Goal: Task Accomplishment & Management: Manage account settings

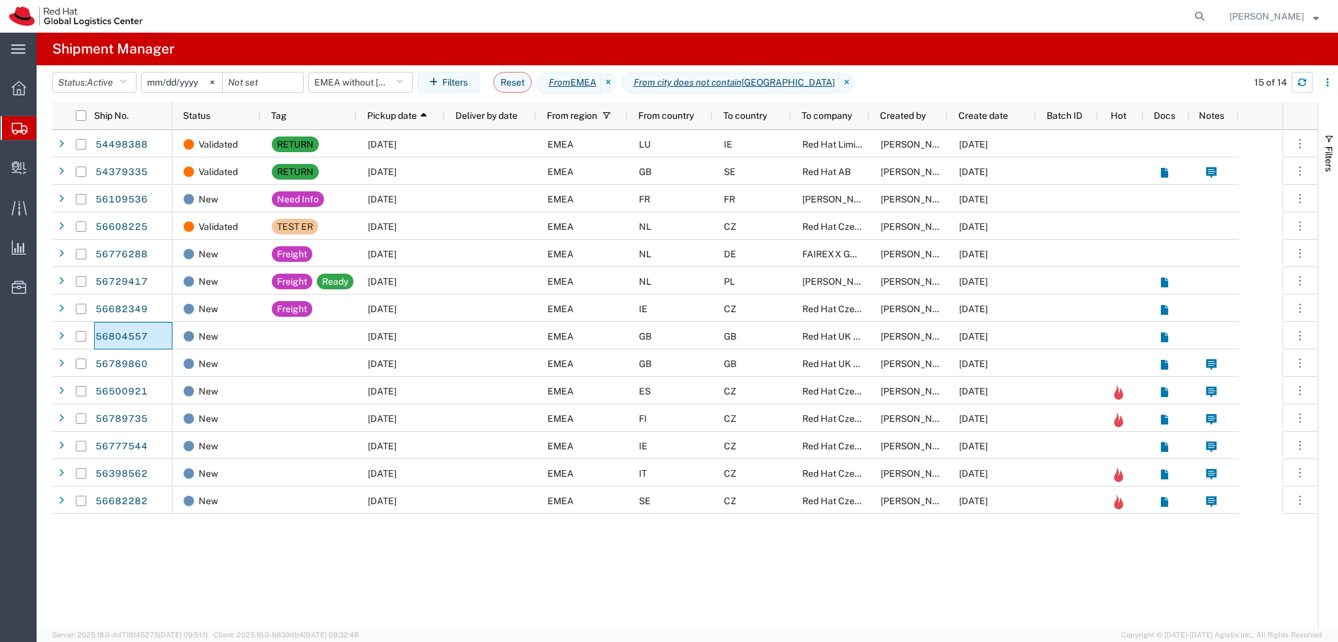
drag, startPoint x: 1301, startPoint y: 80, endPoint x: 1222, endPoint y: 108, distance: 83.5
click at [1301, 80] on icon "button" at bounding box center [1302, 82] width 9 height 9
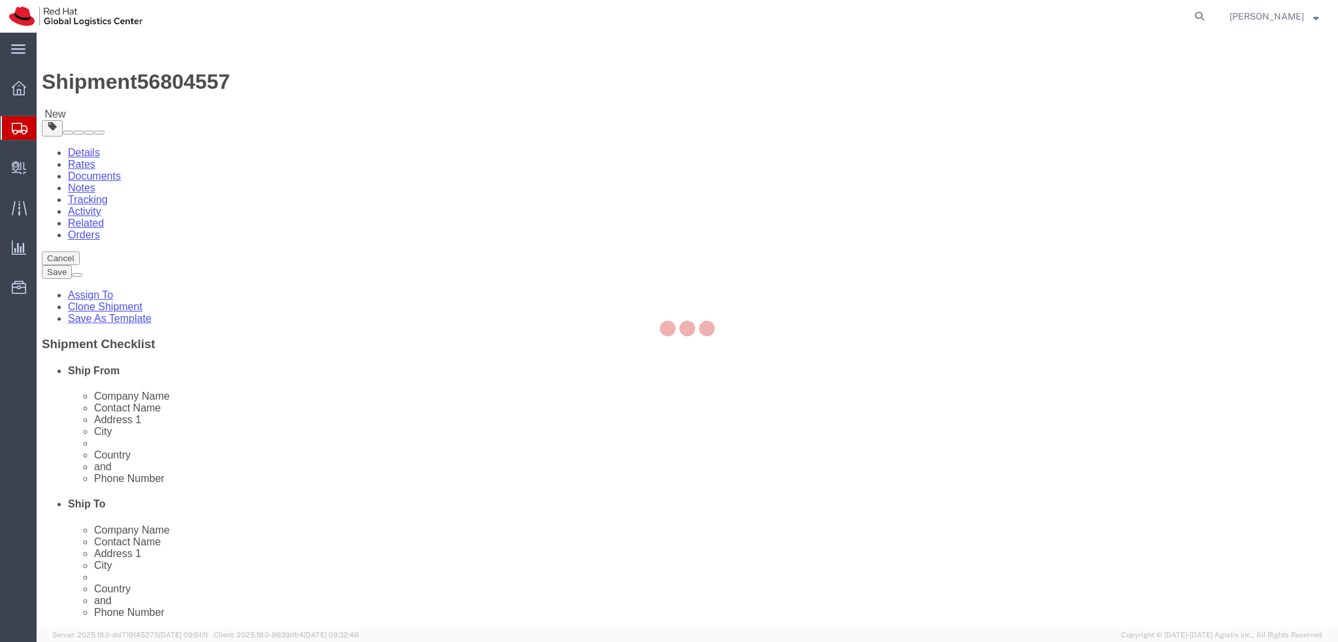
select select
select select "37974"
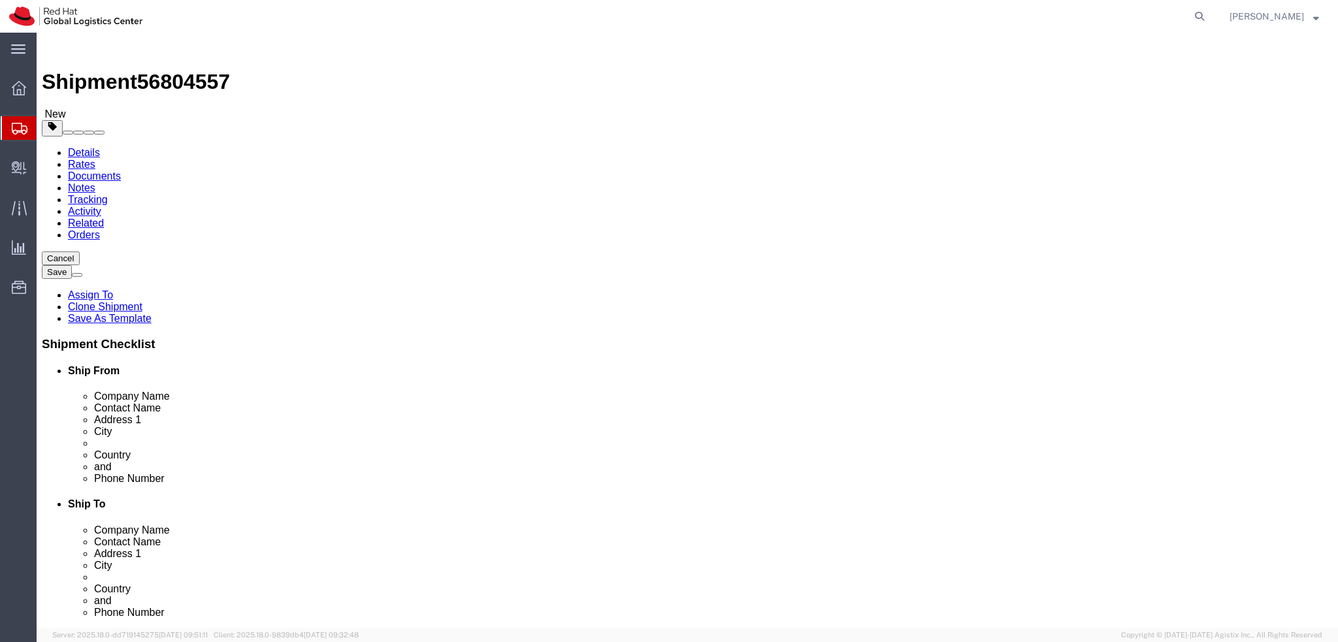
drag, startPoint x: 197, startPoint y: 342, endPoint x: 282, endPoint y: 374, distance: 91.6
click input "cardiff"
type input "Cardiff"
click input "102 ninian road"
type input "102 Ninian road"
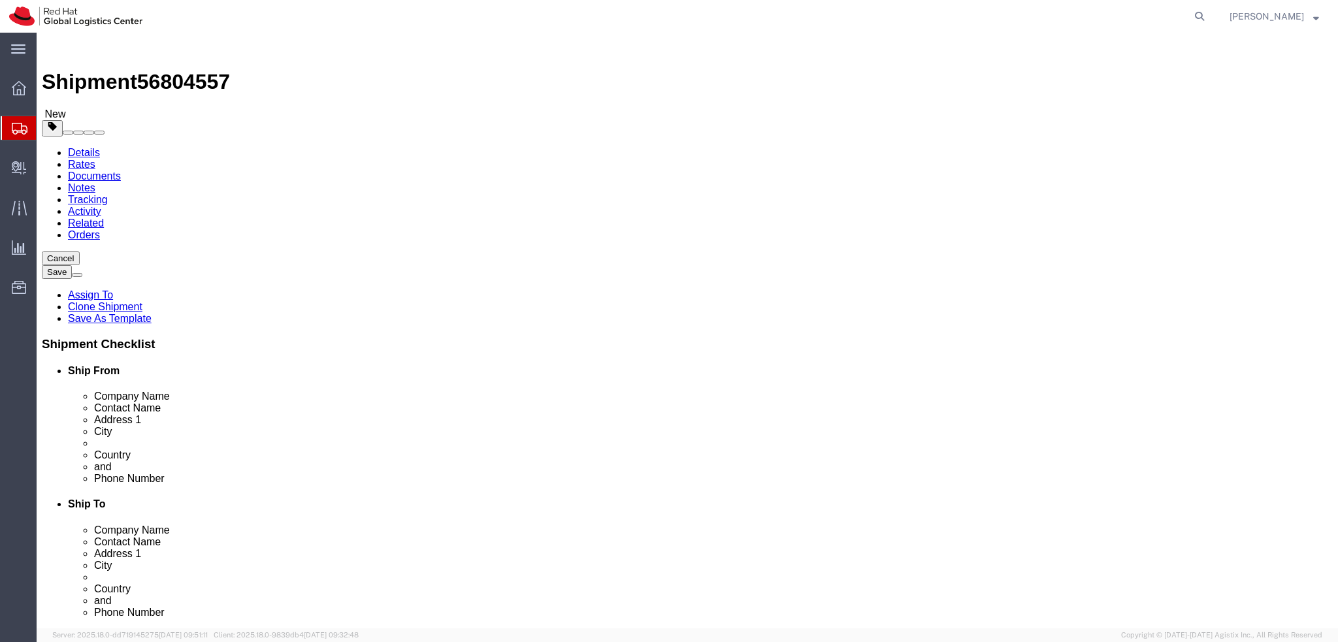
drag, startPoint x: 267, startPoint y: 270, endPoint x: 137, endPoint y: 275, distance: 130.1
click div "Contact Name Chloe Allen"
drag, startPoint x: 256, startPoint y: 250, endPoint x: 99, endPoint y: 261, distance: 157.2
click div "Location My Profile Location [GEOGRAPHIC_DATA] - [GEOGRAPHIC_DATA] - [GEOGRAPHI…"
paste input "Chloe Allen"
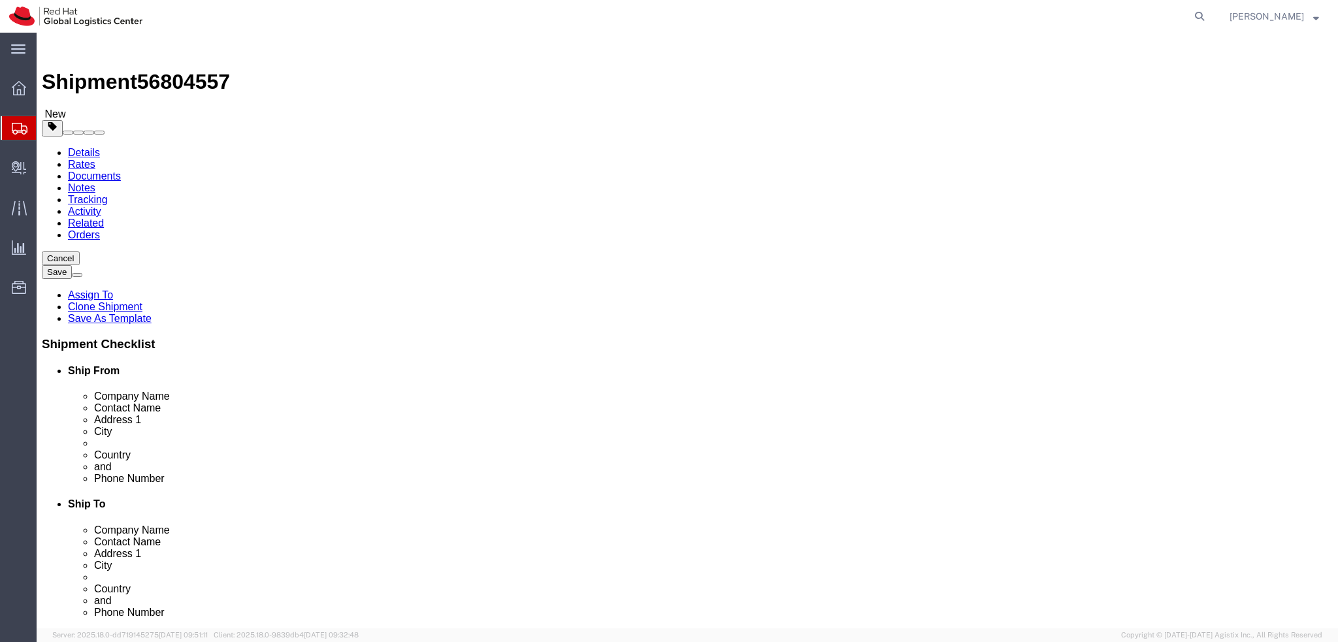
type input "[PERSON_NAME]"
click label "Contact Name"
click icon
click dd "100.00 GBP"
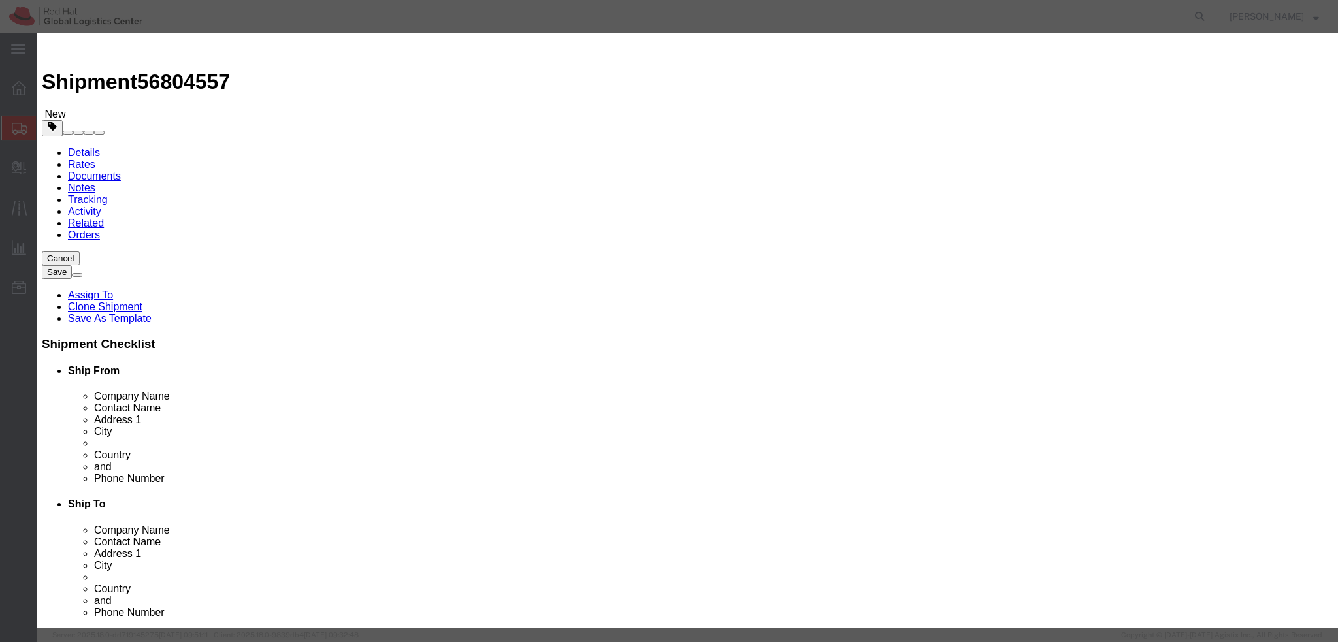
click textarea
drag, startPoint x: 819, startPoint y: 97, endPoint x: 830, endPoint y: 103, distance: 12.3
click textarea "Mobile hpone"
type textarea "Mobile phone"
click textarea "Mobile phone"
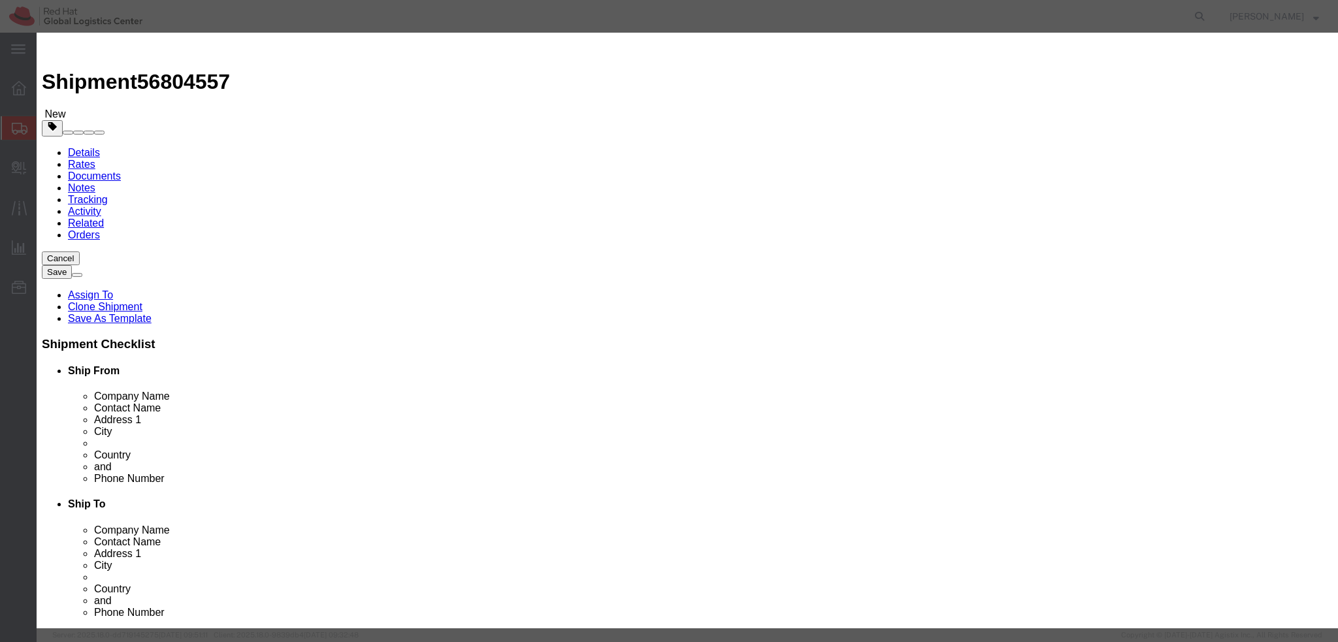
click button "Save & Close"
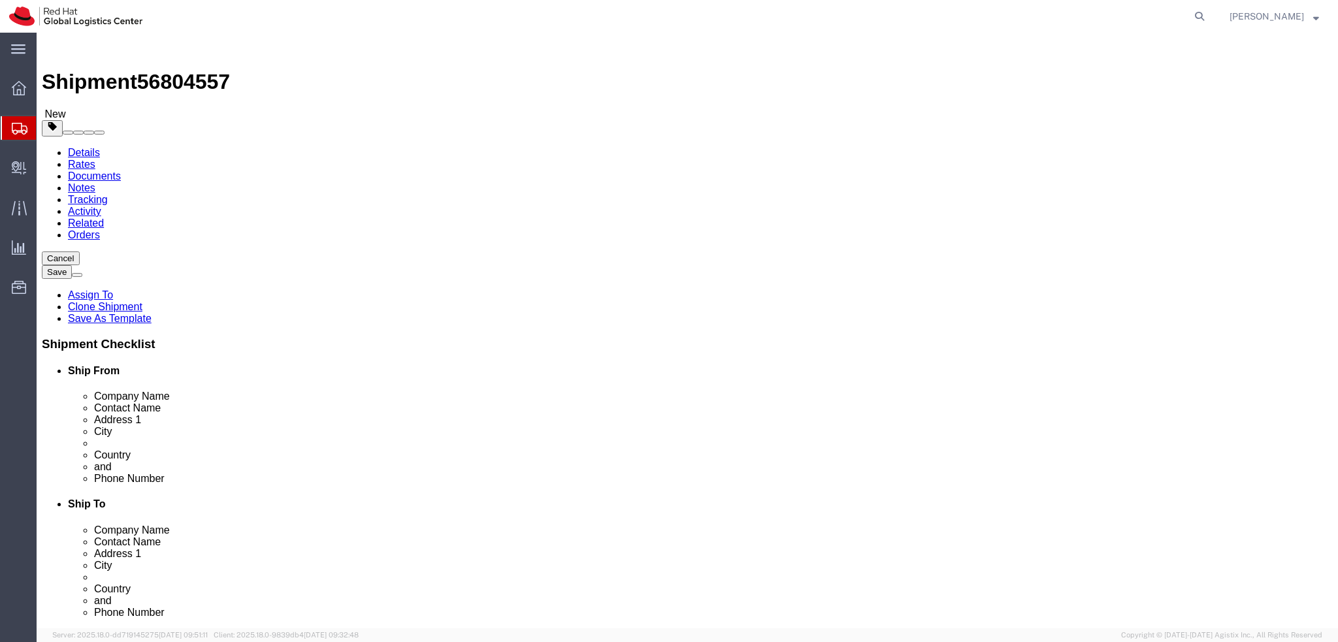
click link "Special Services"
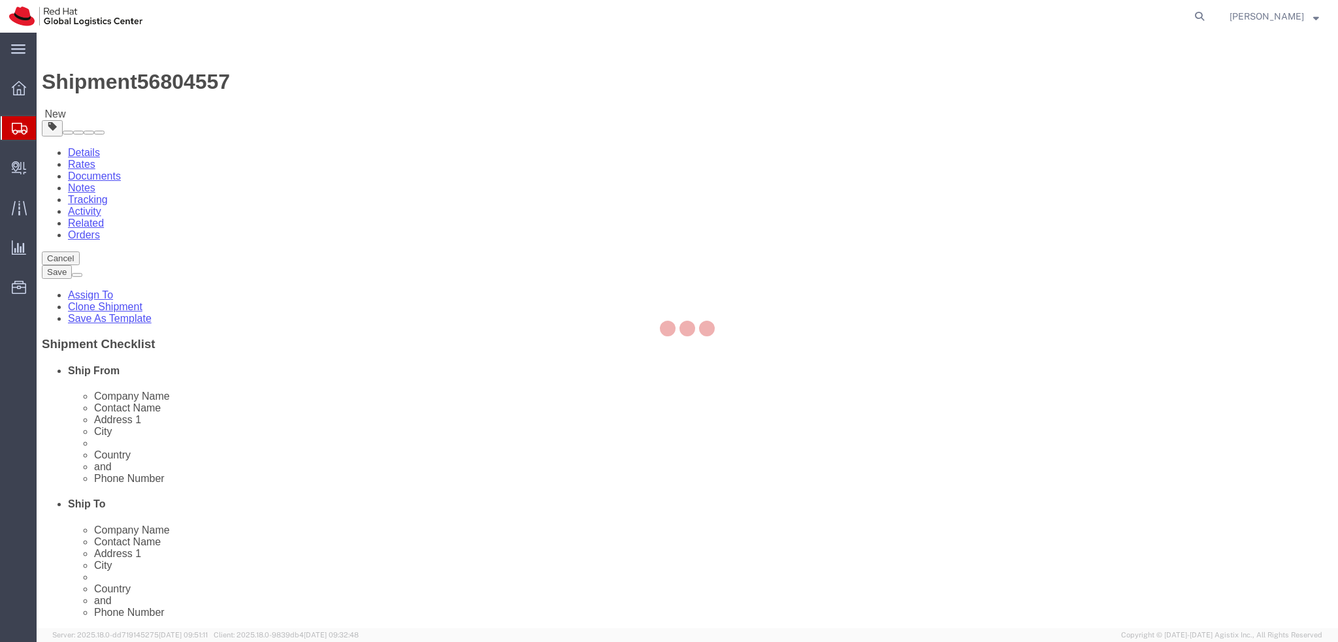
select select "COSTCENTER"
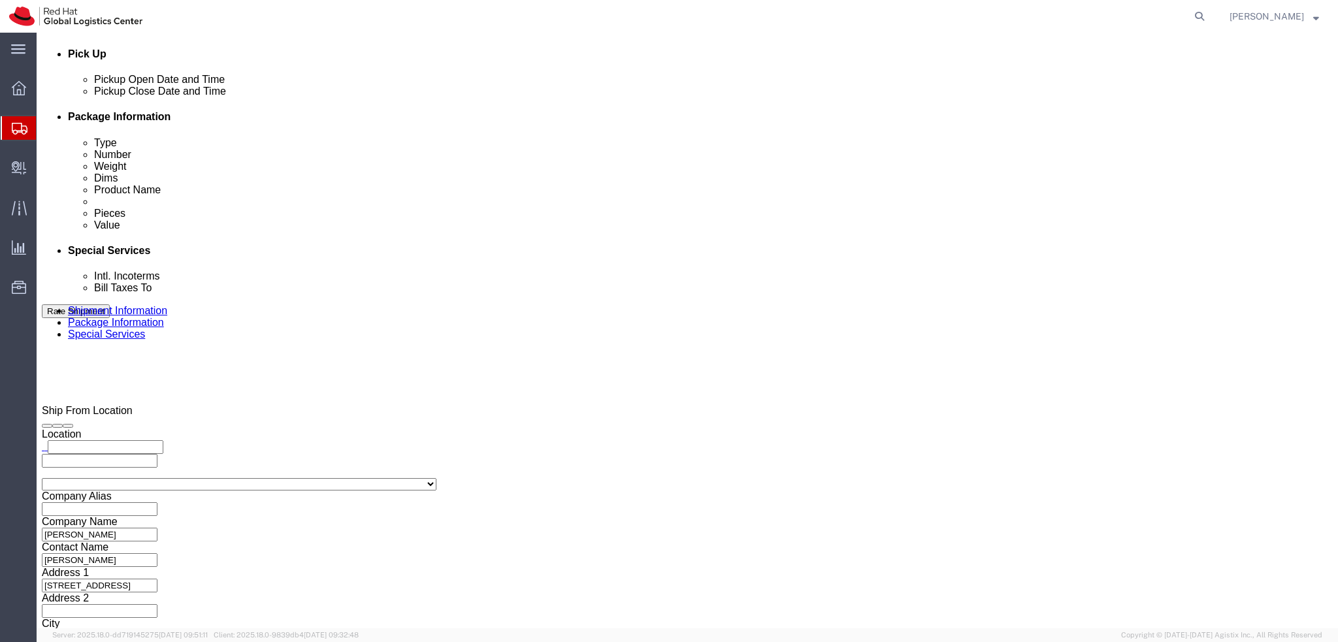
scroll to position [588, 0]
click button "Rate Shipment"
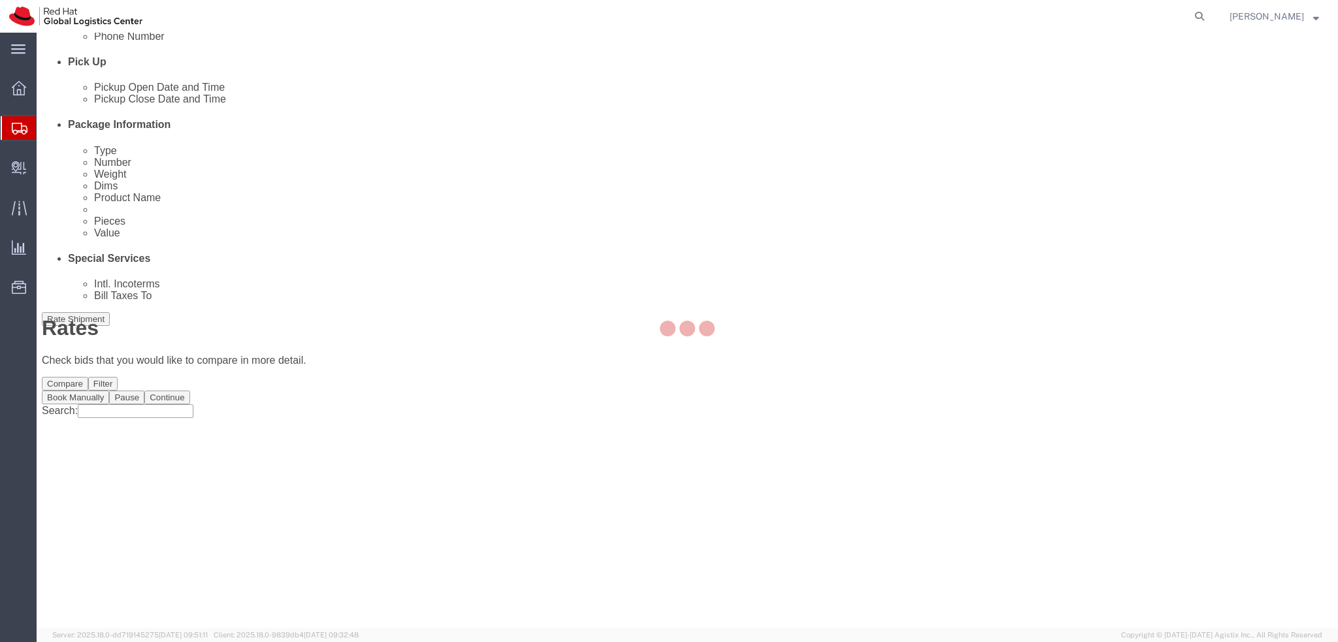
scroll to position [0, 0]
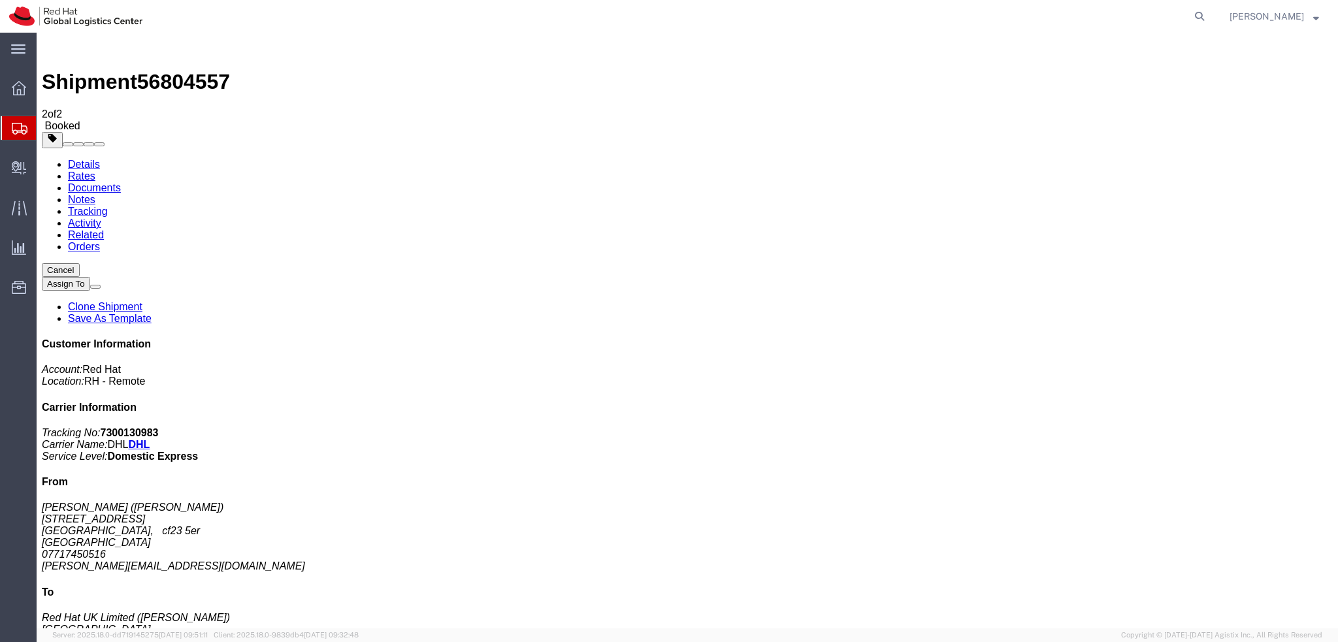
click at [68, 159] on link "Details" at bounding box center [84, 164] width 32 height 11
click link "Schedule pickup request"
click address "Chloe Allen (Chloe Allen) 102 Ninian road Cardiff, cf23 5er United Kingdom 0771…"
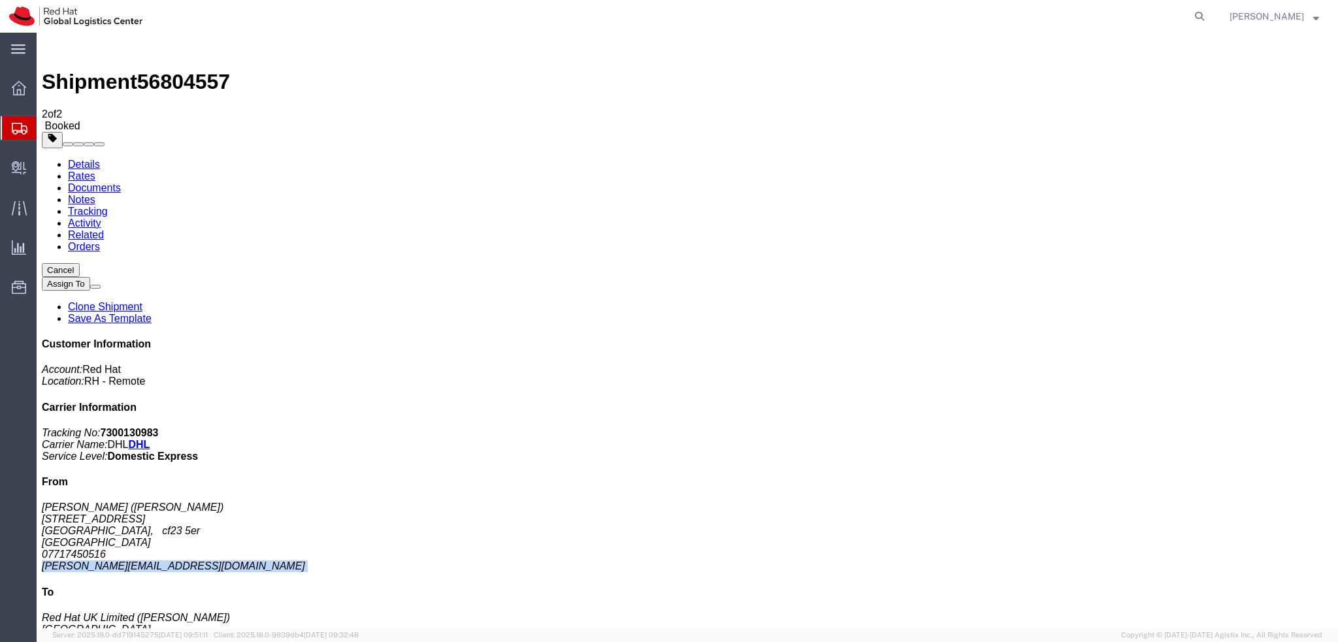
copy div "callen@redhat.com"
click link "Documents"
click at [95, 159] on link "Details" at bounding box center [84, 164] width 32 height 11
click link "Documents"
click at [1132, 502] on address "Chloe Allen (Chloe Allen) 102 Ninian road Cardiff, cf23 5er United Kingdom 0771…" at bounding box center [687, 537] width 1291 height 71
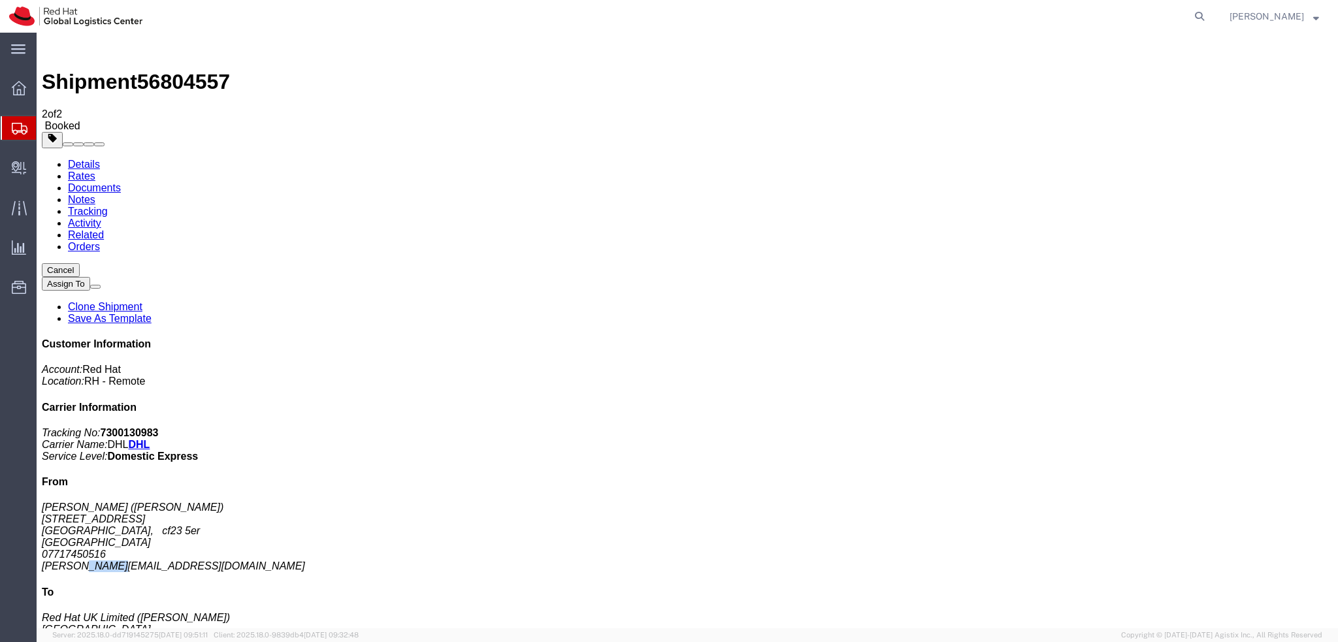
click at [1132, 502] on address "Chloe Allen (Chloe Allen) 102 Ninian road Cardiff, cf23 5er United Kingdom 0771…" at bounding box center [687, 537] width 1291 height 71
copy div "callen@redhat.com"
click at [83, 159] on link "Details" at bounding box center [84, 164] width 32 height 11
click link "Documents"
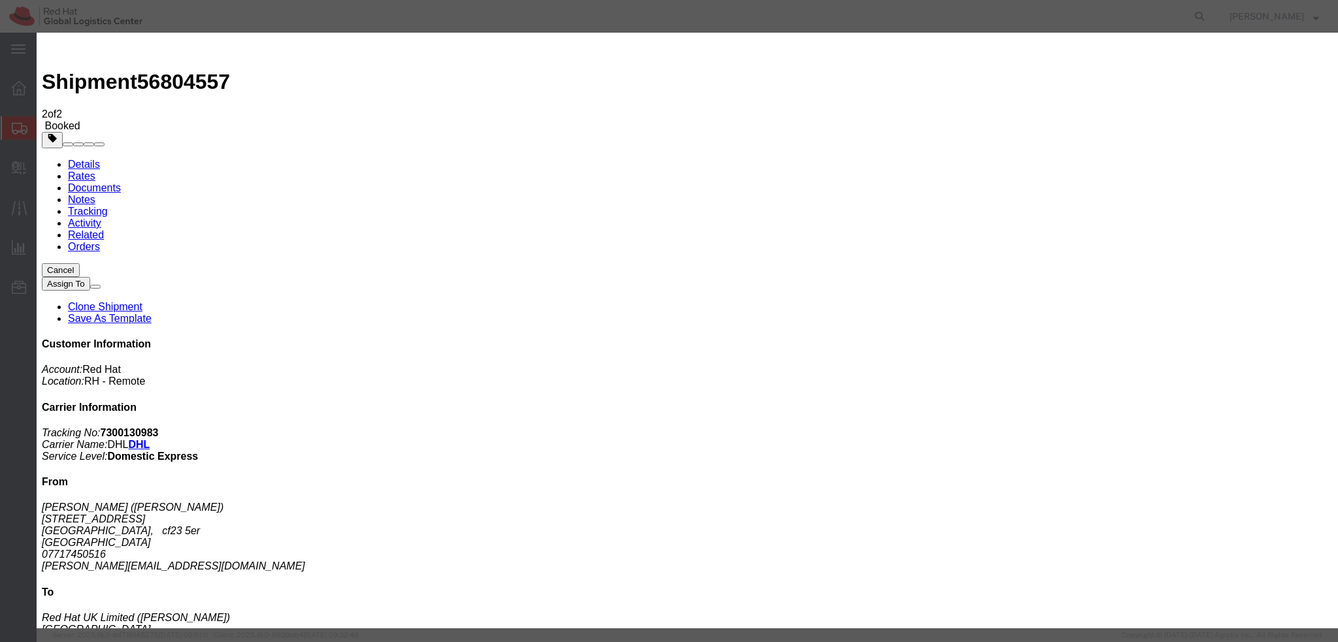
paste input "callen@redhat.com"
type input "callen@redhat.com"
paste textarea "Hi Yaron, please find the label for your shipment to Ra'anana attached to this …"
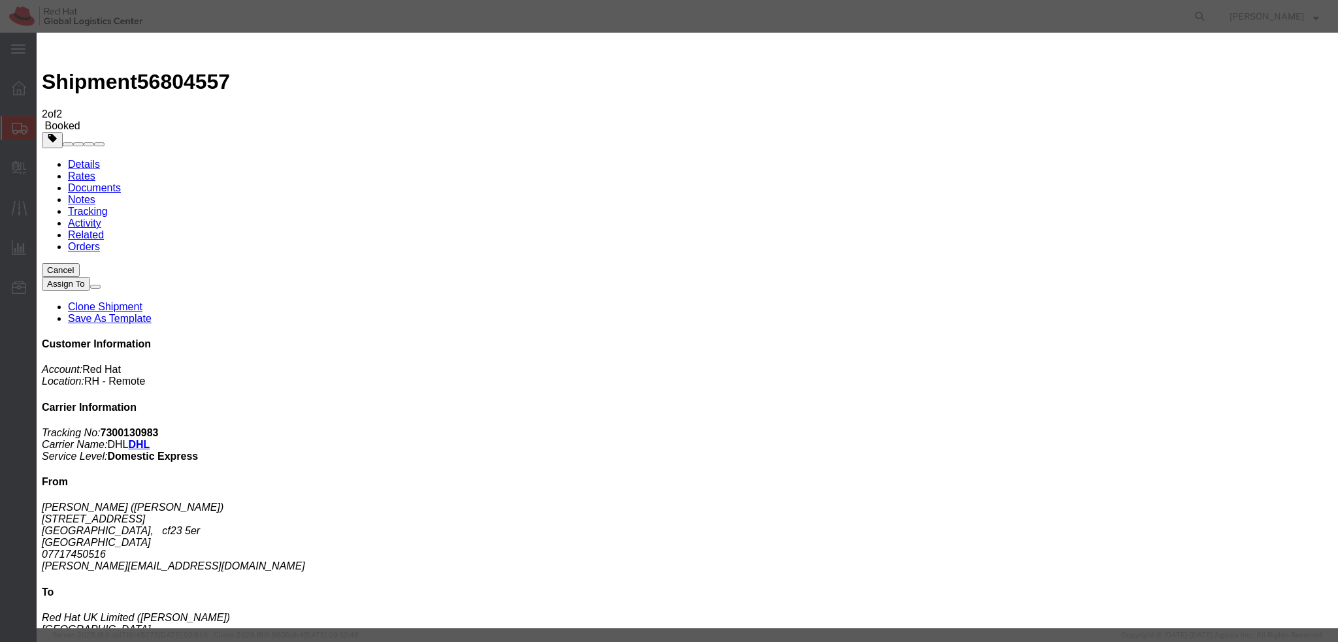
type textarea "Hi Chloe, please find the label for your shipment to London attached to this em…"
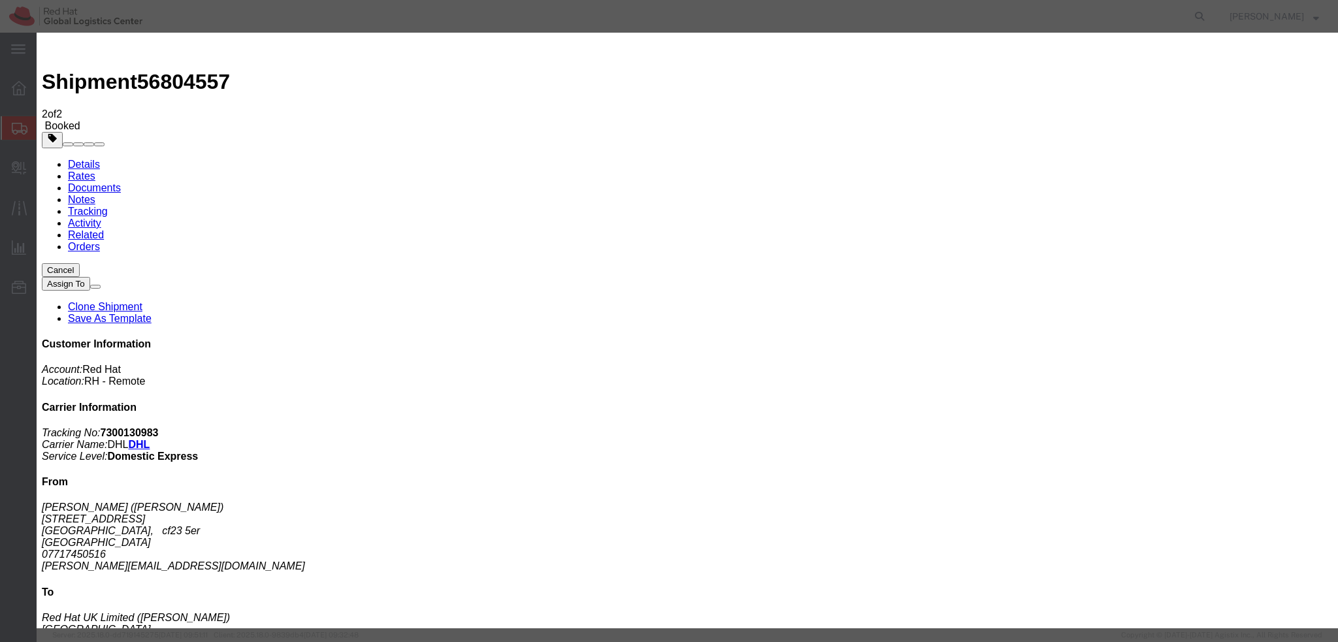
scroll to position [13, 0]
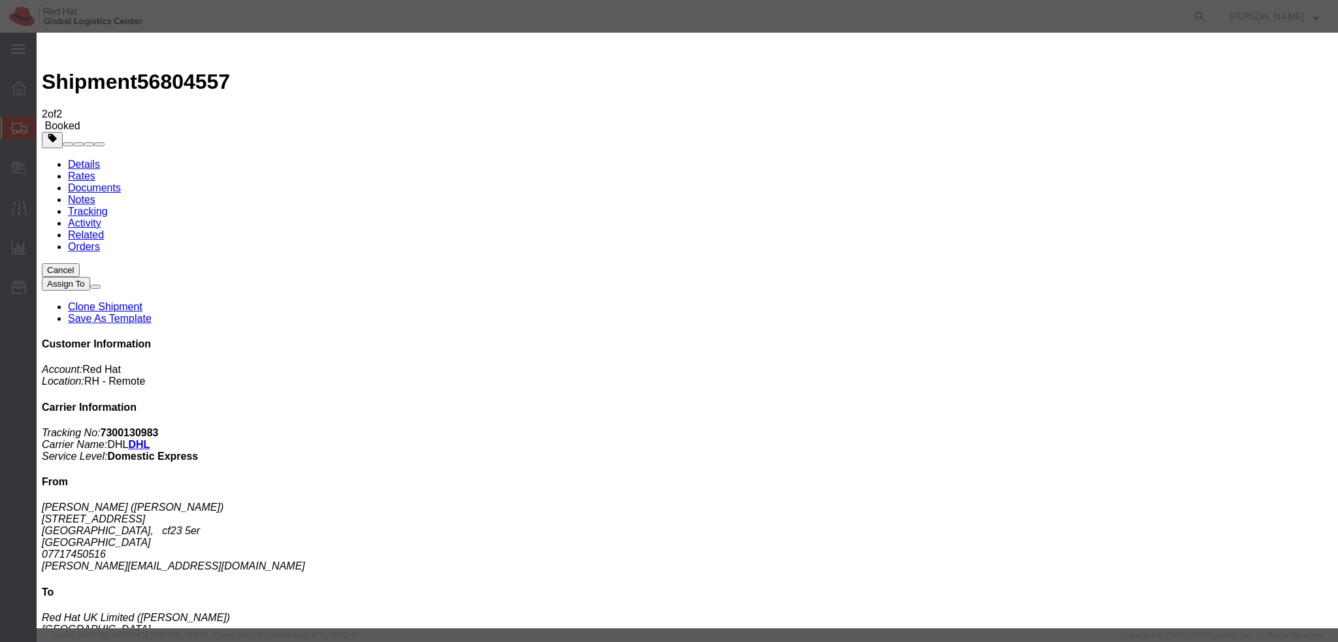
scroll to position [13, 0]
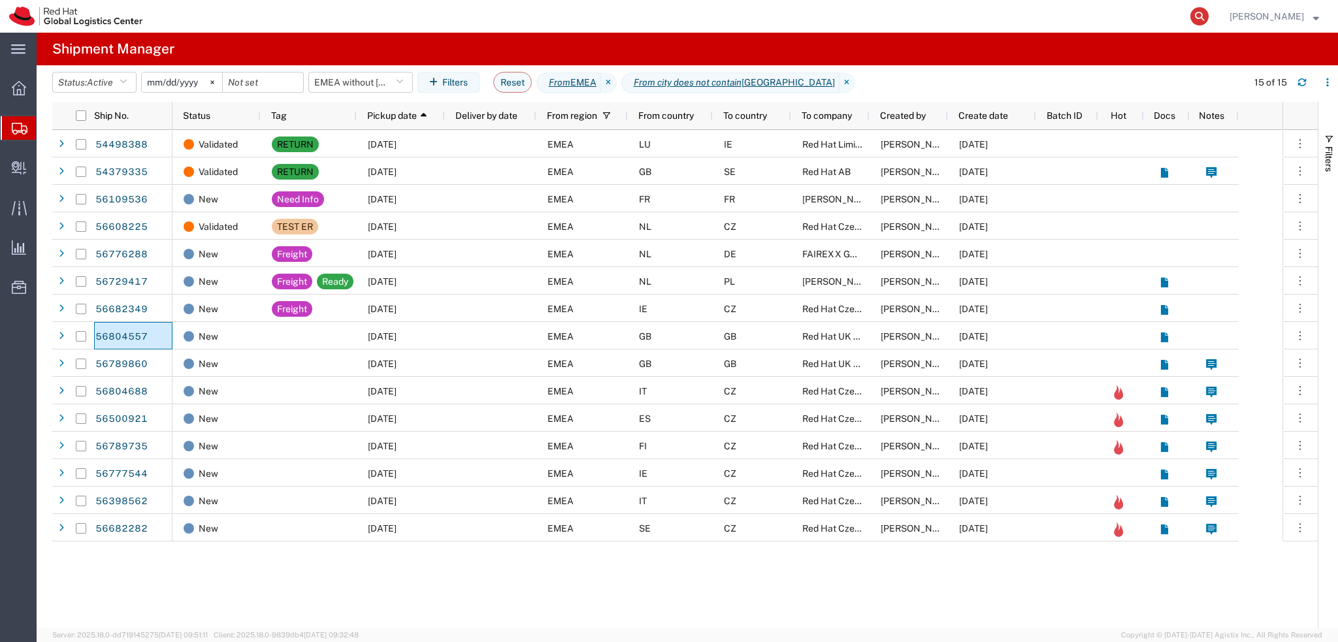
click at [1209, 15] on icon at bounding box center [1199, 16] width 18 height 18
click at [1142, 20] on input "search" at bounding box center [991, 16] width 397 height 31
paste input "392731823537"
type input "392731823537"
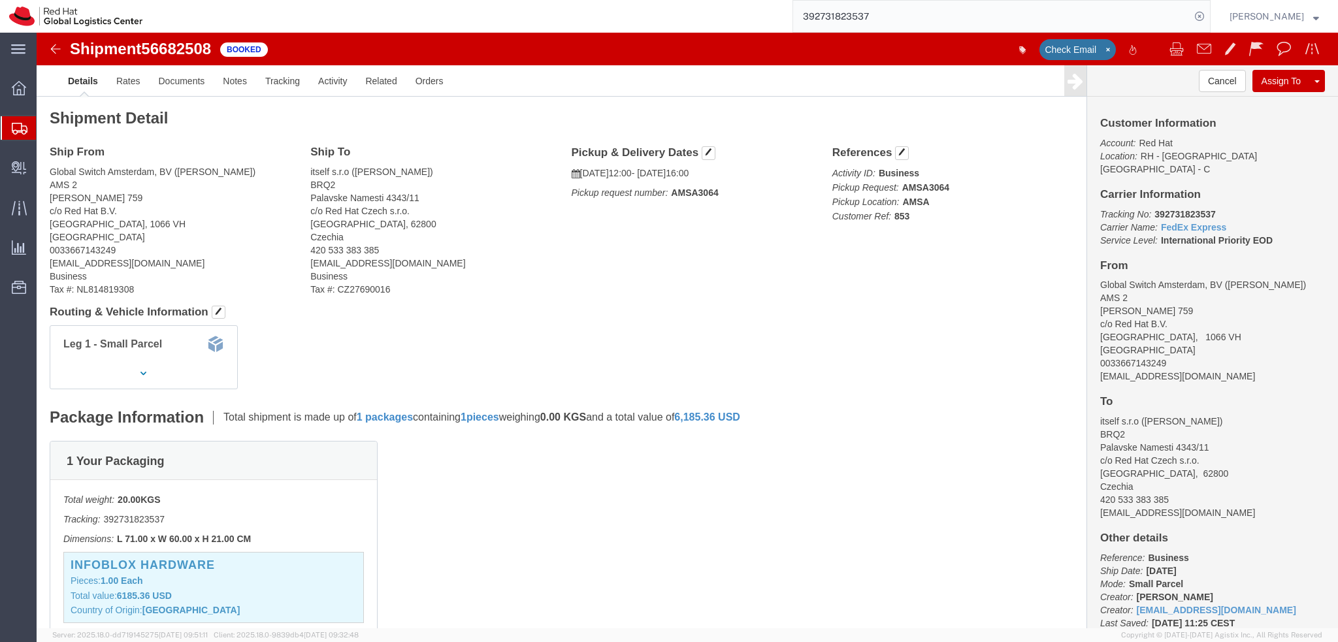
click span "56682508"
click img
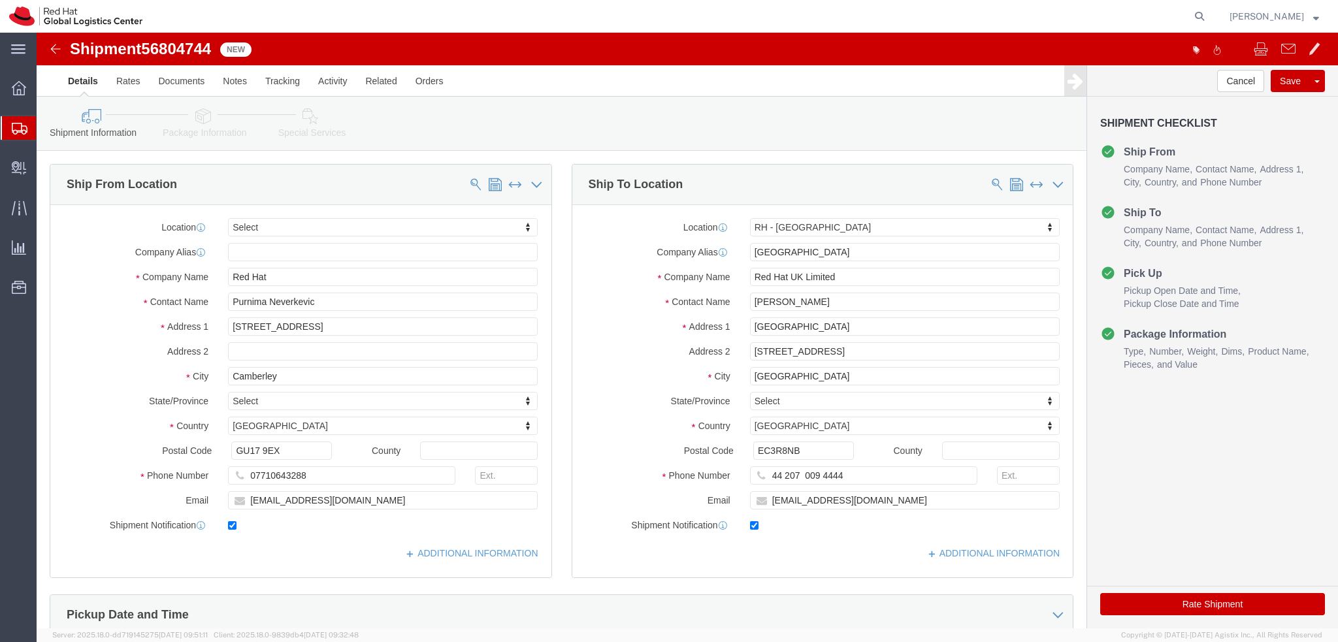
select select
select select "37974"
drag, startPoint x: 302, startPoint y: 276, endPoint x: 135, endPoint y: 280, distance: 167.3
click div "Location My Profile Location RH - Amsterdam - MSO RH - Amsterdam Data Center RH…"
drag, startPoint x: 260, startPoint y: 244, endPoint x: 106, endPoint y: 254, distance: 154.5
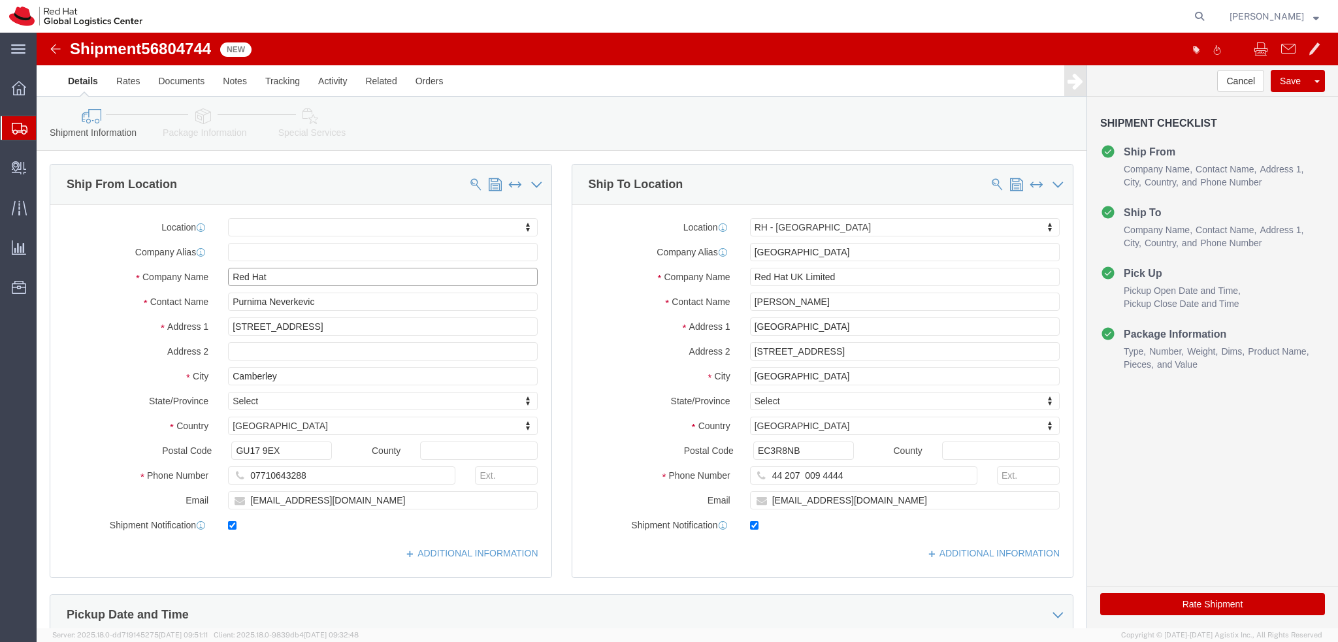
click div "Location My Profile Location RH - Amsterdam - MSO RH - Amsterdam Data Center RH…"
paste input "Purnima Neverkevic"
type input "Purnima Neverkevic"
click div "Location My Profile Location RH - Amsterdam - MSO RH - Amsterdam Data Center RH…"
click link "Package Information"
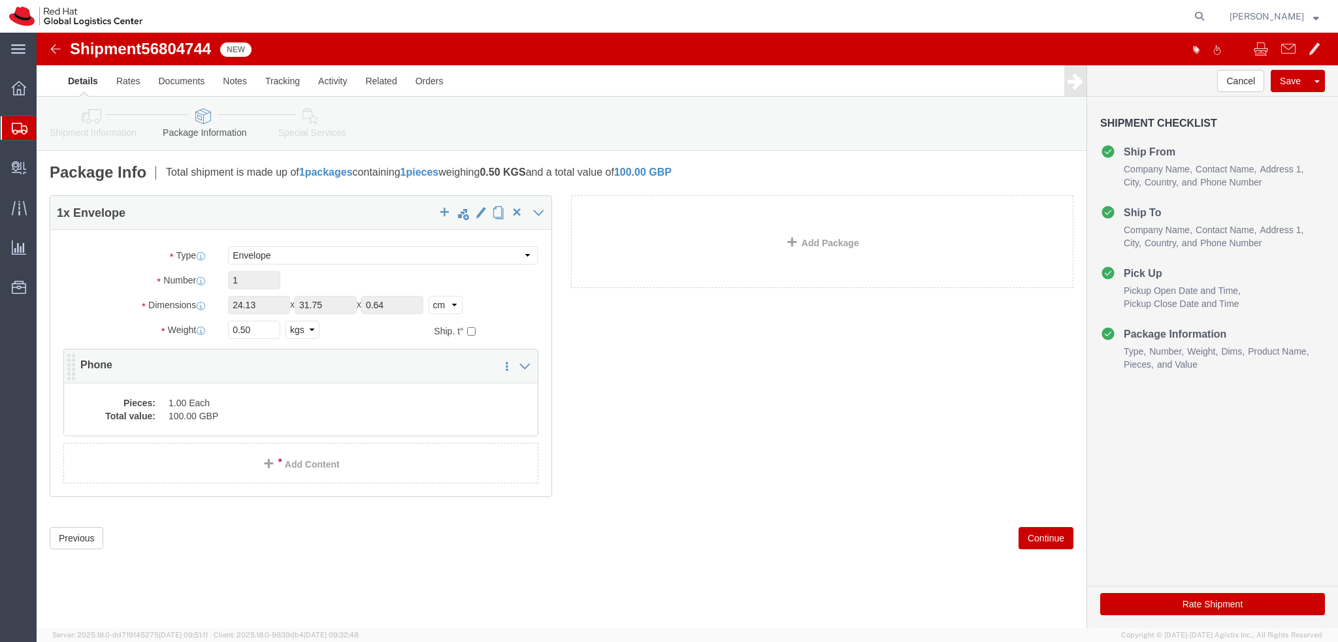
click dd "1.00 Each"
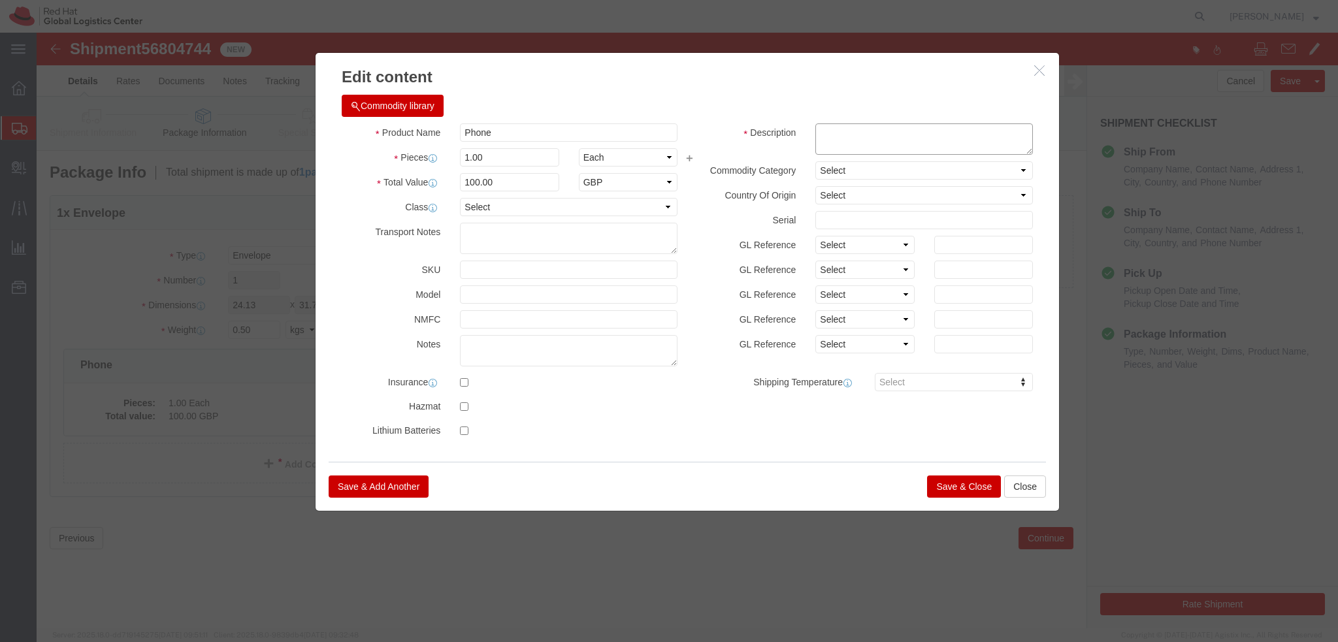
click textarea
type textarea "Mobile phone"
click button "Save & Close"
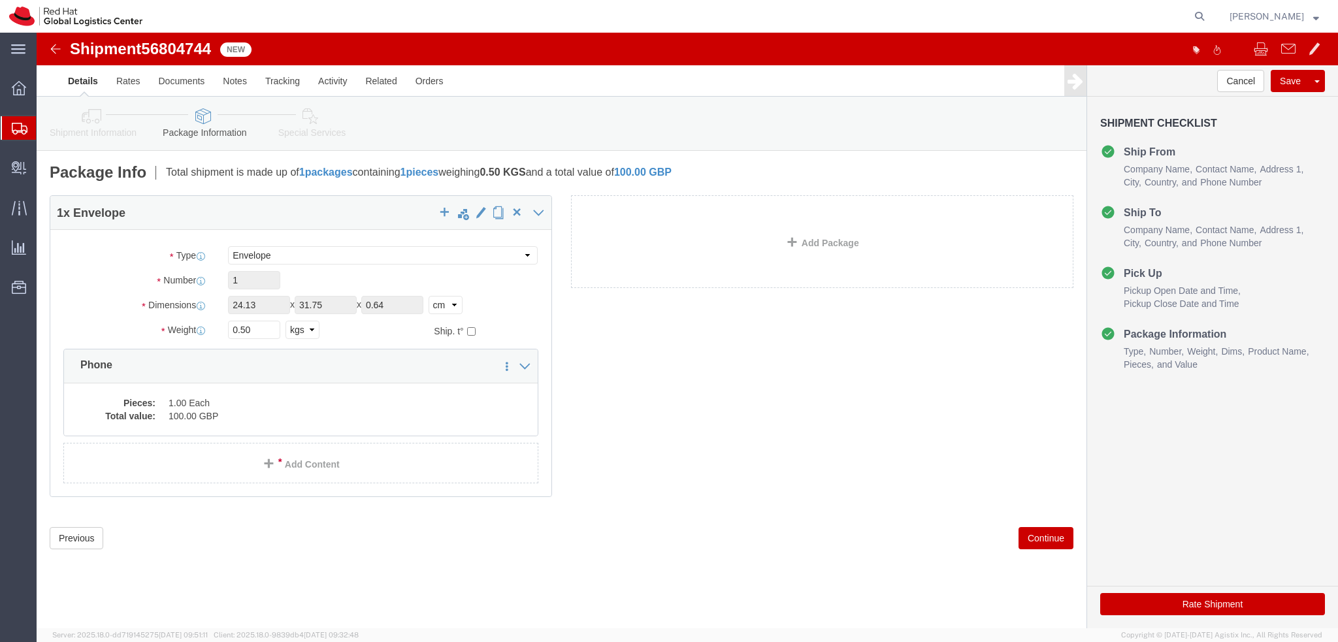
click icon
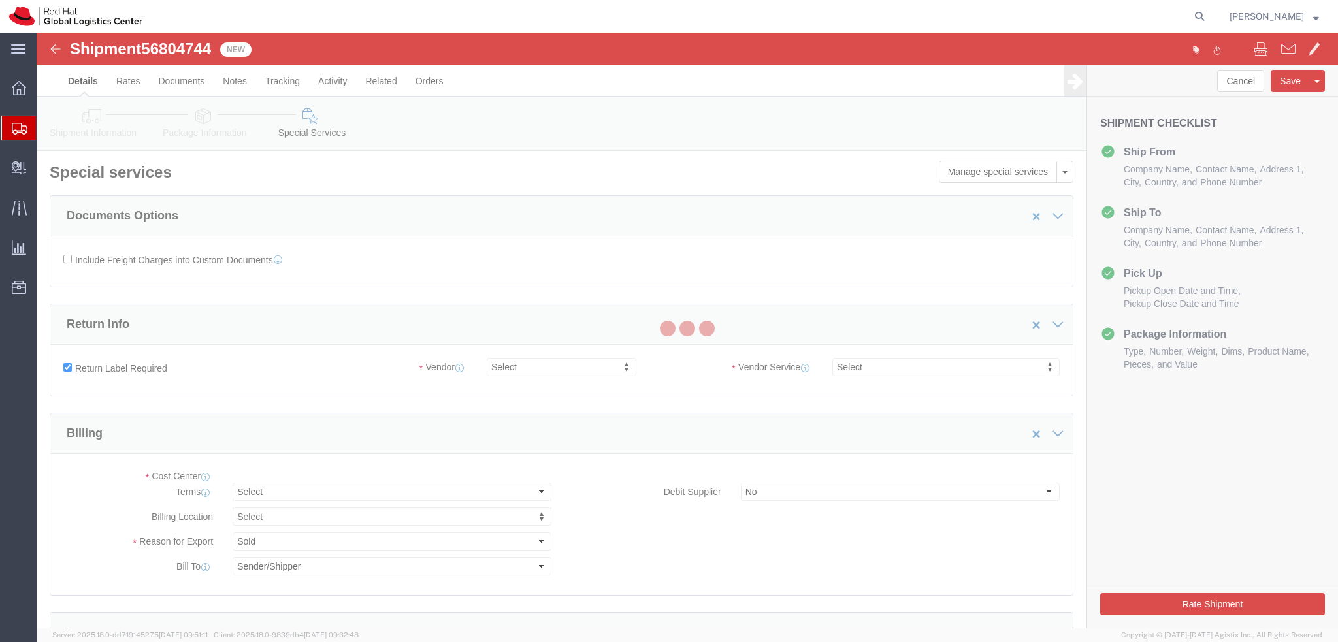
select select "COSTCENTER"
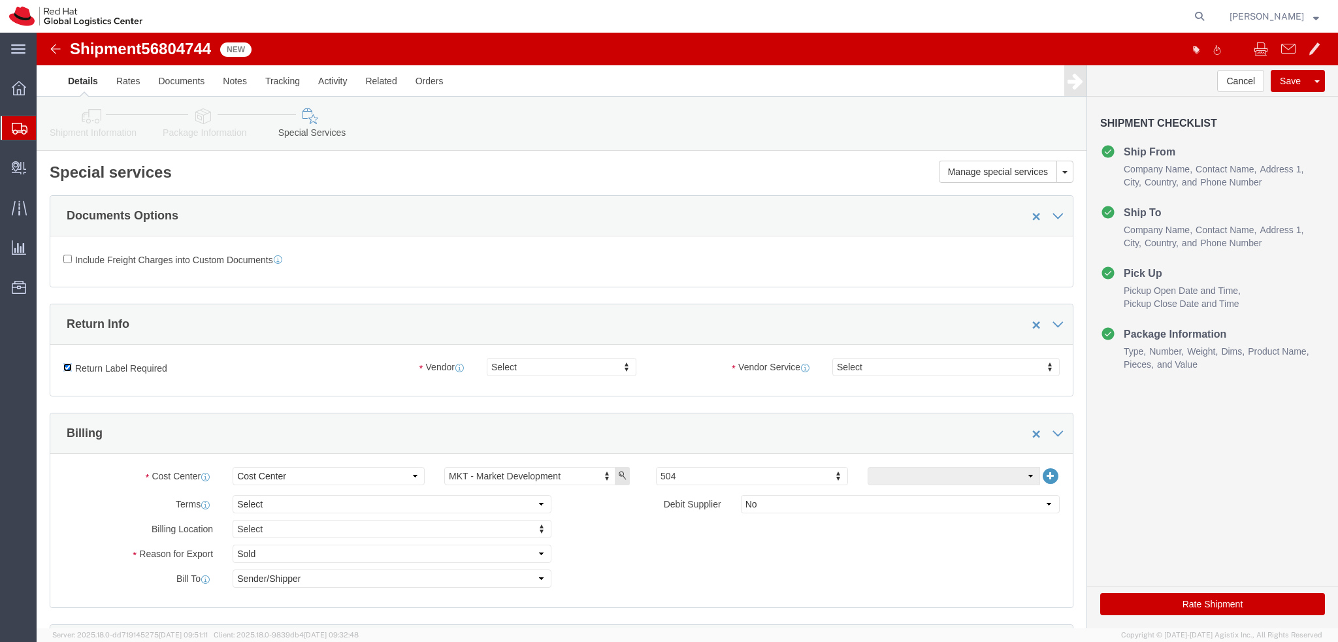
click input "Return Label Required"
checkbox input "false"
click icon
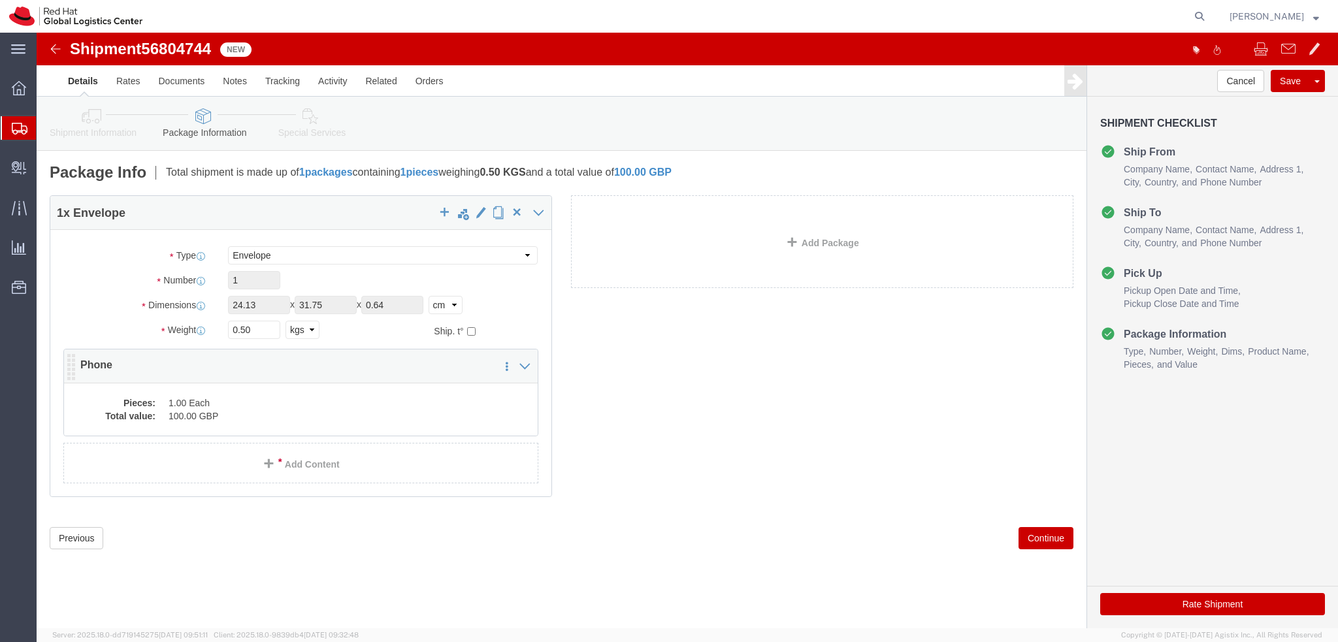
click dd "1.00 Each"
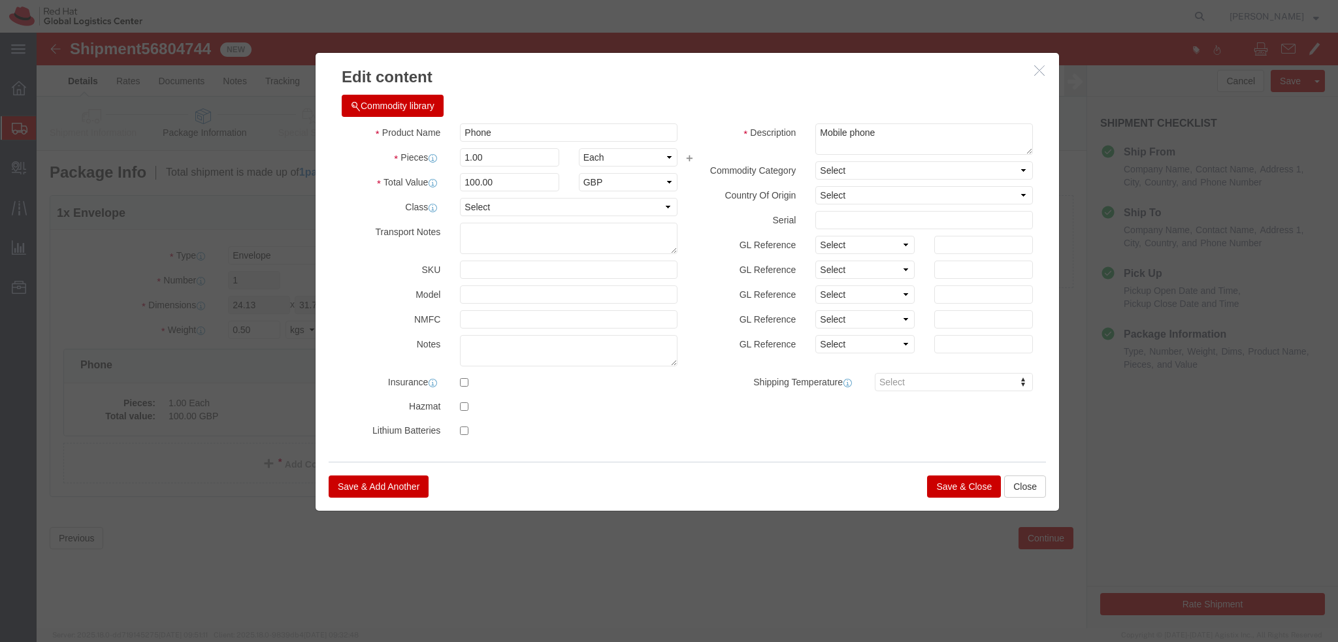
click button "Save & Close"
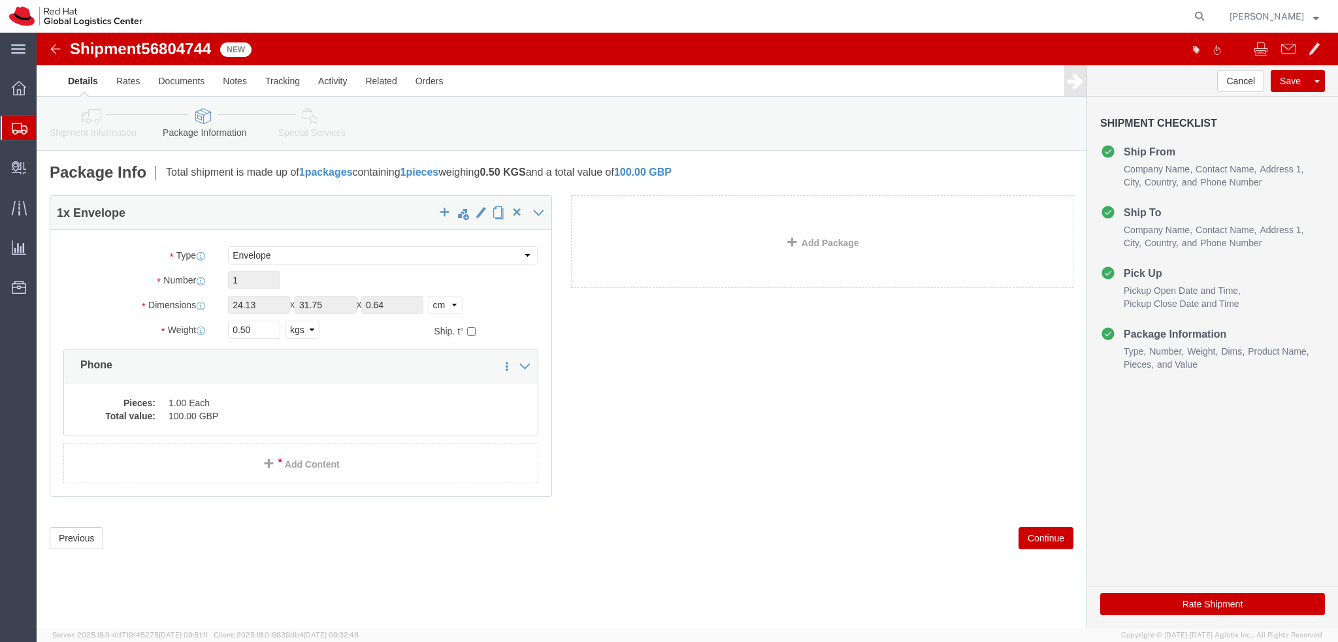
click icon
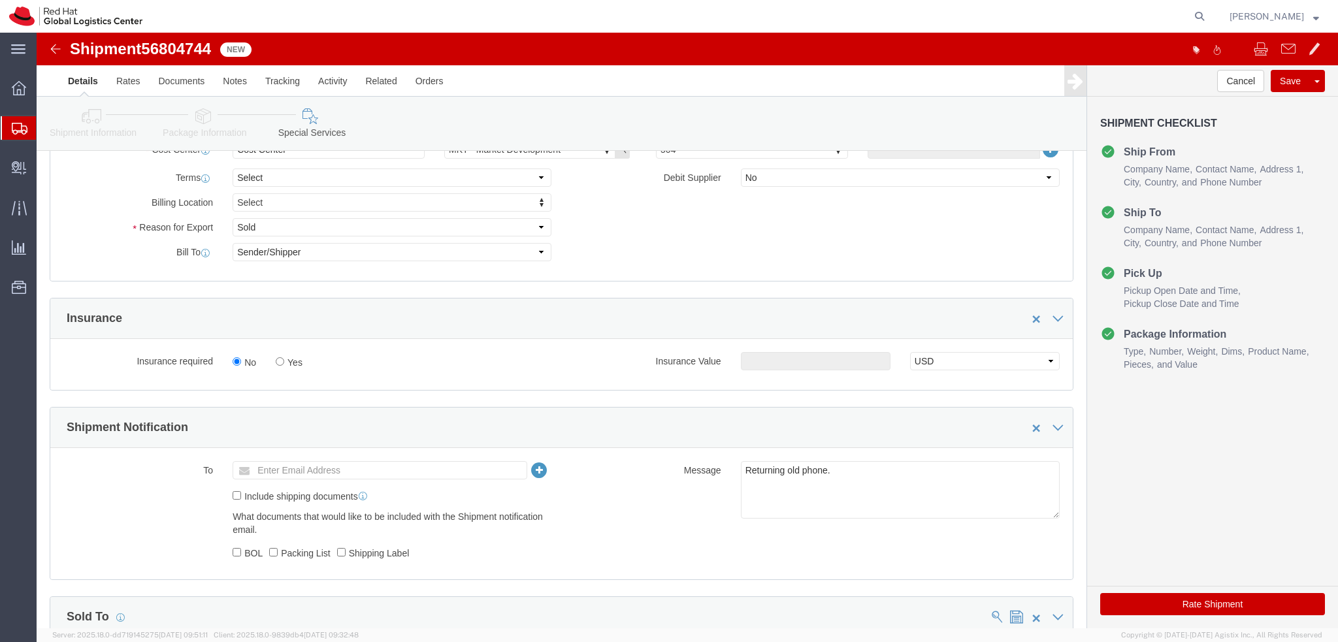
scroll to position [604, 0]
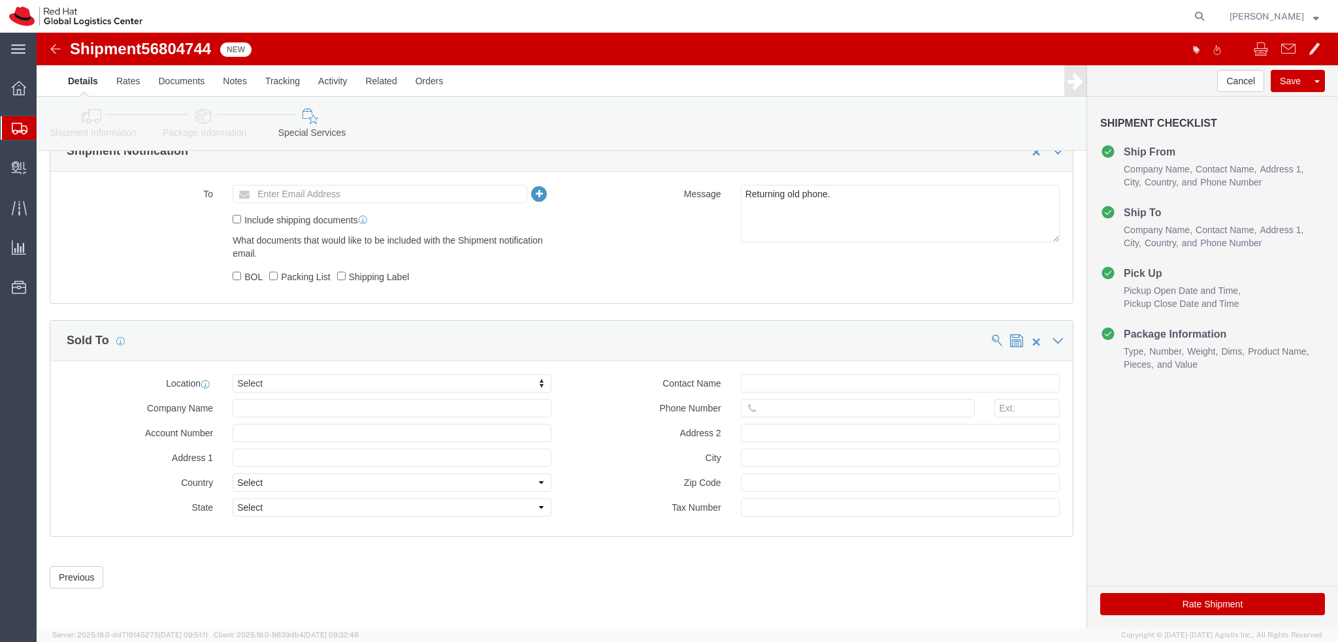
click button "Rate Shipment"
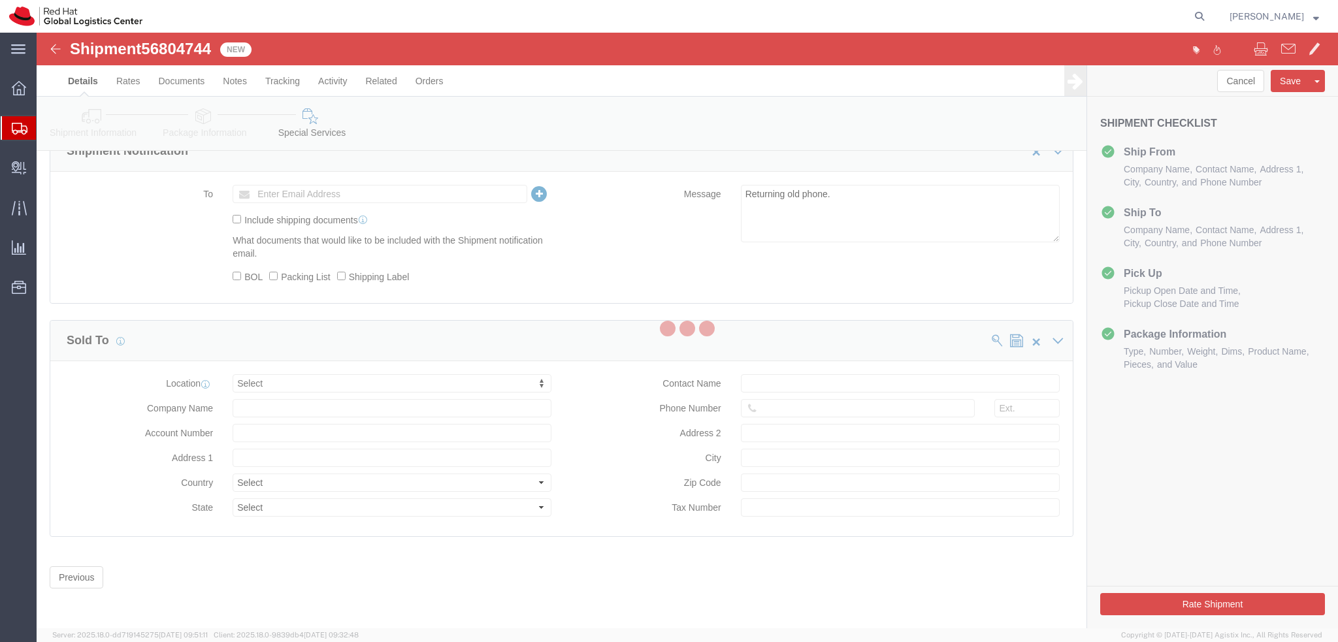
scroll to position [0, 0]
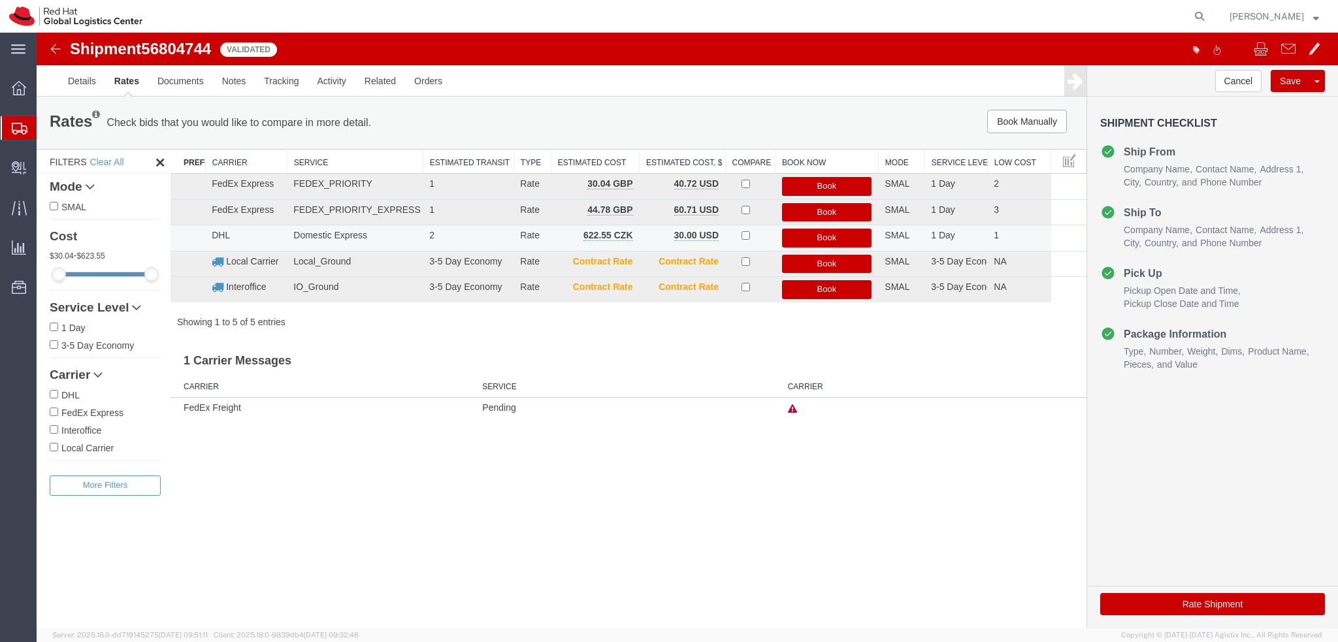
click at [825, 235] on button "Book" at bounding box center [827, 238] width 90 height 19
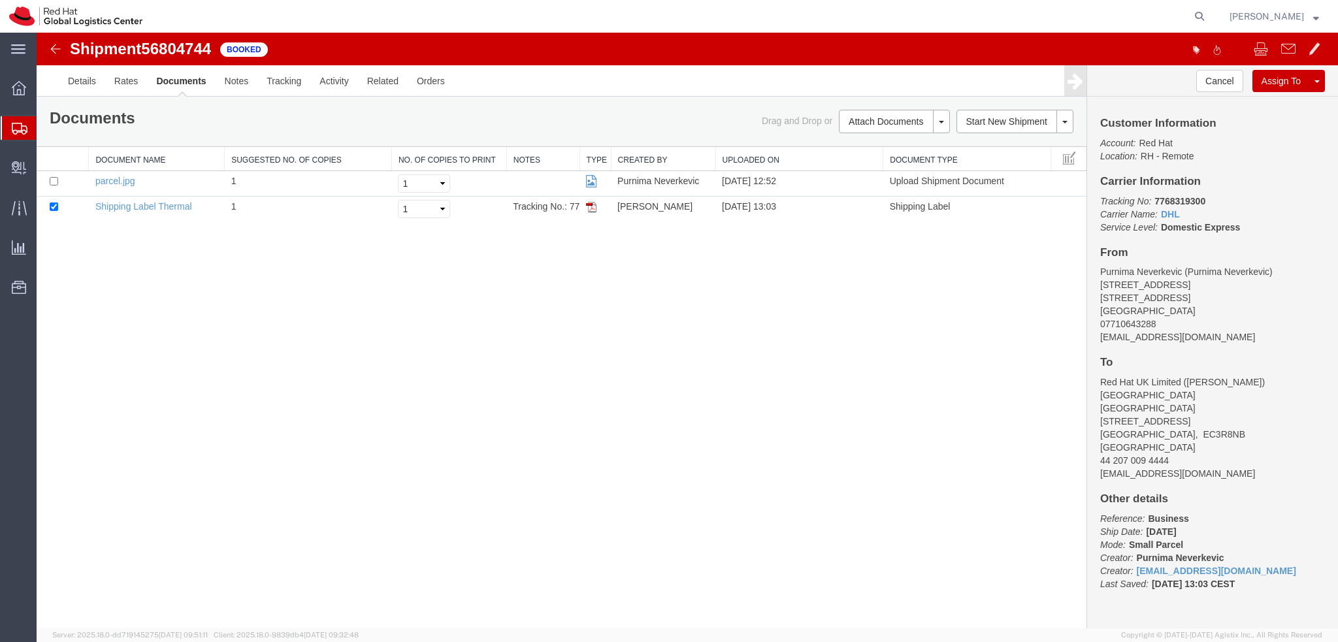
click at [762, 491] on div "Shipment 56804744 2 of 2 Booked Details Rates Documents Notes Tracking Activity…" at bounding box center [687, 331] width 1301 height 596
click at [337, 80] on link "Activity" at bounding box center [333, 80] width 47 height 31
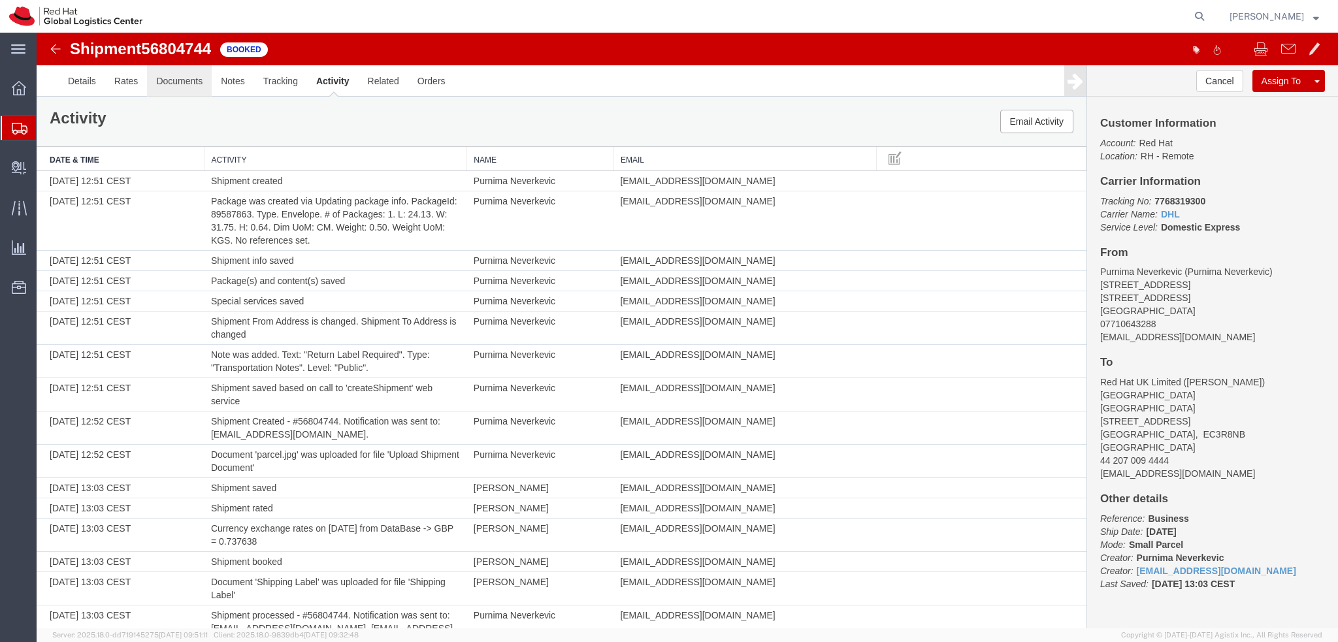
click at [163, 86] on link "Documents" at bounding box center [179, 80] width 65 height 31
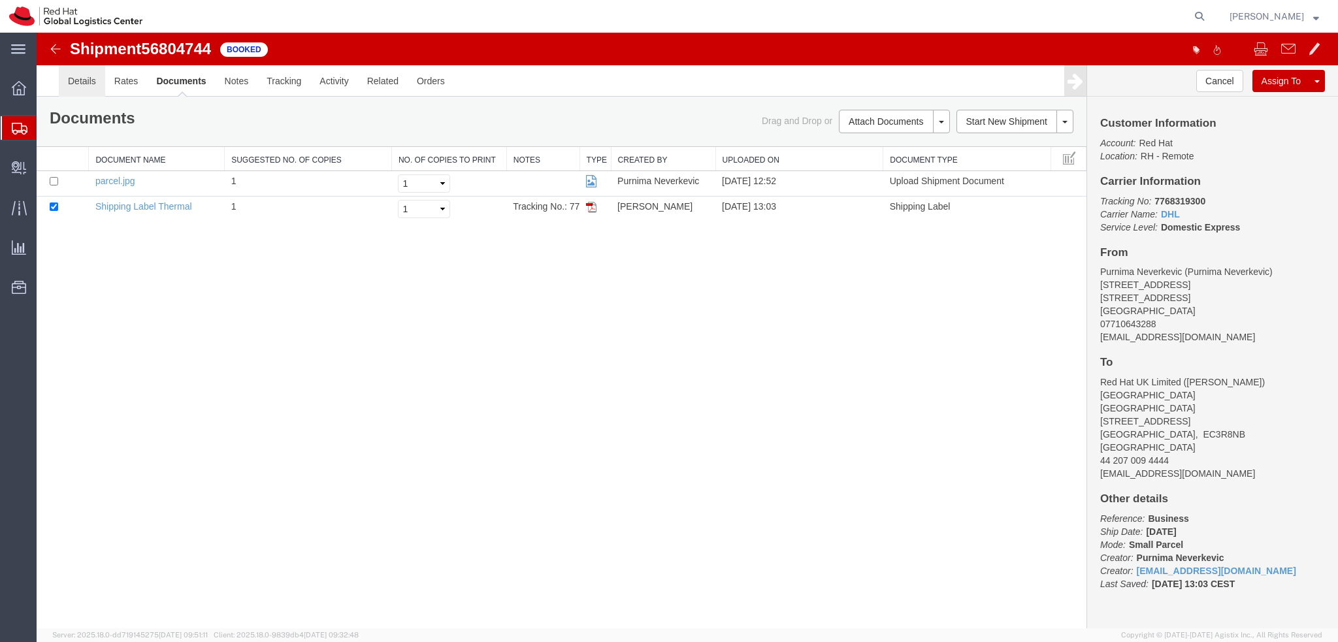
click at [86, 82] on link "Details" at bounding box center [82, 80] width 46 height 31
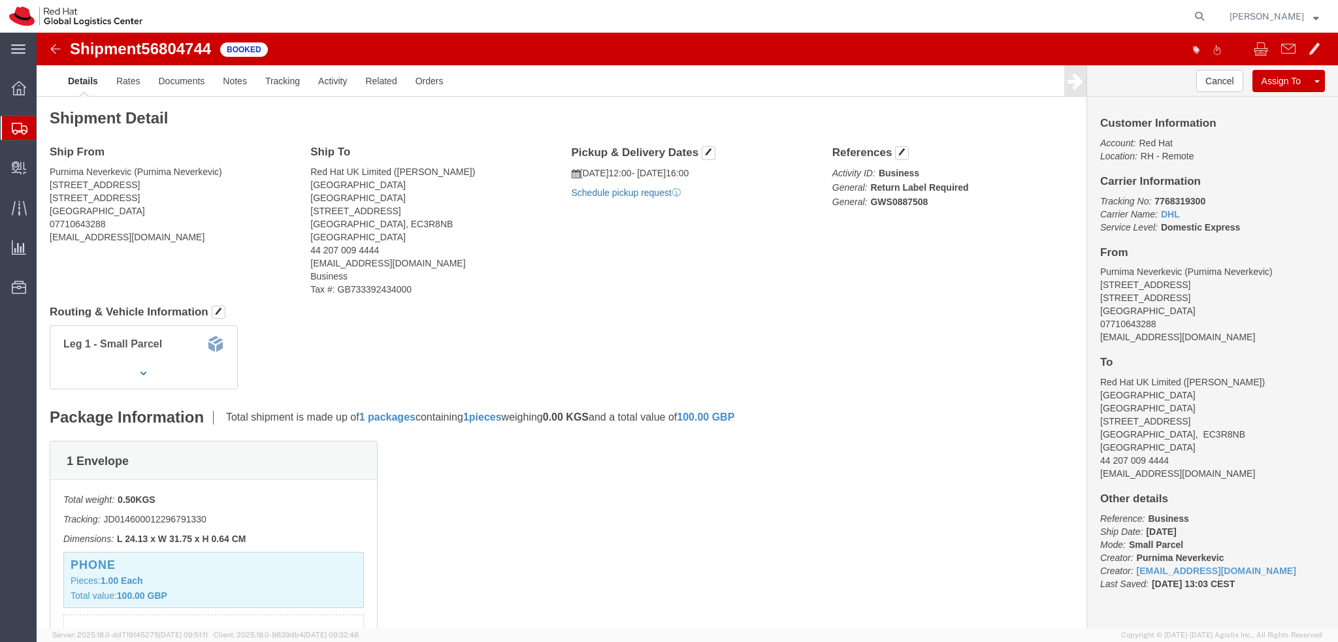
click link "Schedule pickup request"
click address "Purnima Neverkevic (Purnima Neverkevic) 9 Orchard Close Camberley, GU17 9EX Uni…"
copy div "pneverke@redhat.com"
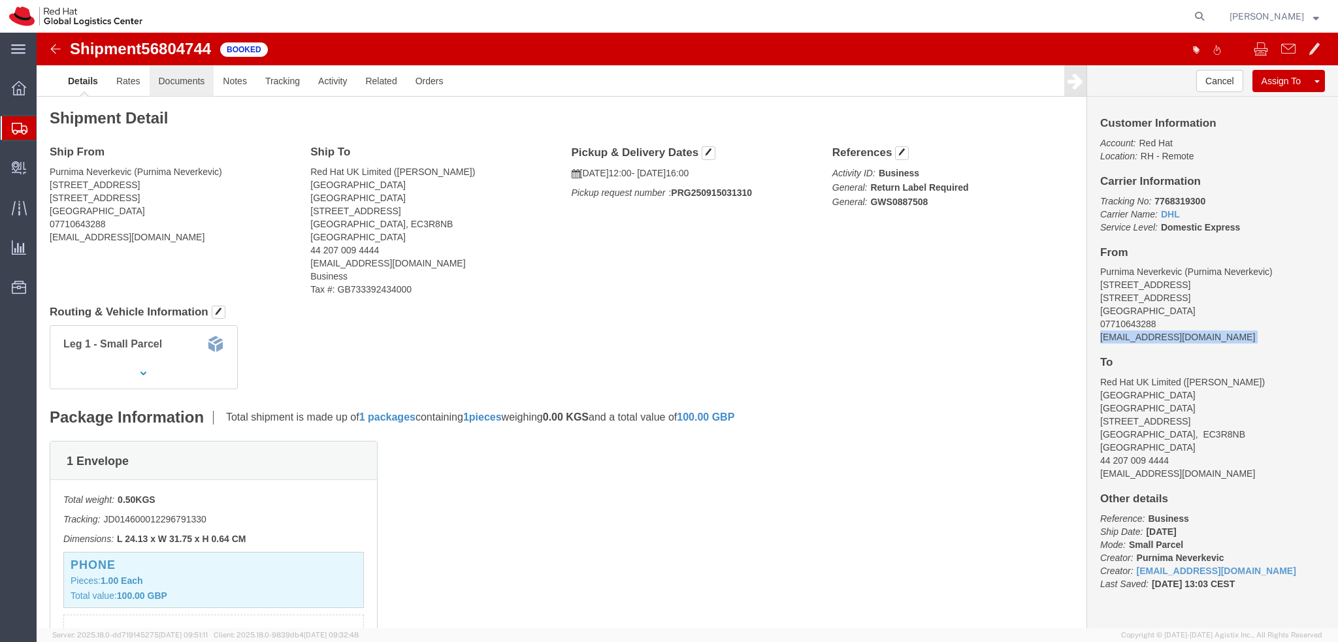
click link "Documents"
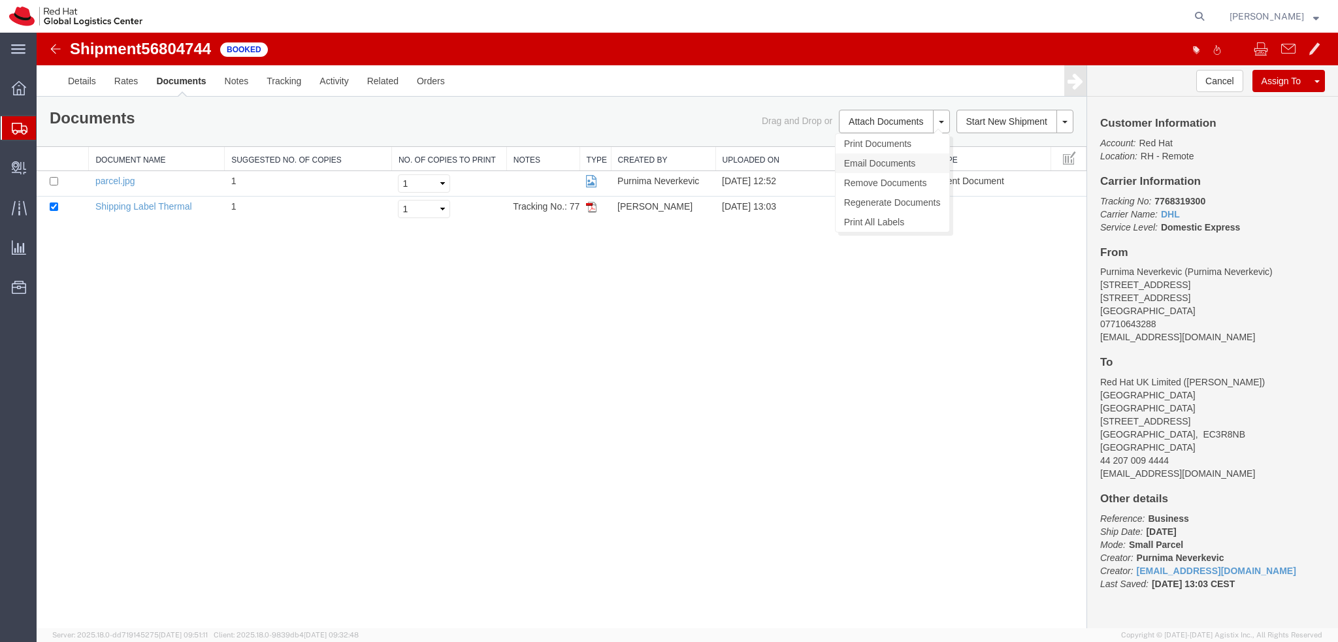
click at [875, 166] on link "Email Documents" at bounding box center [893, 164] width 114 height 20
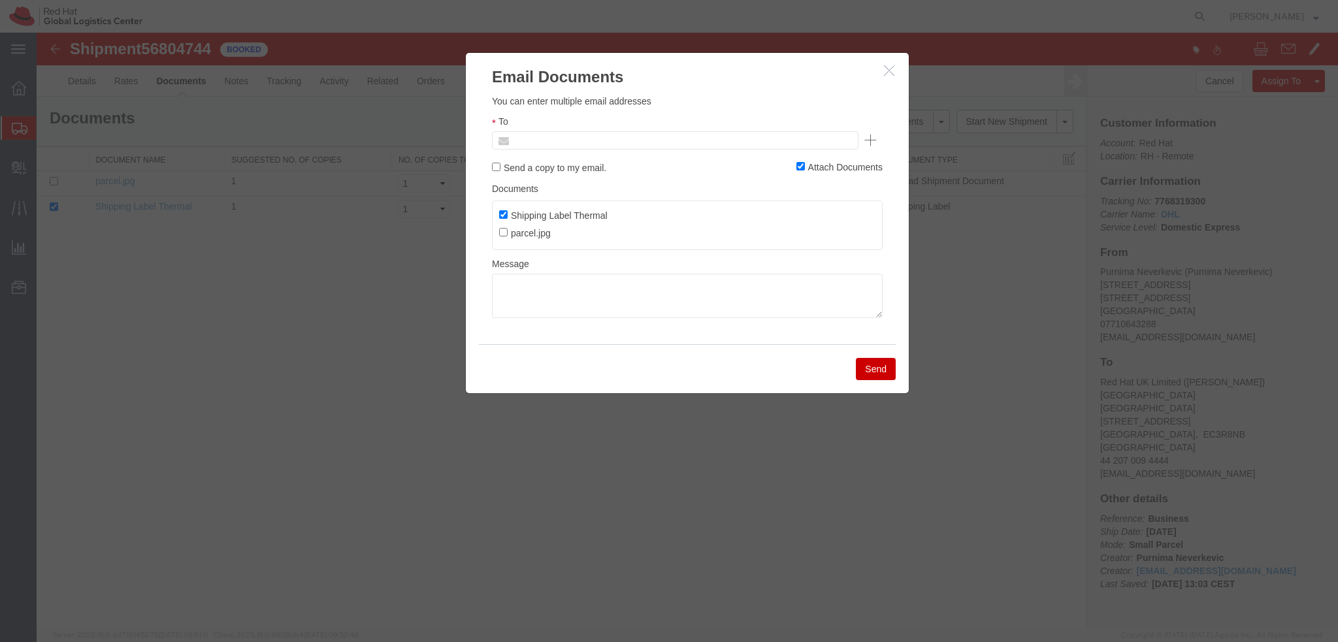
click at [586, 143] on input "text" at bounding box center [586, 140] width 153 height 17
paste input "pneverke@redhat.com"
type input "pneverke@redhat.com"
click at [584, 290] on textarea at bounding box center [687, 296] width 391 height 44
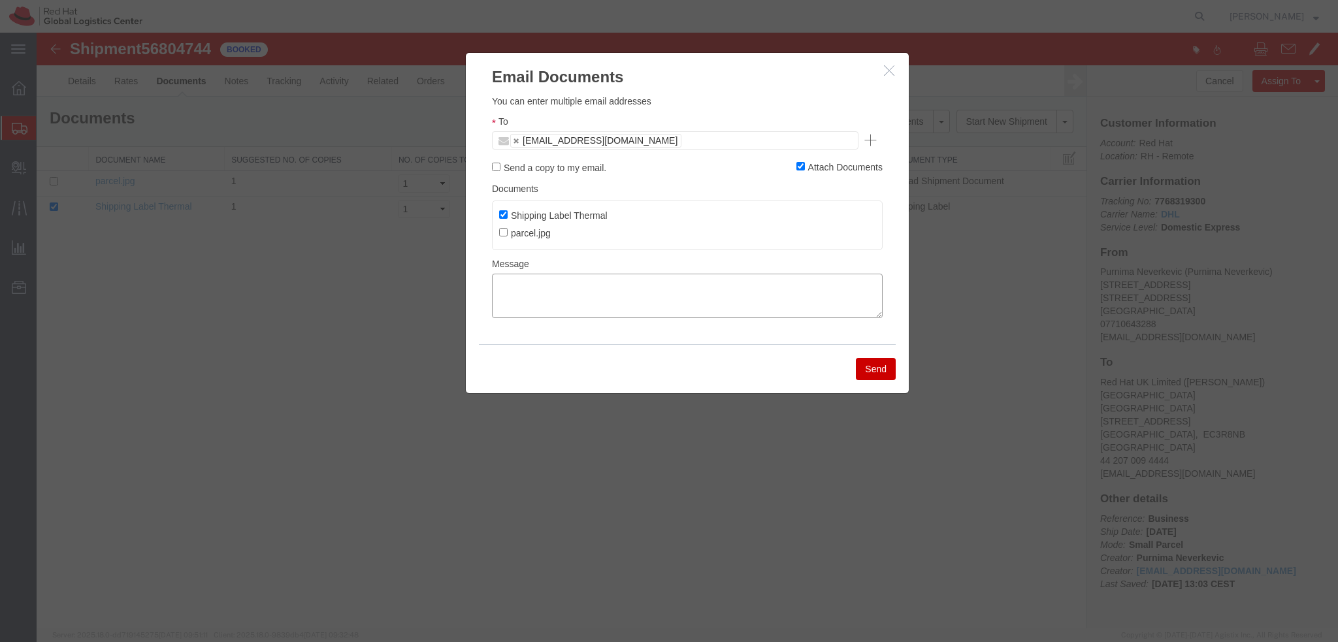
paste textarea "Hi Chloe, please find the label for your shipment to London attached to this em…"
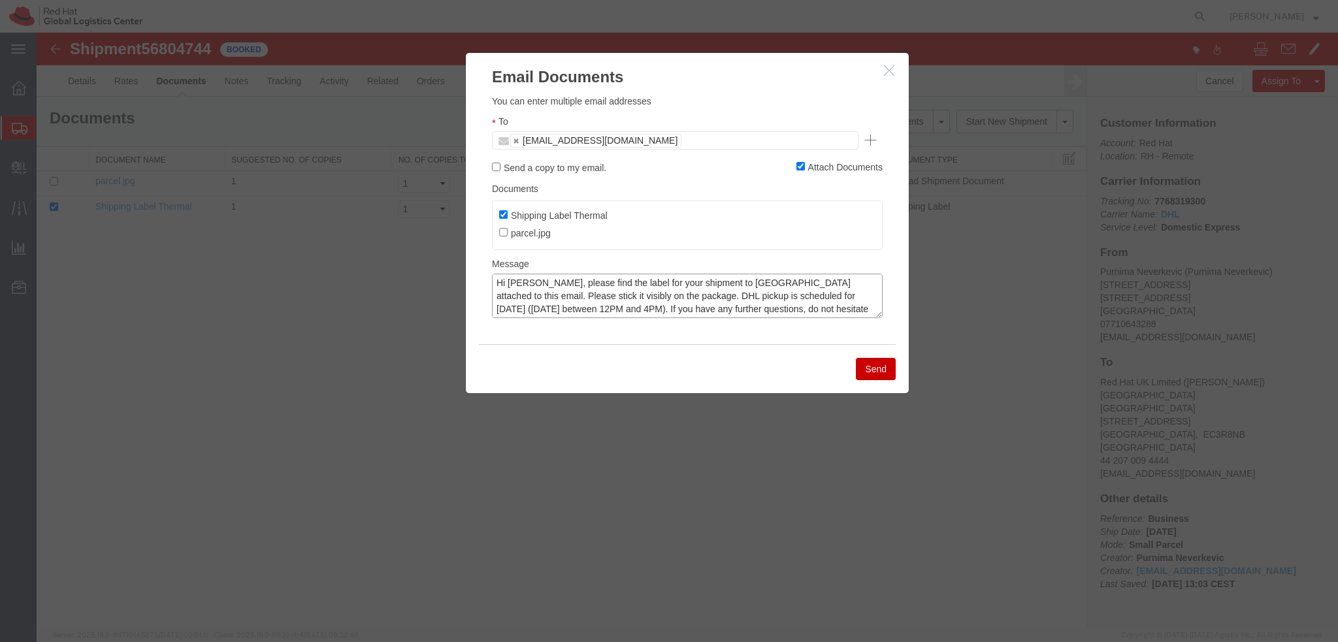
click at [524, 286] on textarea "Hi Chloe, please find the label for your shipment to London attached to this em…" at bounding box center [687, 296] width 391 height 44
type textarea "Hi Purnima, please find the label for your shipment to London attached to this …"
click at [882, 375] on button "Send" at bounding box center [876, 369] width 40 height 22
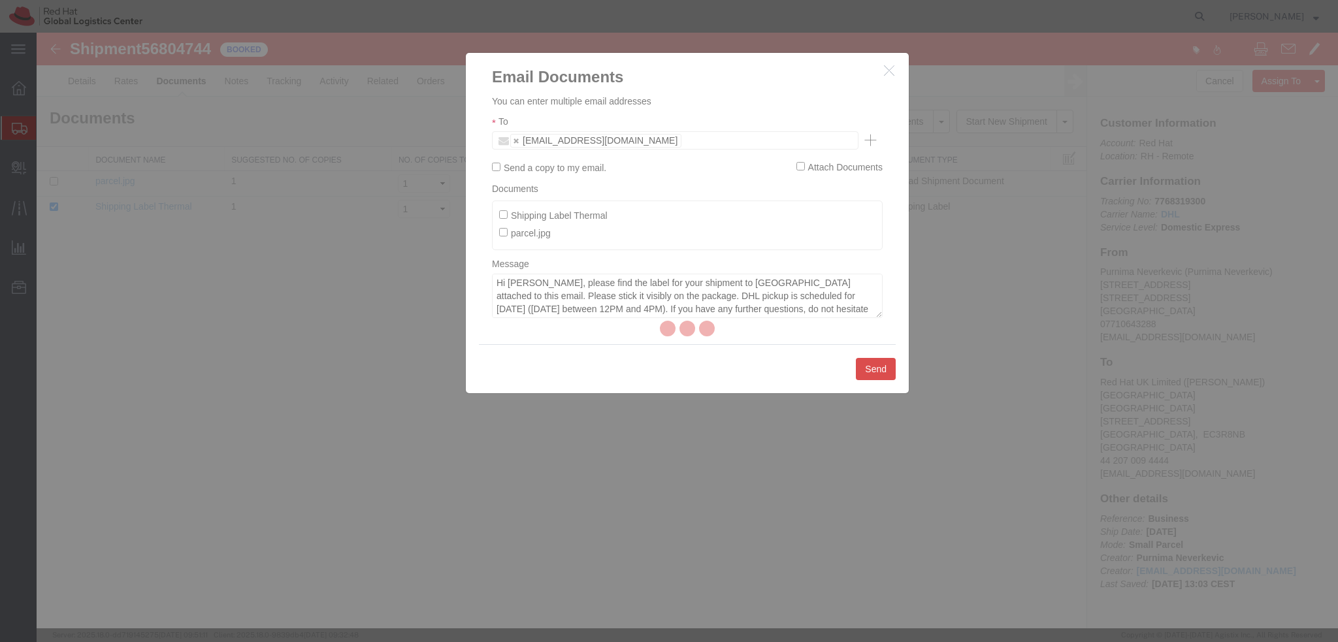
checkbox input "false"
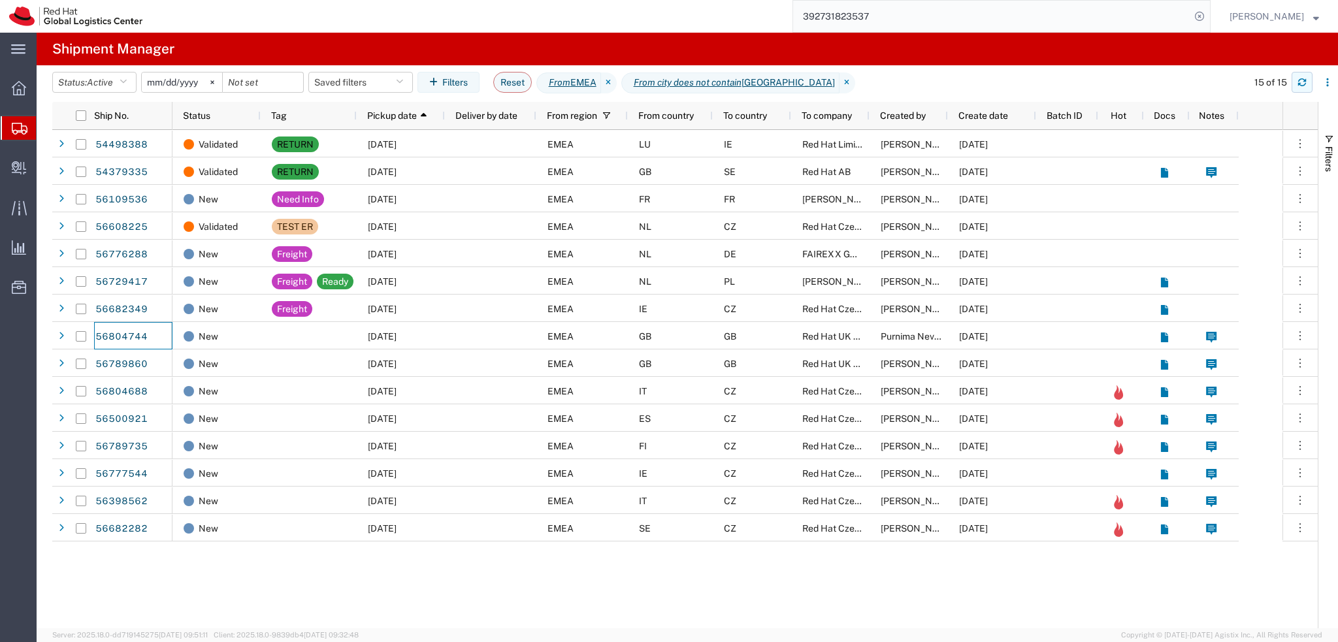
click at [1301, 88] on button "button" at bounding box center [1302, 82] width 21 height 21
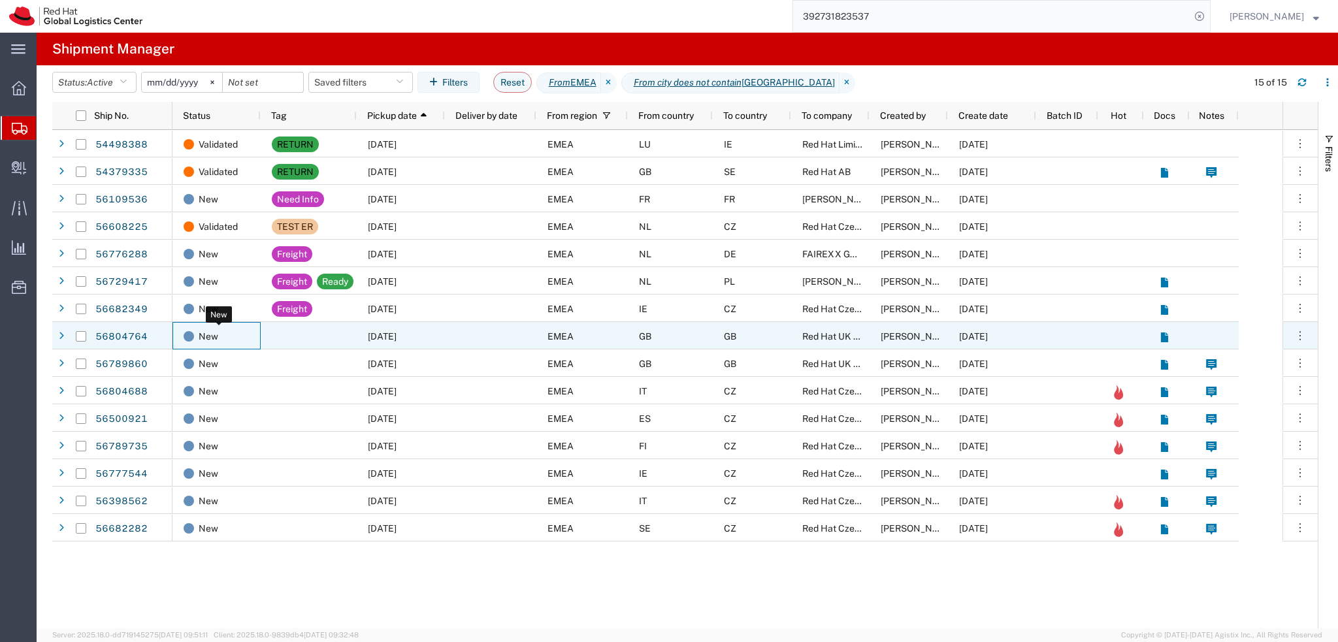
click at [203, 329] on span "New" at bounding box center [209, 336] width 20 height 27
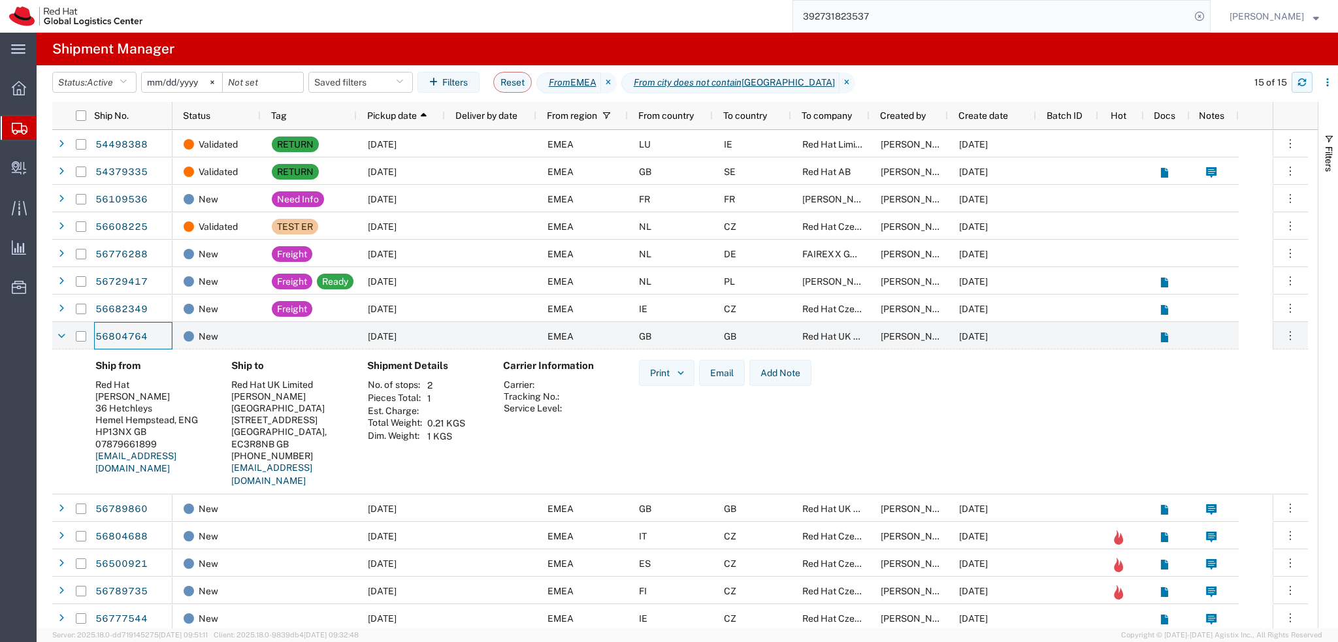
click at [1305, 84] on icon "button" at bounding box center [1302, 82] width 9 height 9
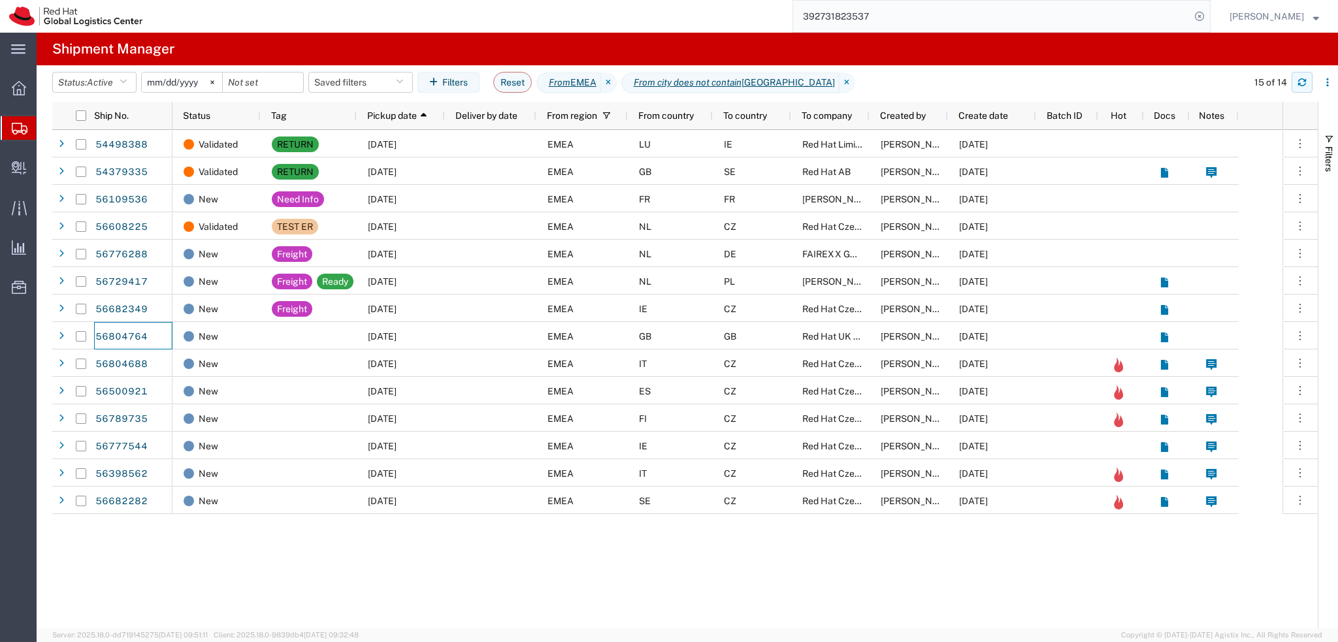
click at [1300, 81] on icon "button" at bounding box center [1302, 82] width 9 height 9
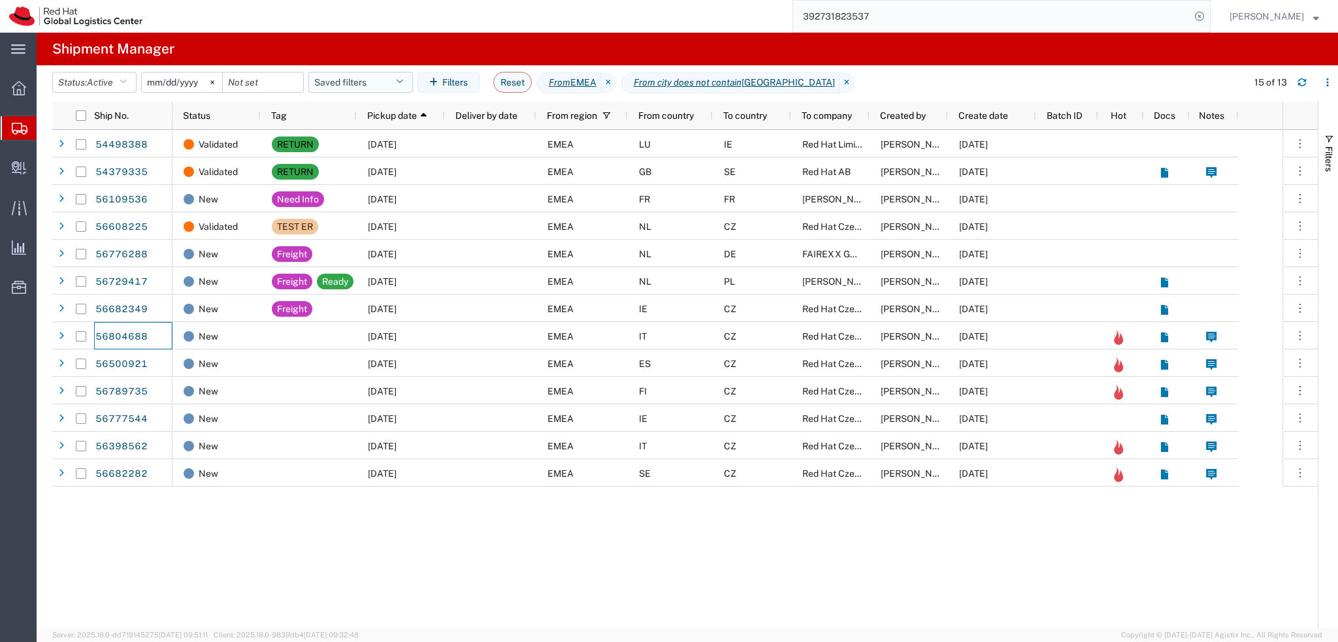
click at [382, 86] on button "Saved filters" at bounding box center [360, 82] width 105 height 21
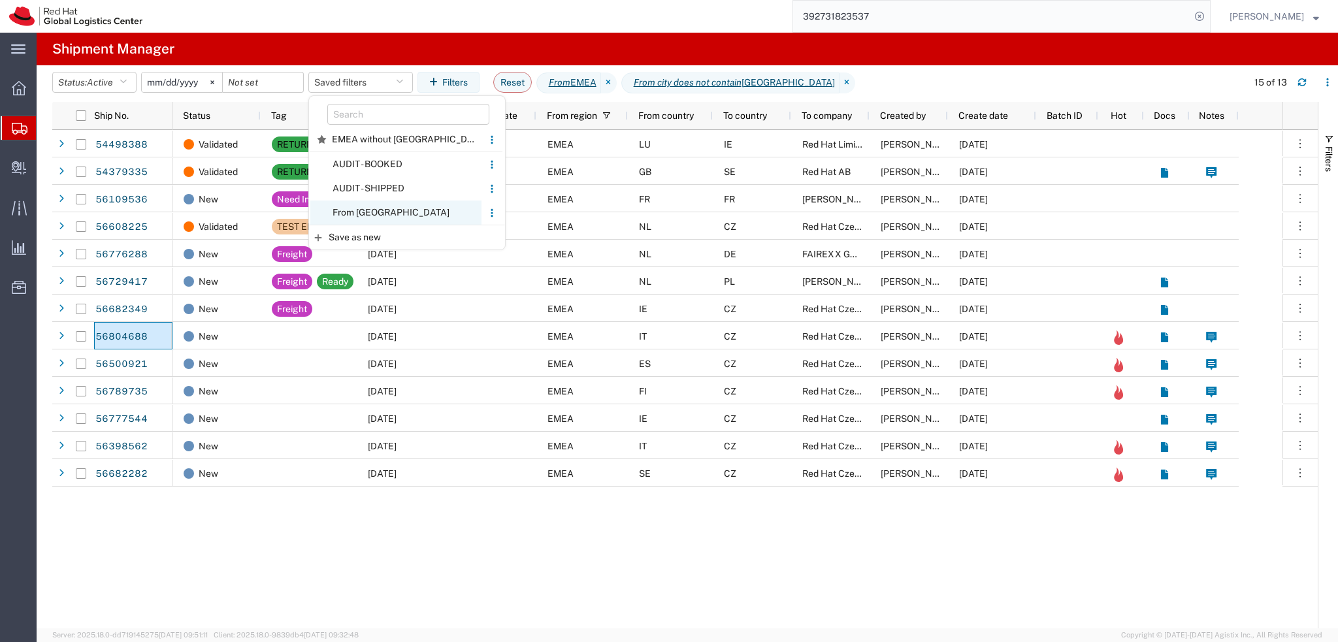
click at [386, 219] on span "From [GEOGRAPHIC_DATA]" at bounding box center [395, 213] width 171 height 24
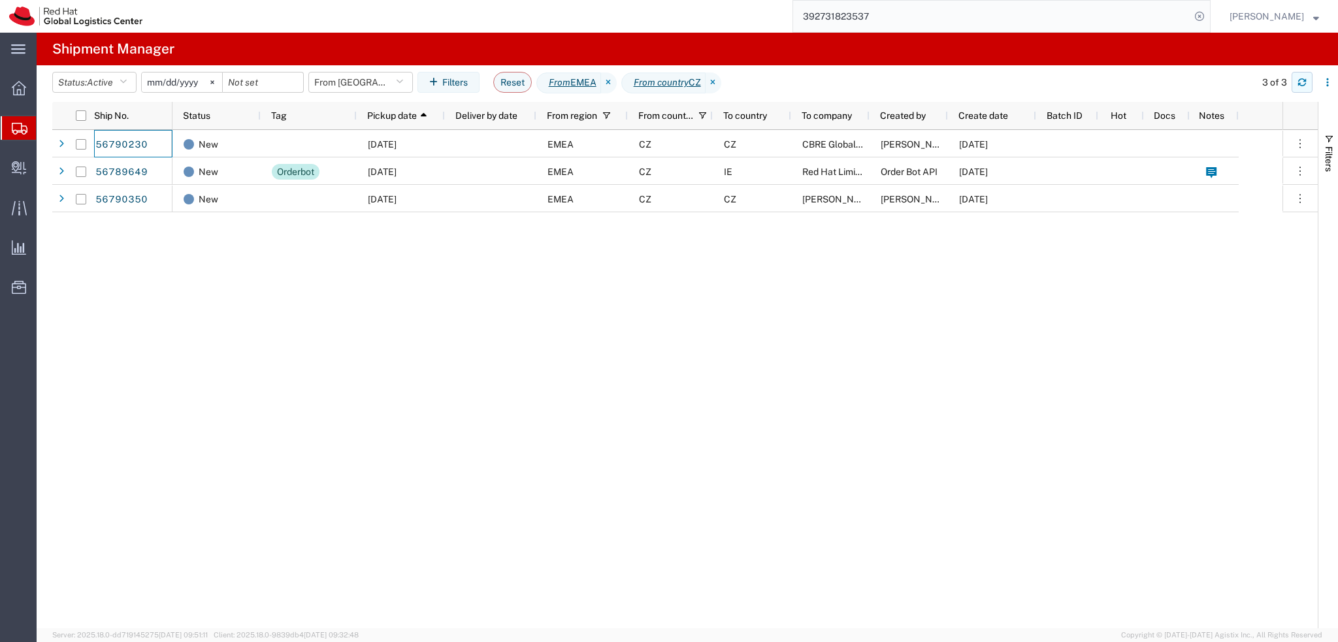
click at [1296, 80] on button "button" at bounding box center [1302, 82] width 21 height 21
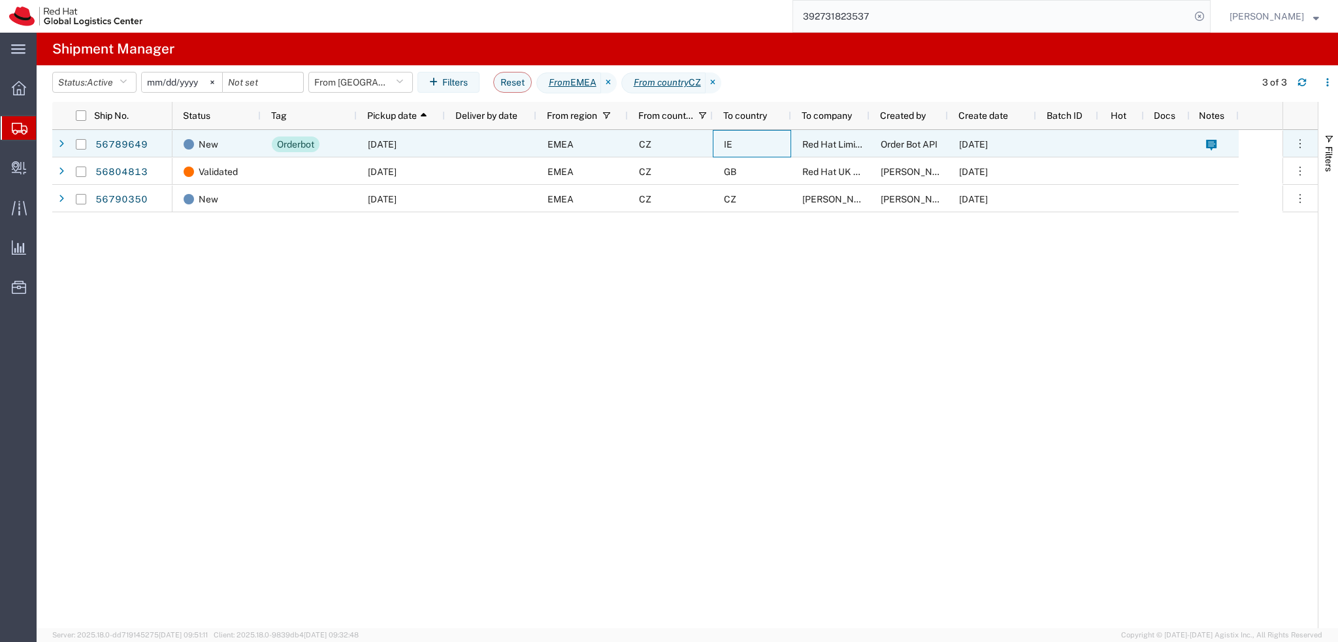
click at [745, 133] on div "IE" at bounding box center [752, 143] width 78 height 27
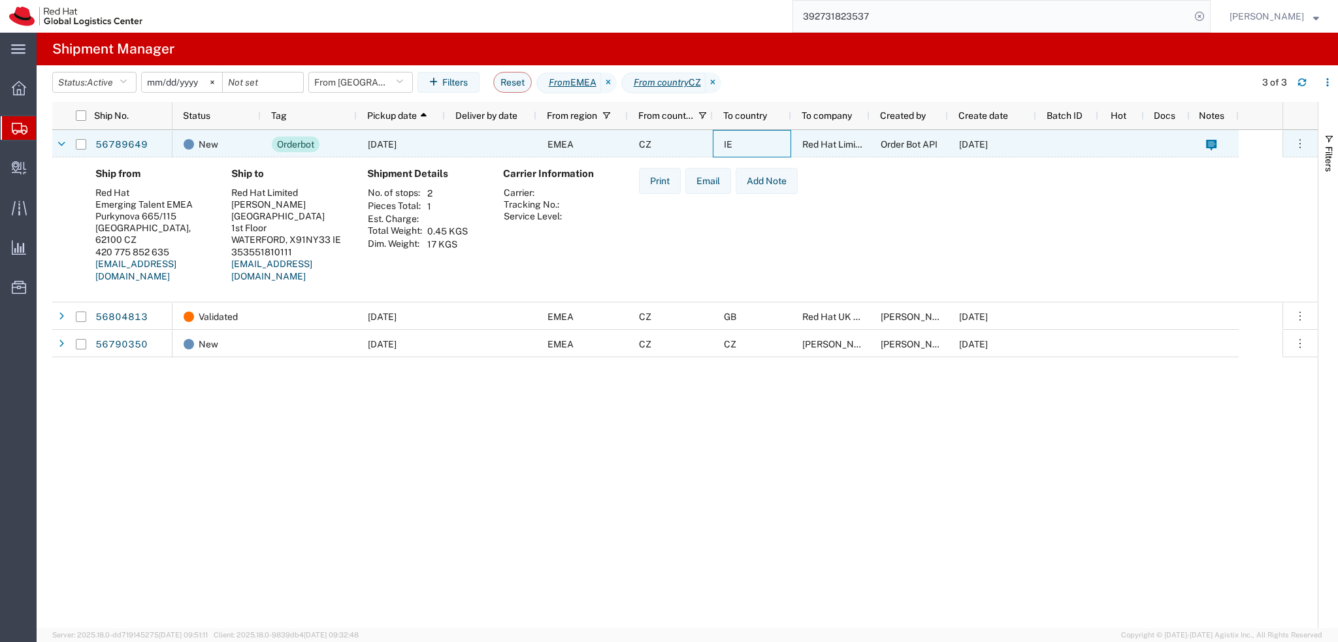
click at [756, 140] on div "IE" at bounding box center [752, 143] width 78 height 27
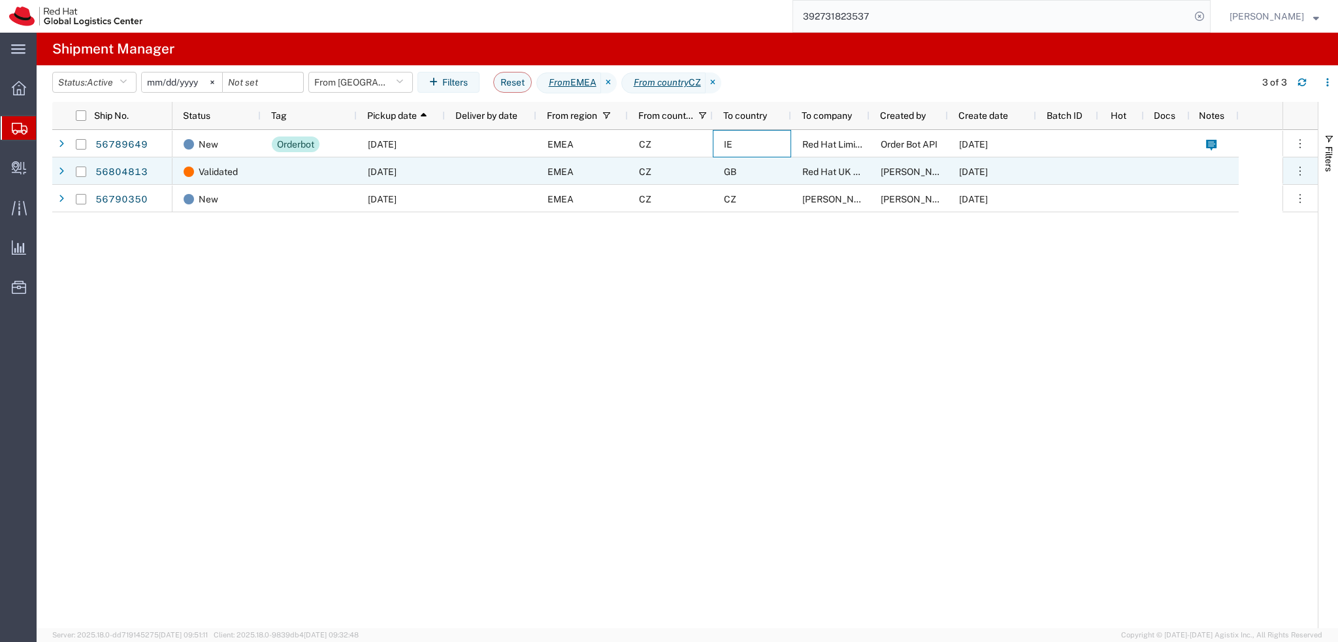
click at [736, 169] on span "GB" at bounding box center [730, 172] width 12 height 10
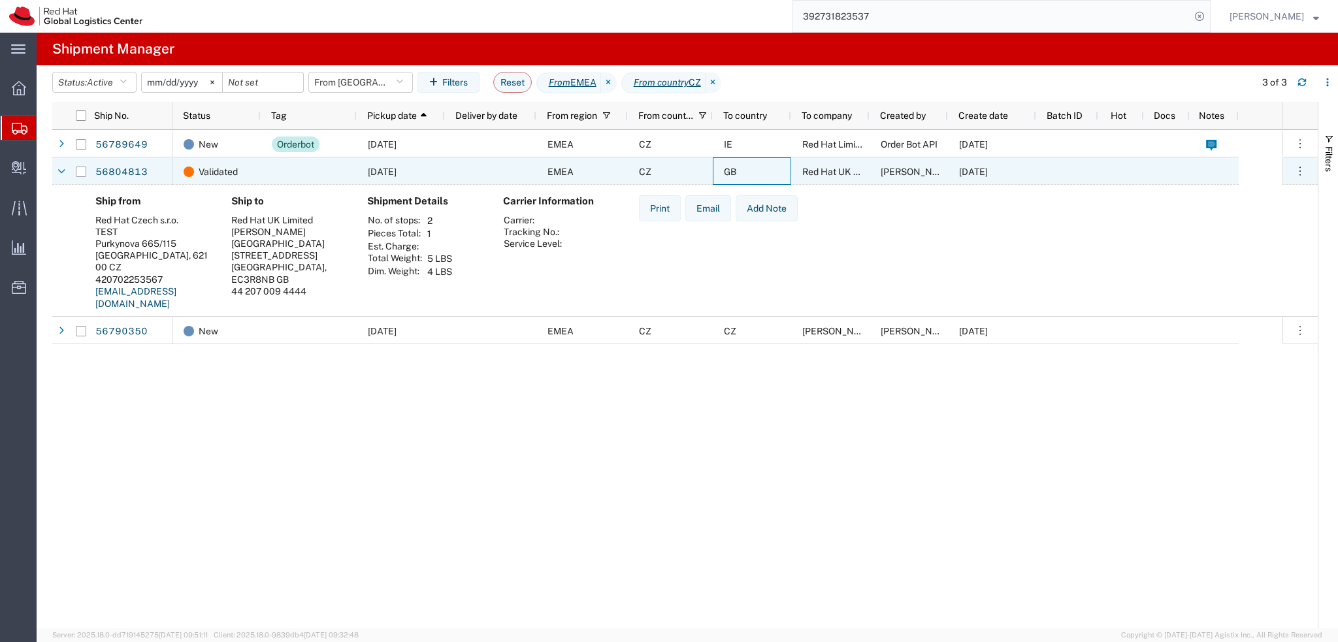
click at [771, 169] on div "GB" at bounding box center [752, 170] width 78 height 27
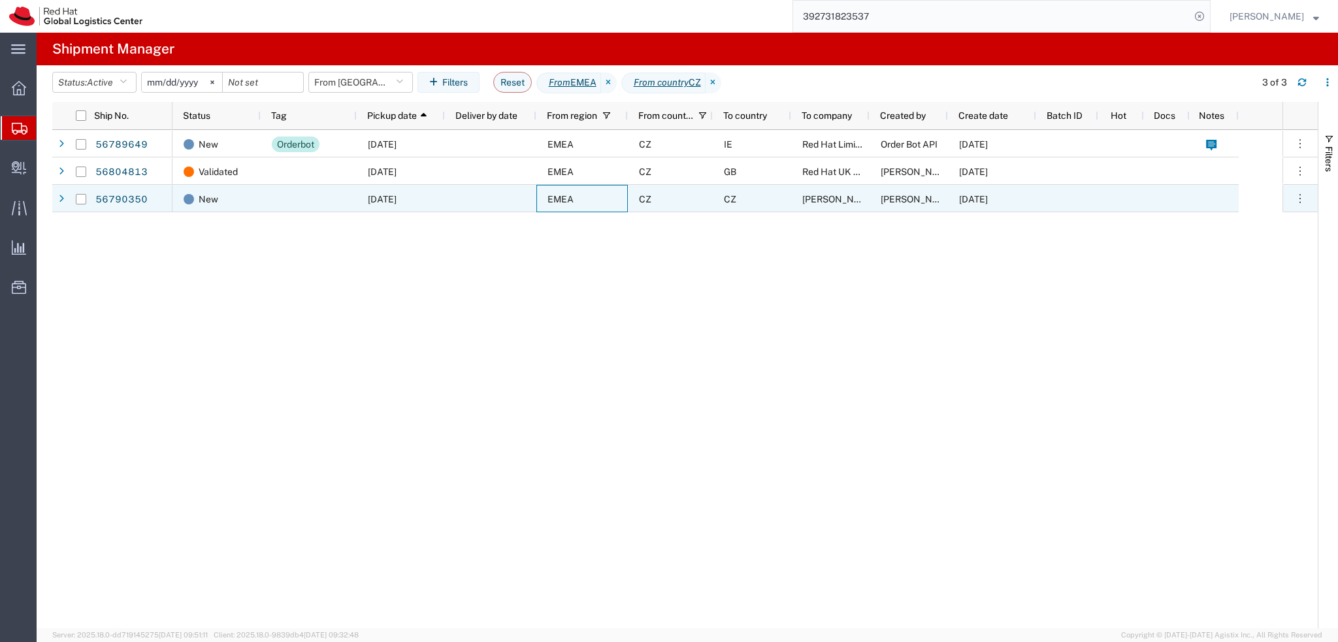
click at [574, 206] on div "EMEA" at bounding box center [581, 198] width 91 height 27
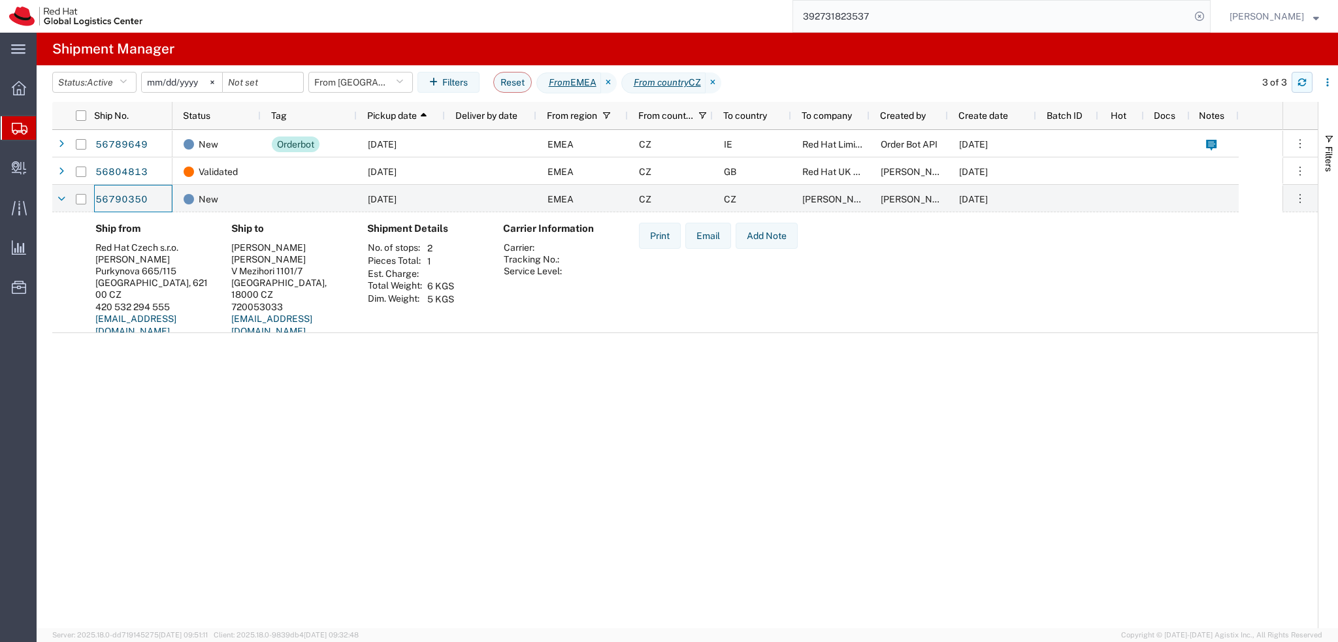
click at [1302, 80] on icon "button" at bounding box center [1302, 82] width 9 height 9
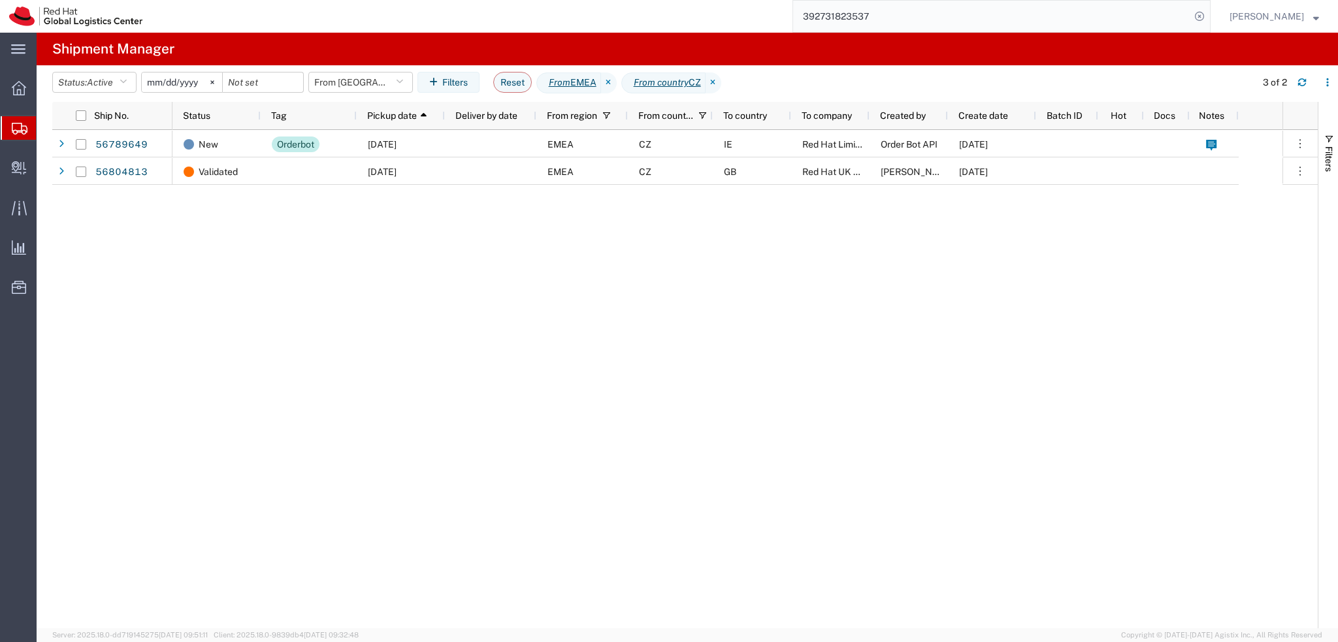
click at [855, 423] on div "New Orderbot 09/11/2025 EMEA CZ IE Red Hat Limited Order Bot API 09/11/2025 Val…" at bounding box center [727, 379] width 1110 height 498
click at [393, 78] on button "From CZ" at bounding box center [360, 82] width 105 height 21
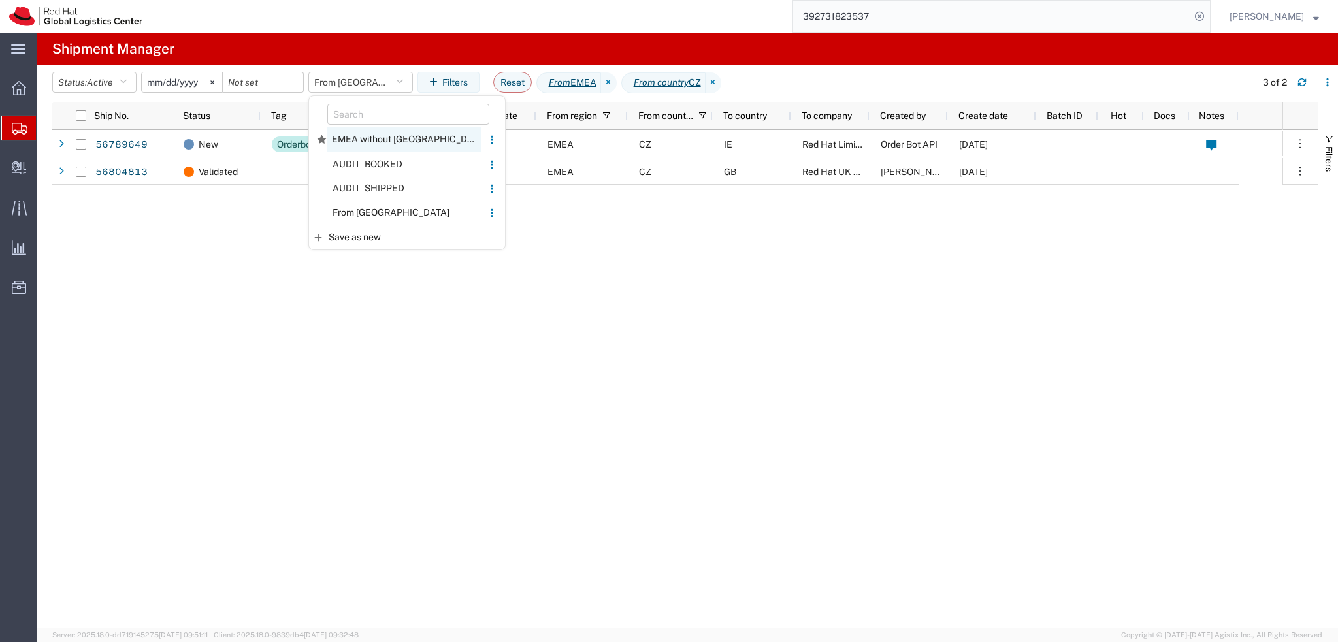
click at [420, 138] on span "EMEA without Brno" at bounding box center [404, 139] width 155 height 24
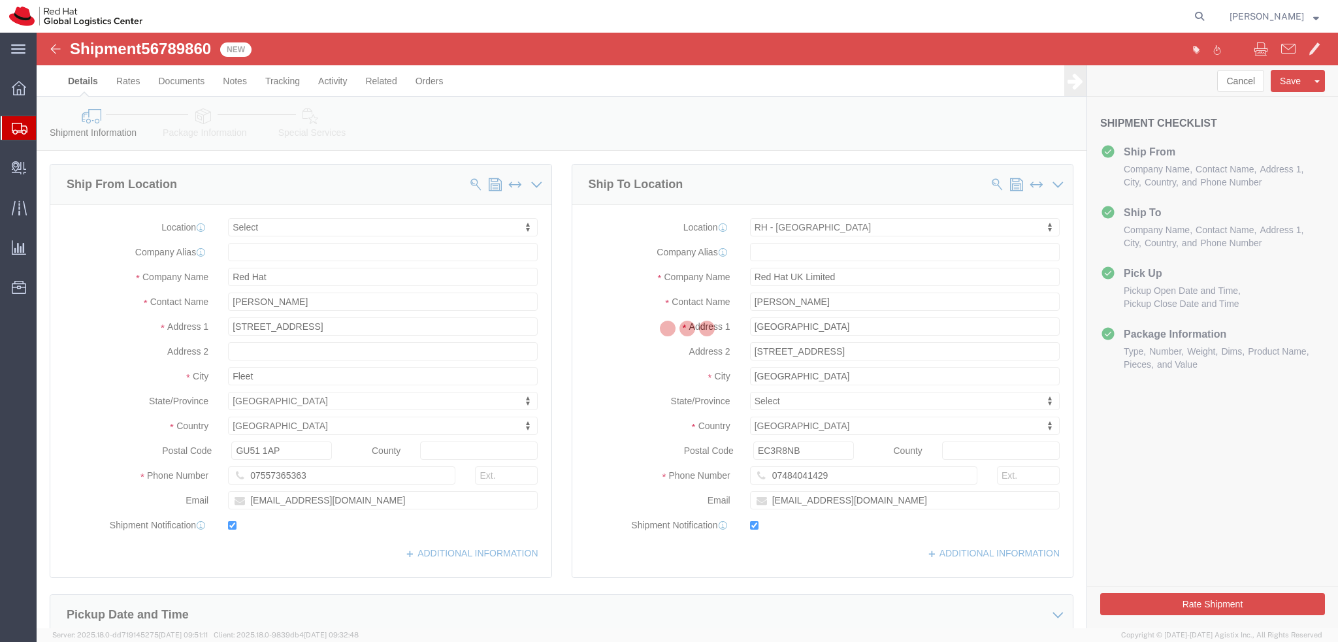
select select
select select "37974"
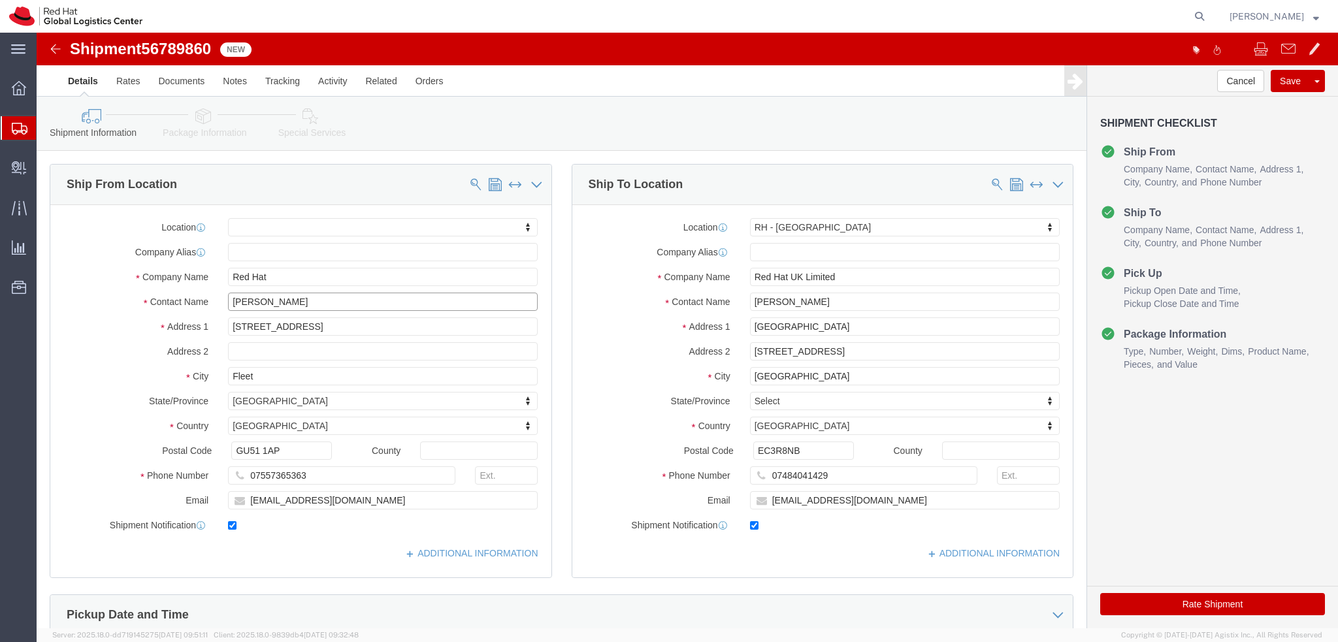
drag, startPoint x: 301, startPoint y: 265, endPoint x: 159, endPoint y: 280, distance: 142.6
click div "Location My Profile Location RH - Amsterdam - MSO RH - Amsterdam Data Center RH…"
drag, startPoint x: 232, startPoint y: 246, endPoint x: 110, endPoint y: 251, distance: 122.3
click div "Company Name Red Hat"
paste input "Amanda Coundon"
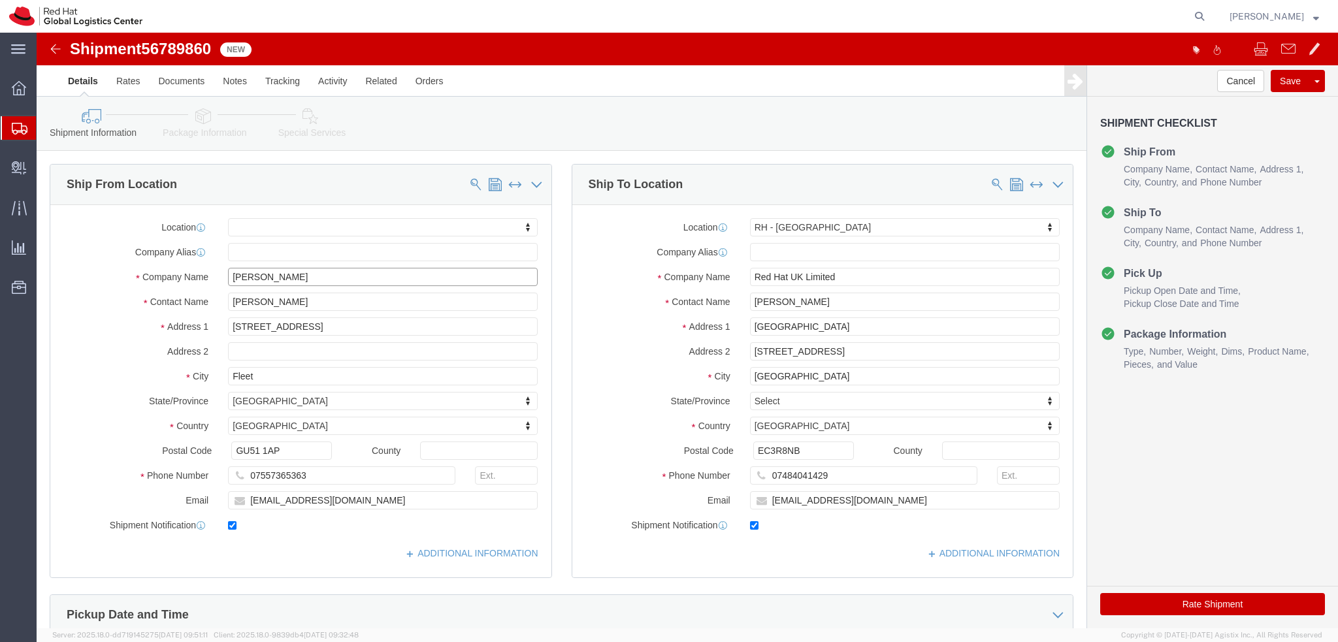
type input "Amanda Coundon"
click link "Package Information"
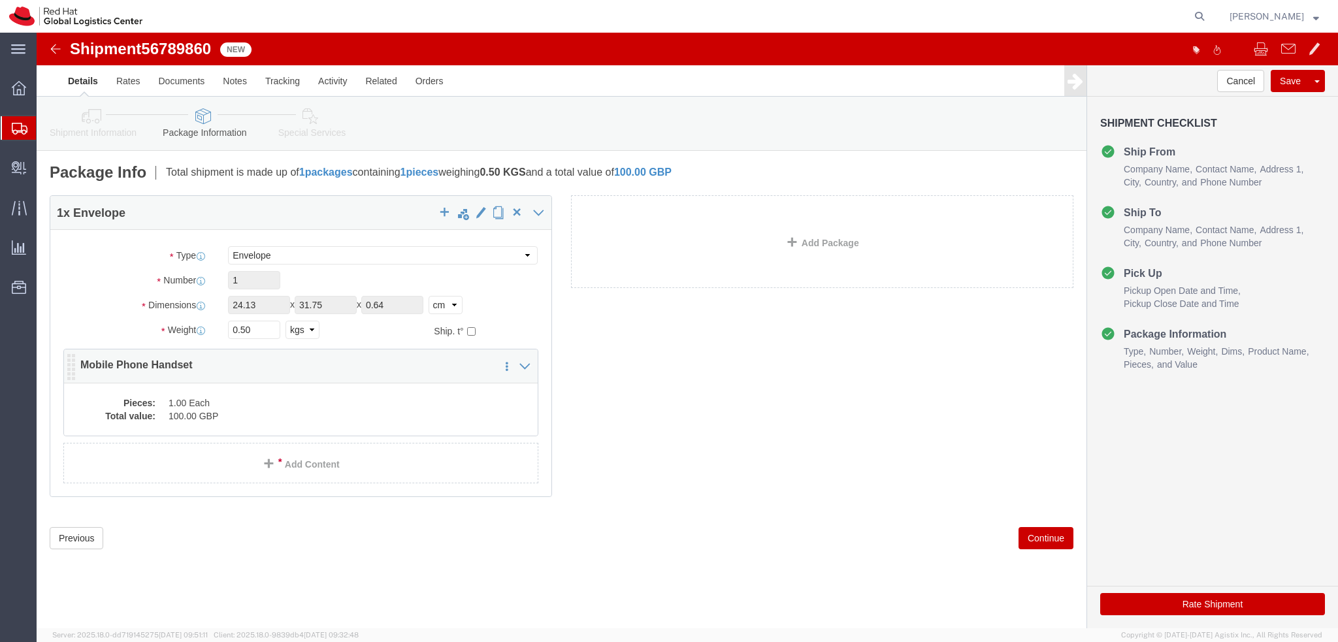
click dd "100.00 GBP"
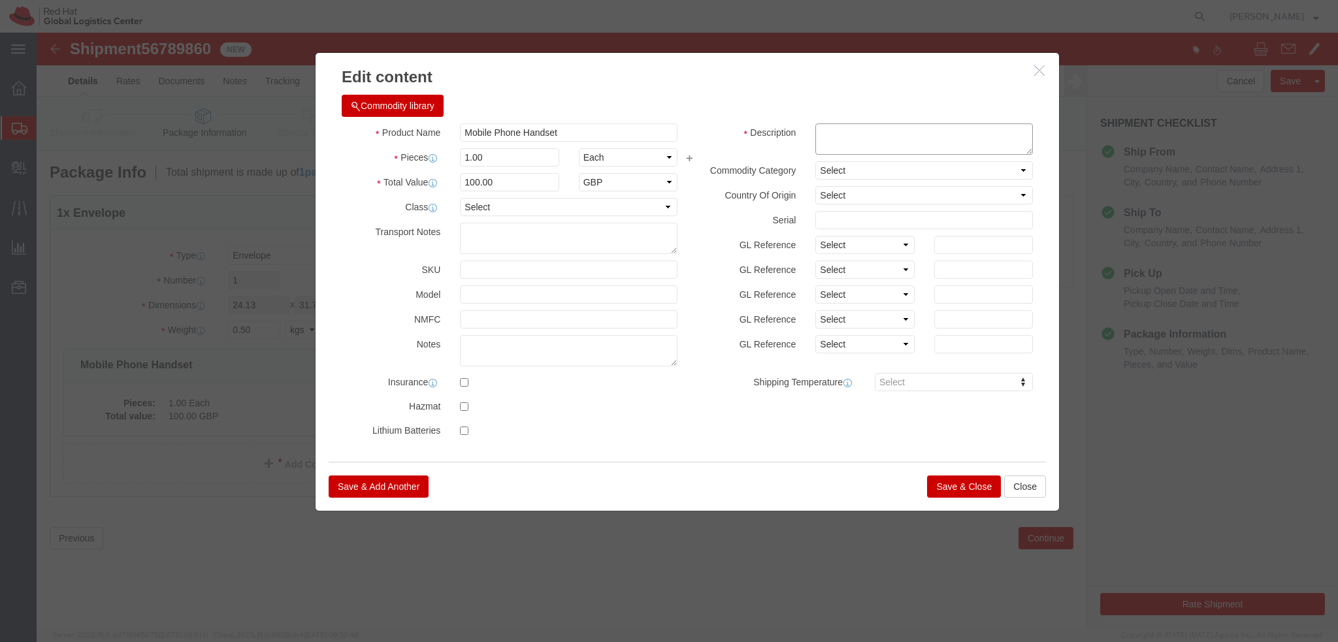
click textarea
click textarea "Mobile hpone"
type textarea "Mobile phone"
click button "Save & Close"
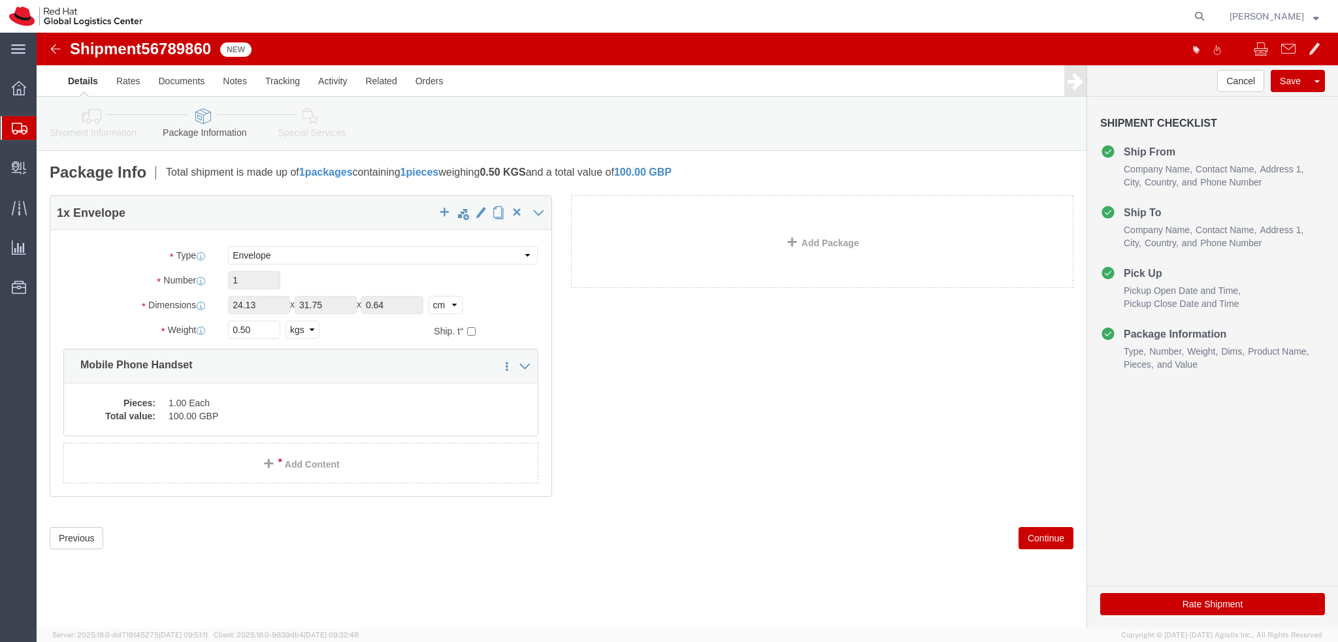
click icon
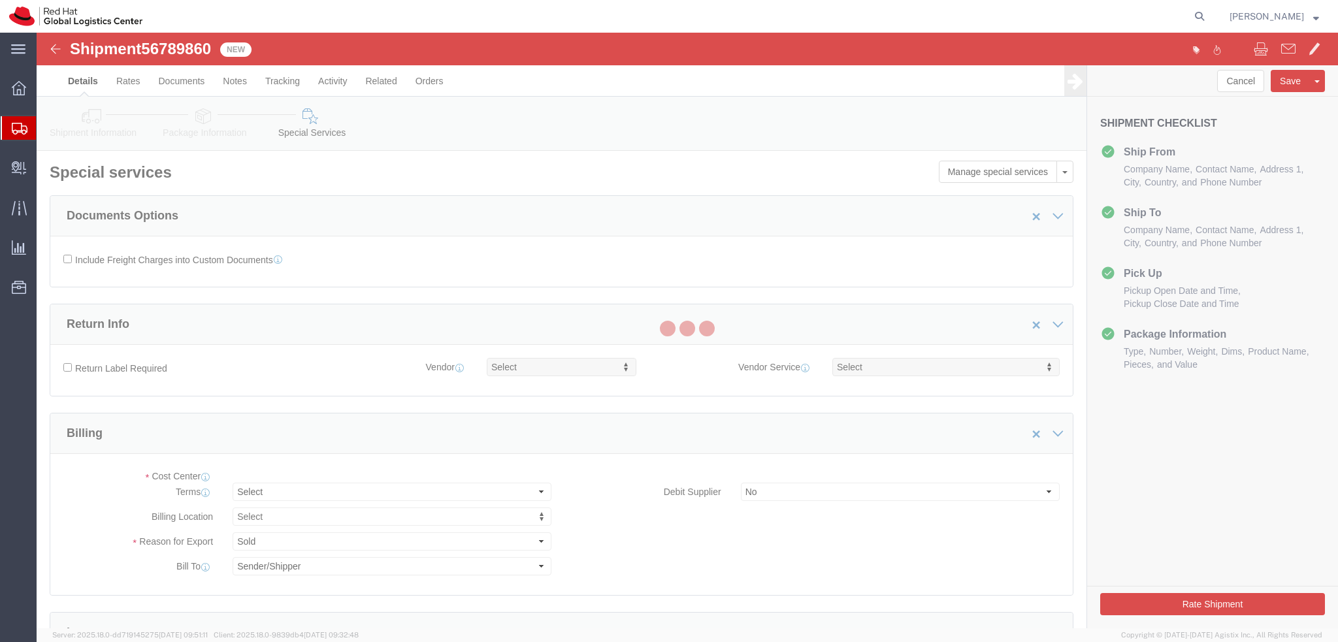
select select "COSTCENTER"
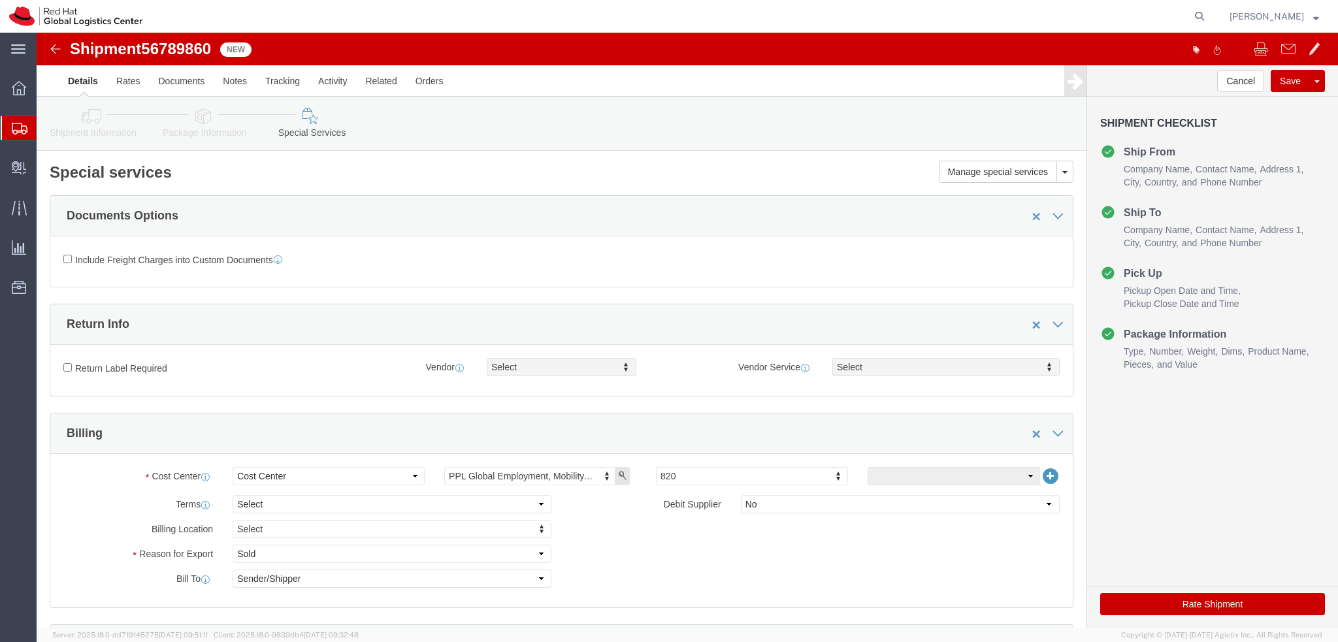
click icon
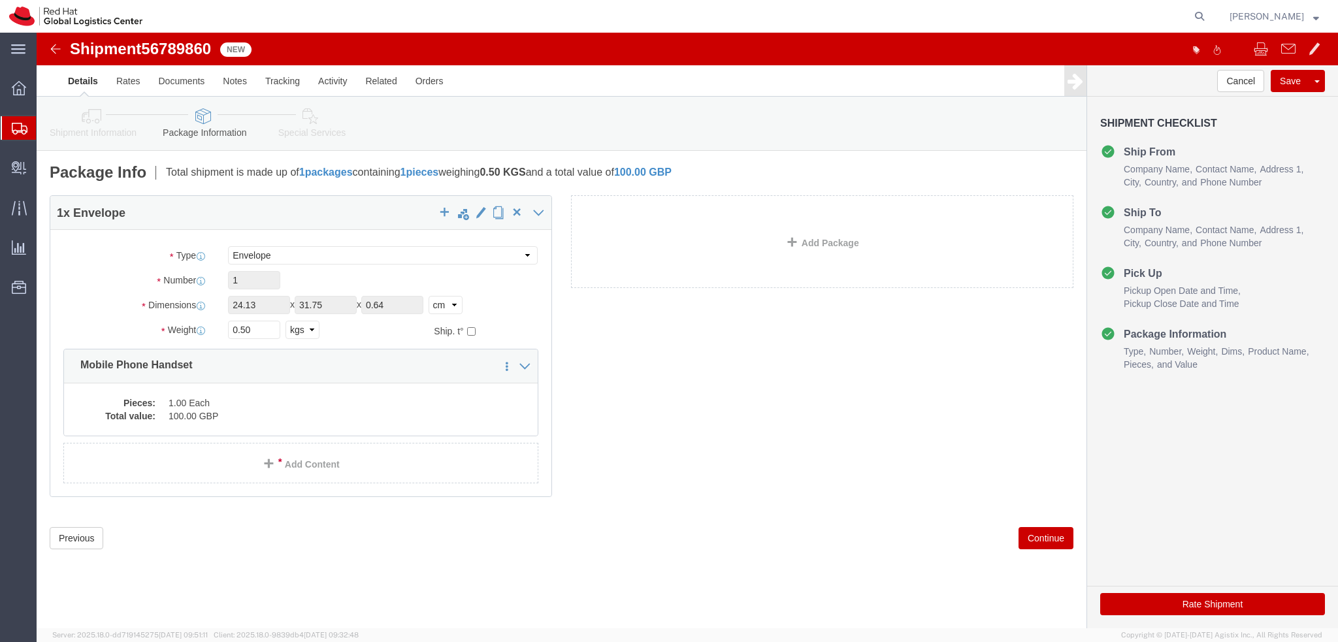
click icon
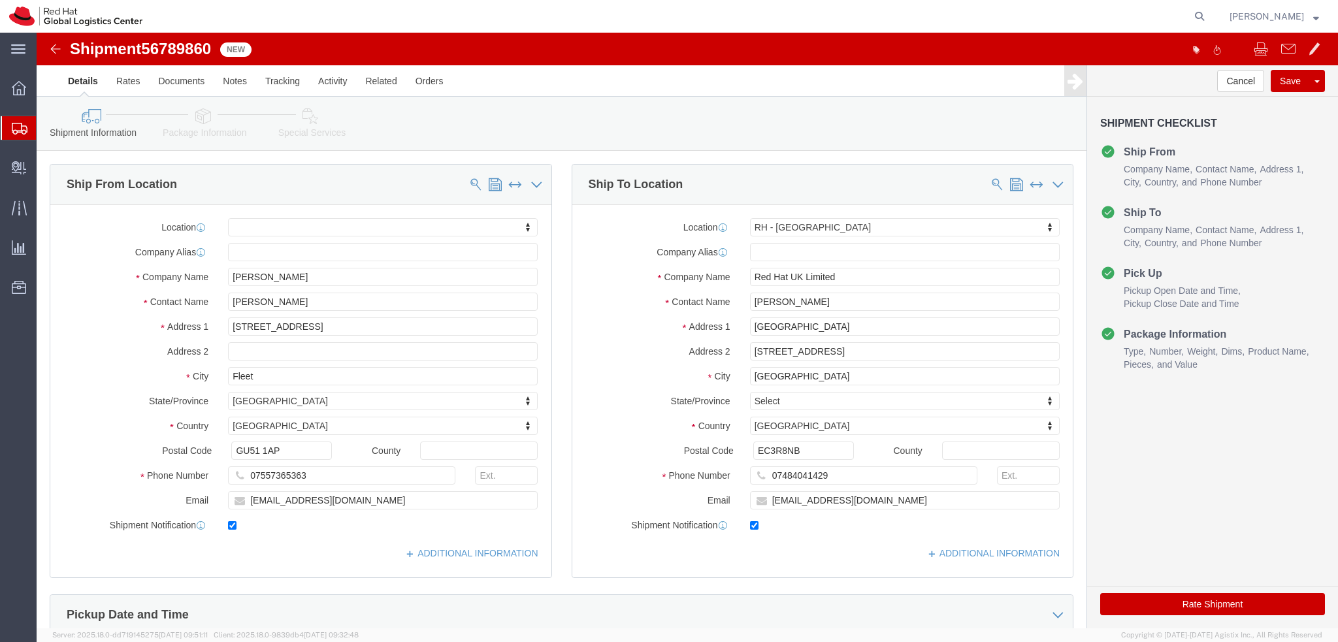
click icon
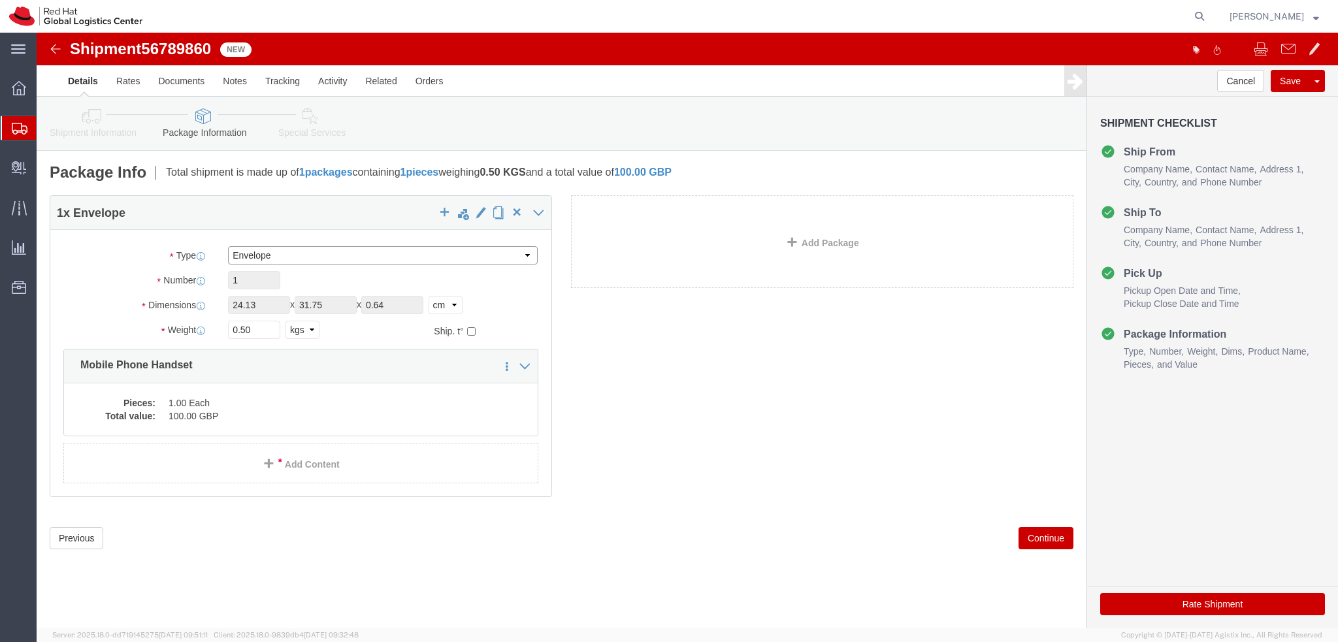
click select "Select Case(s) Crate(s) Envelope Large Box Medium Box PAK Skid(s) Small Box Sma…"
select select "YRPK"
click select "Select Case(s) Crate(s) Envelope Large Box Medium Box PAK Skid(s) Small Box Sma…"
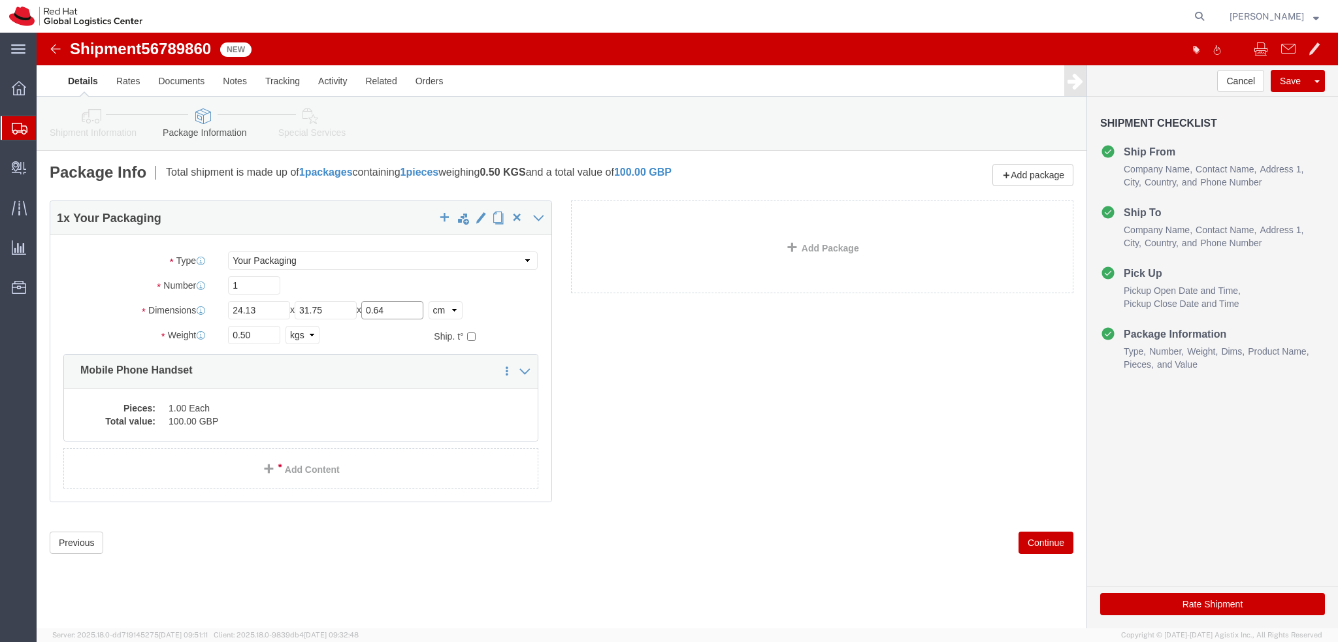
click input "0.64"
type input "2"
click div "1"
click input "24.13"
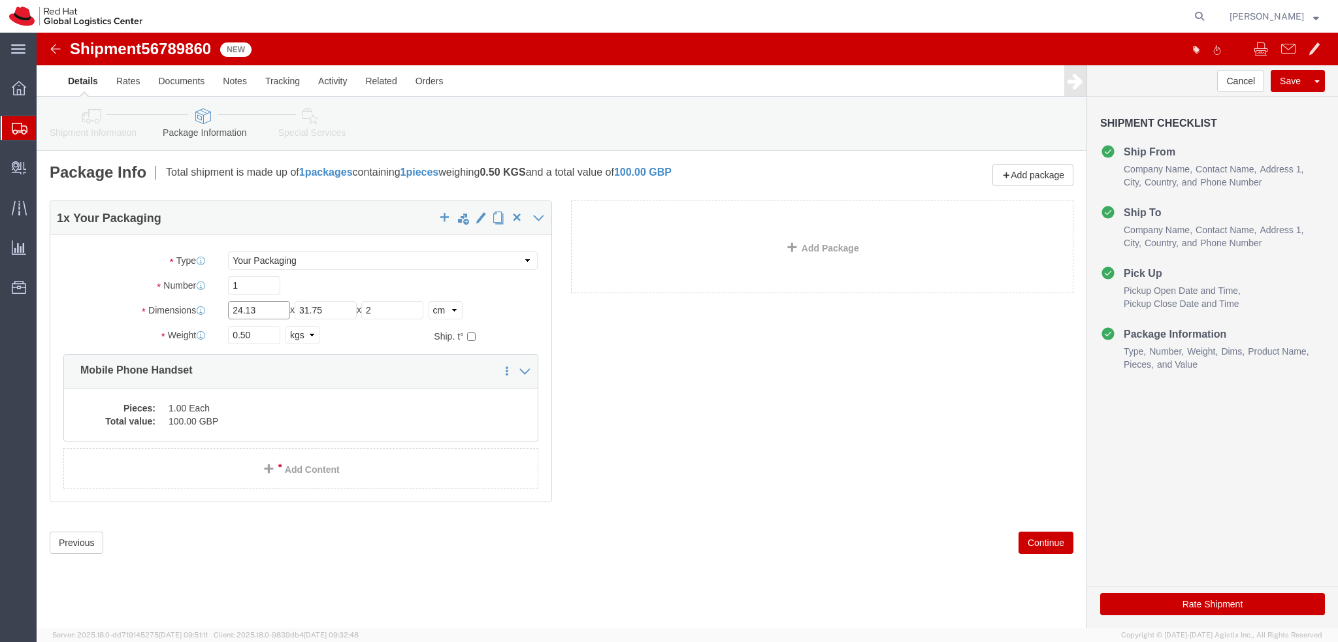
click input "24.13"
type input "23"
click input "31.75"
type input "18"
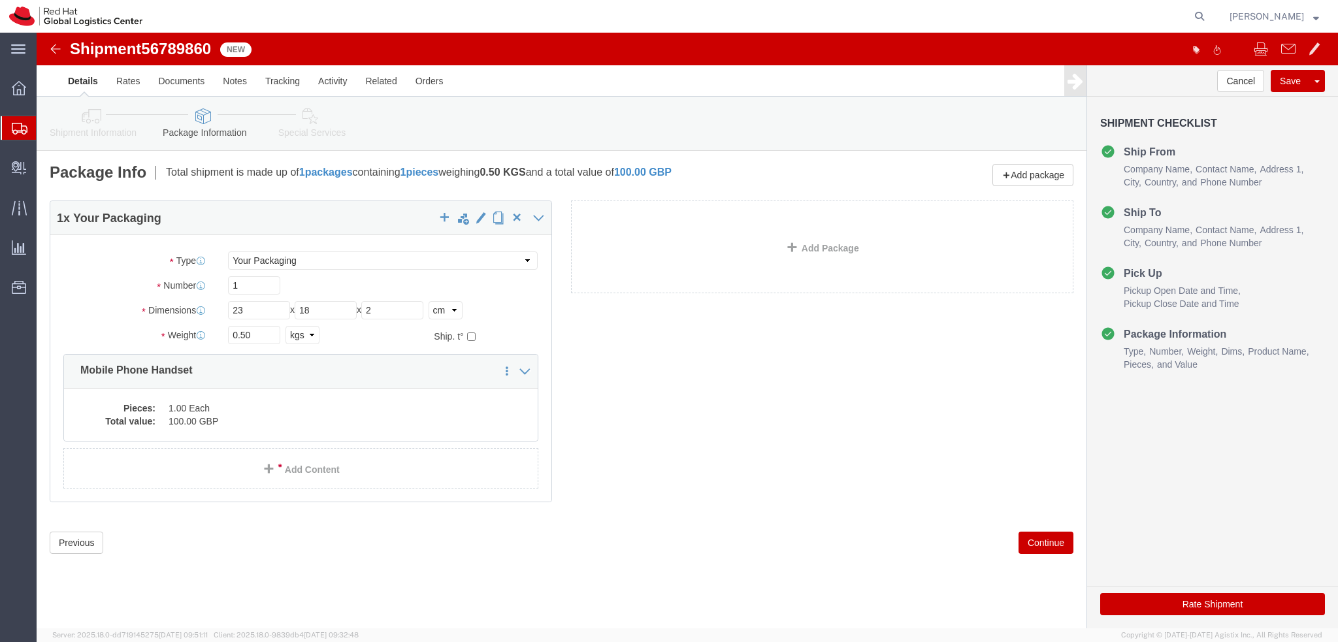
click icon
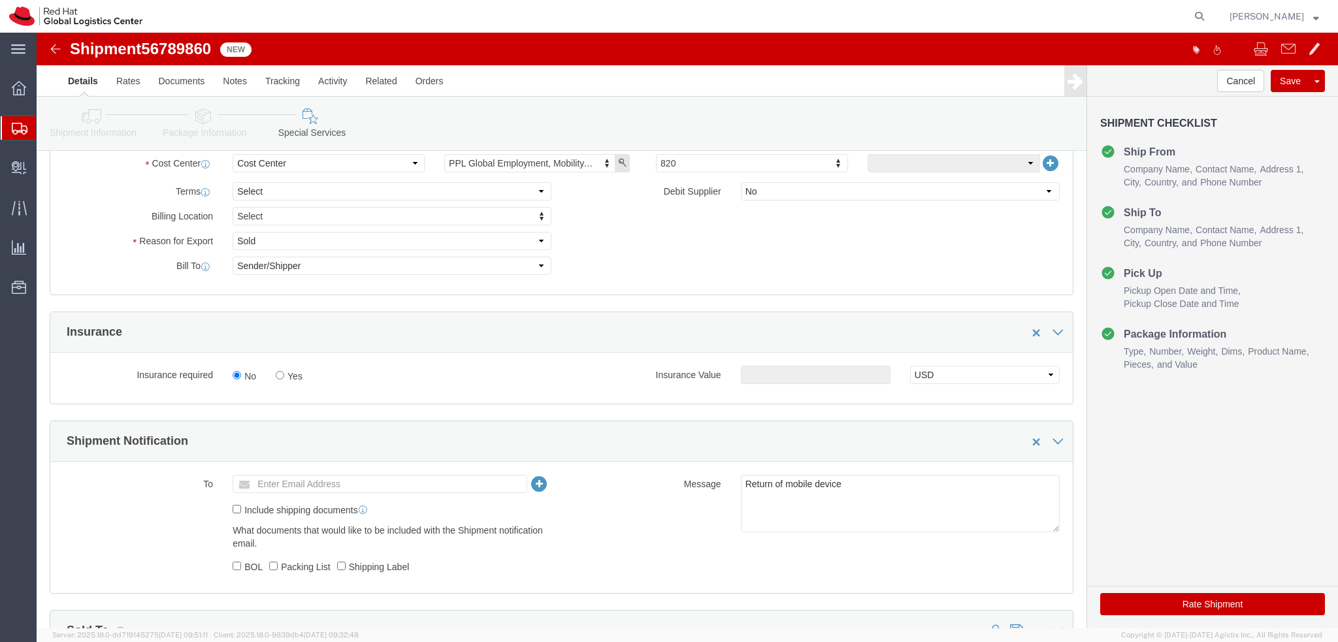
scroll to position [327, 0]
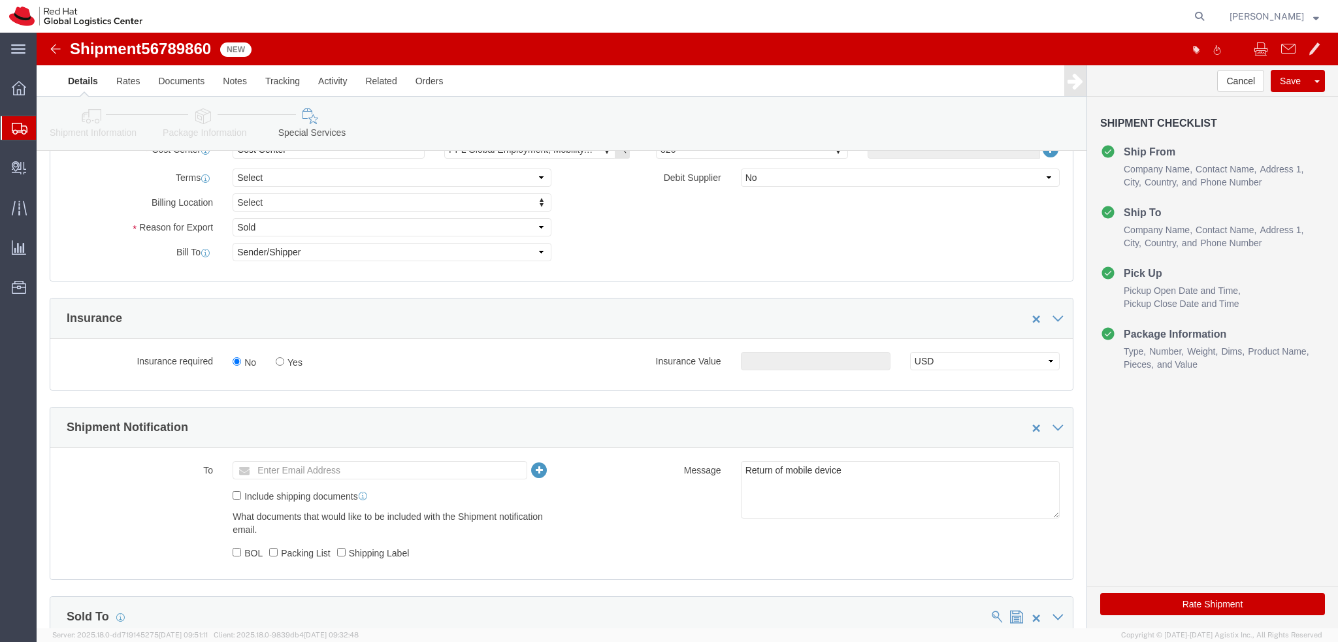
click button "Rate Shipment"
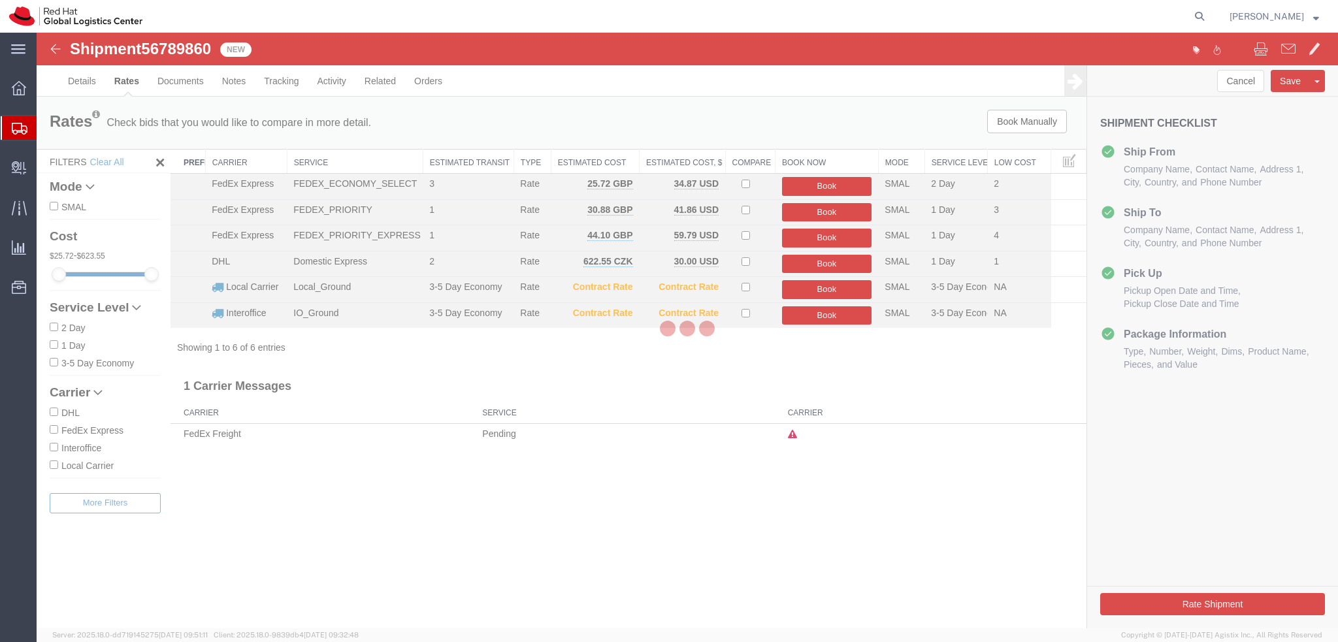
scroll to position [0, 0]
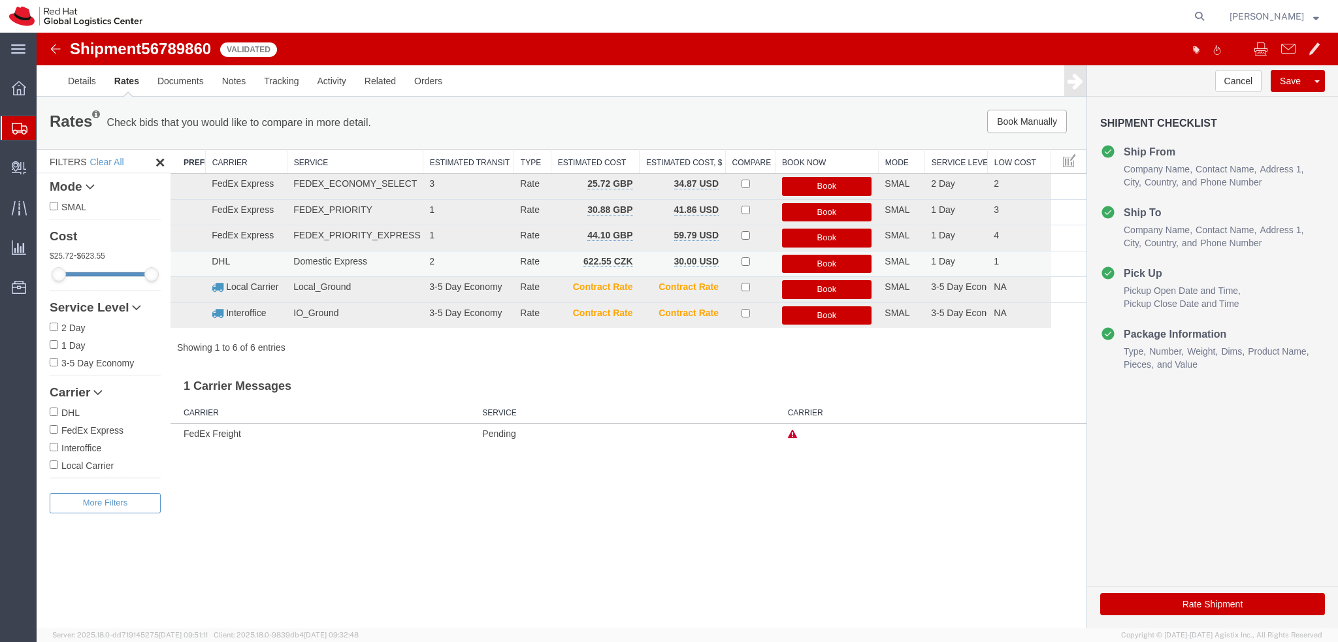
click at [834, 263] on button "Book" at bounding box center [827, 264] width 90 height 19
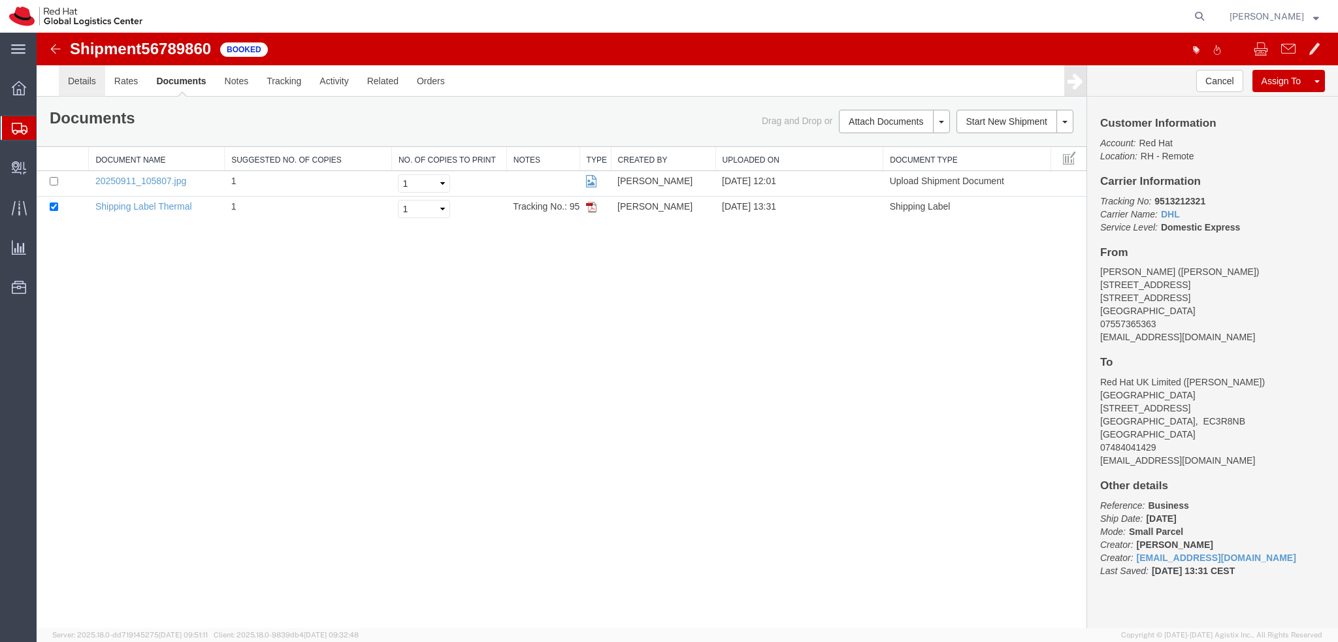
click at [86, 91] on link "Details" at bounding box center [82, 80] width 46 height 31
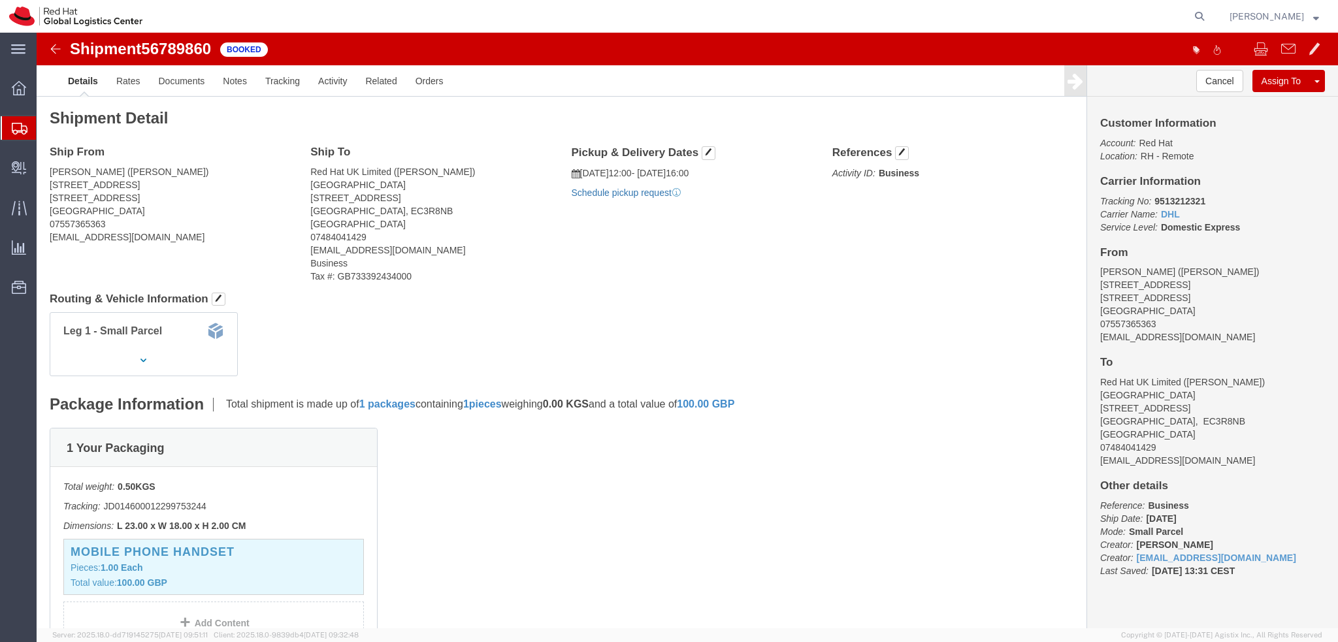
click link "Schedule pickup request"
click address "Amanda Coundon (Amanda Coundon) 6 Wherwell Drive Fleet, ENG GU51 1AP United Kin…"
copy div "acoundon@redhat.com"
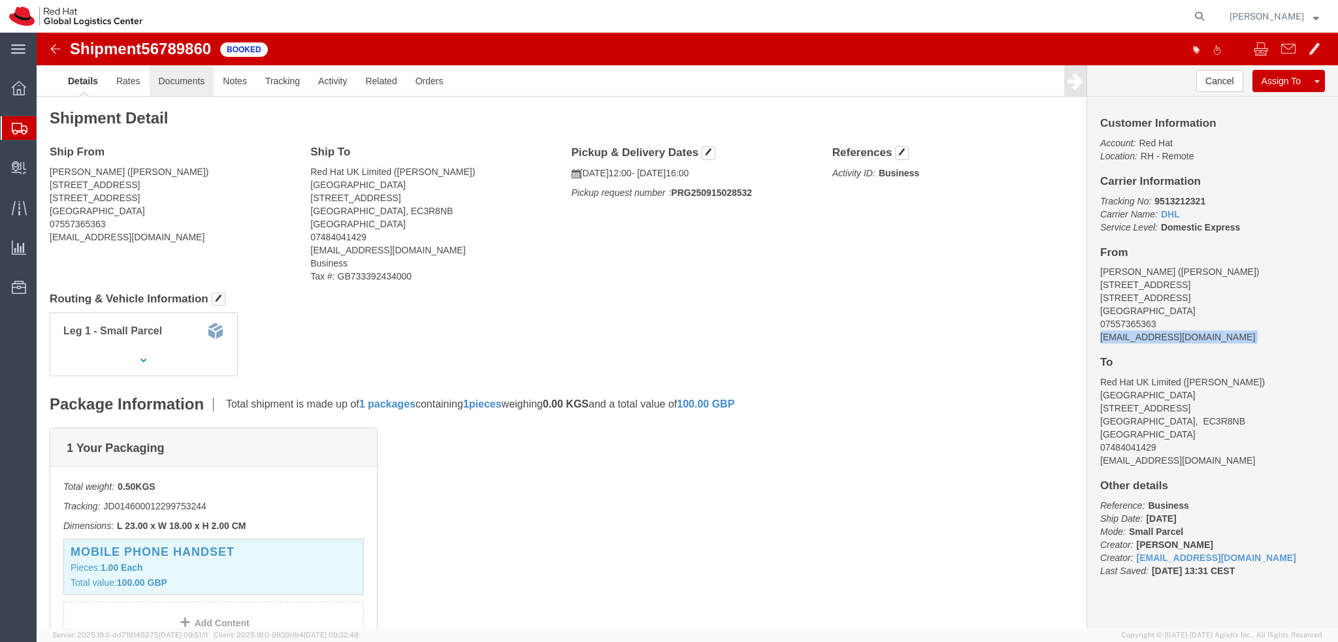
click link "Documents"
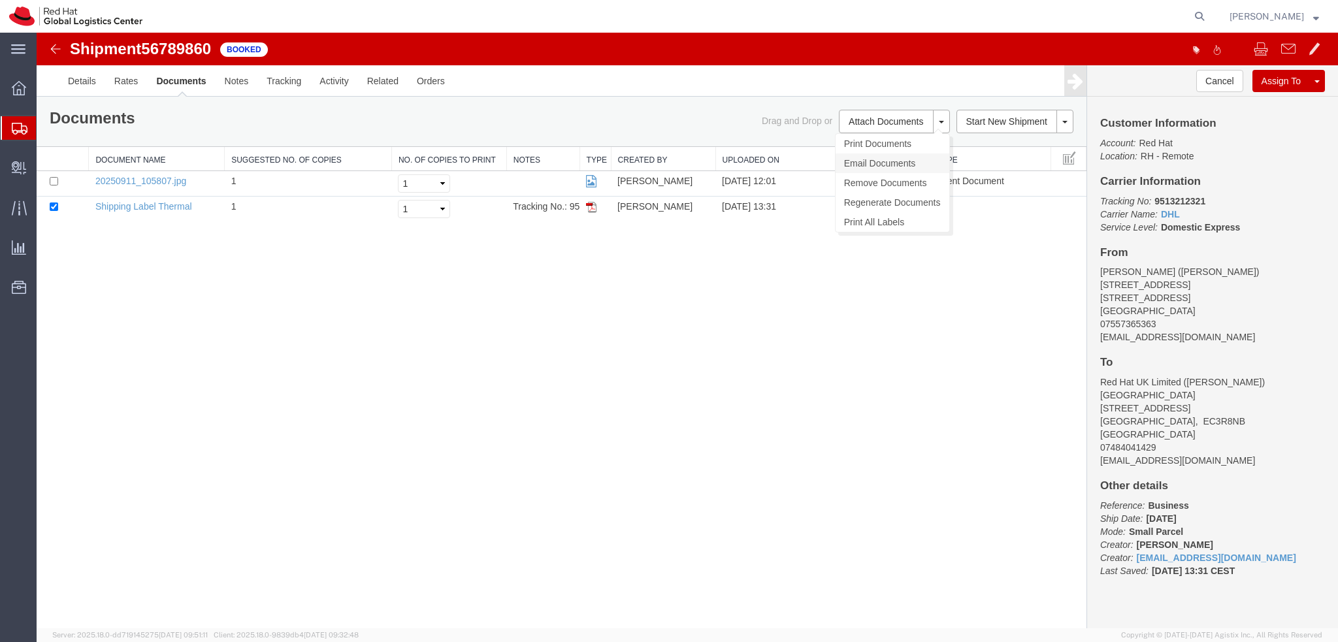
click at [889, 163] on link "Email Documents" at bounding box center [893, 164] width 114 height 20
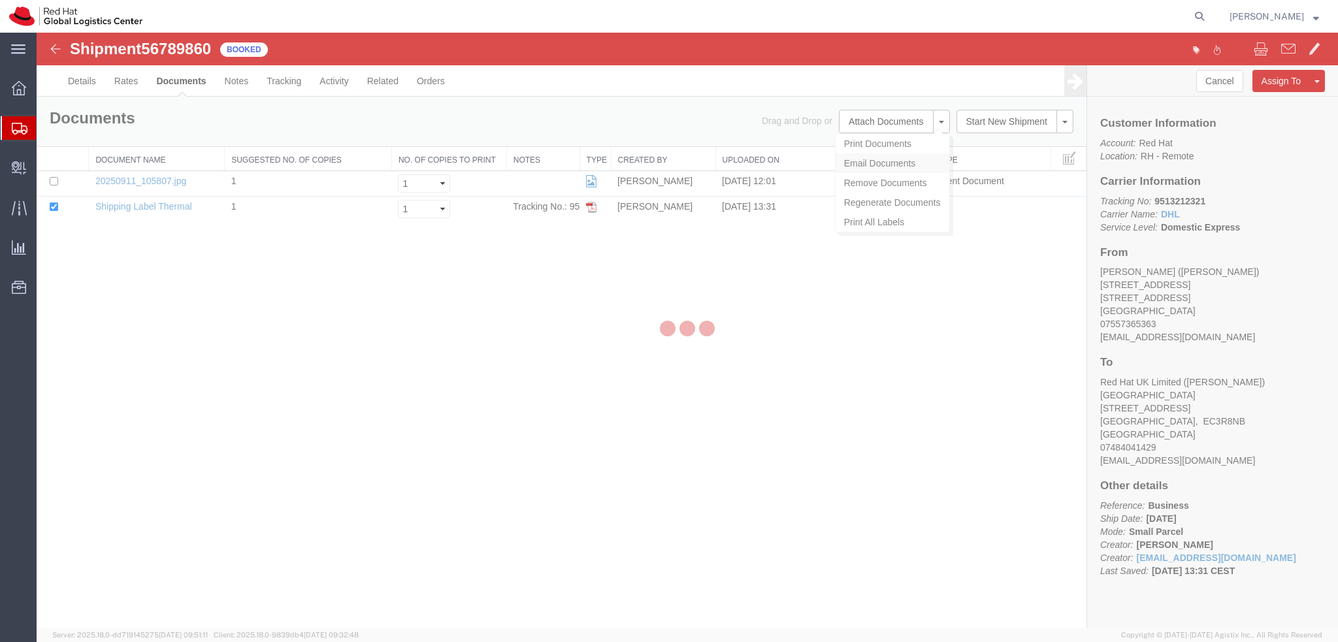
checkbox input "true"
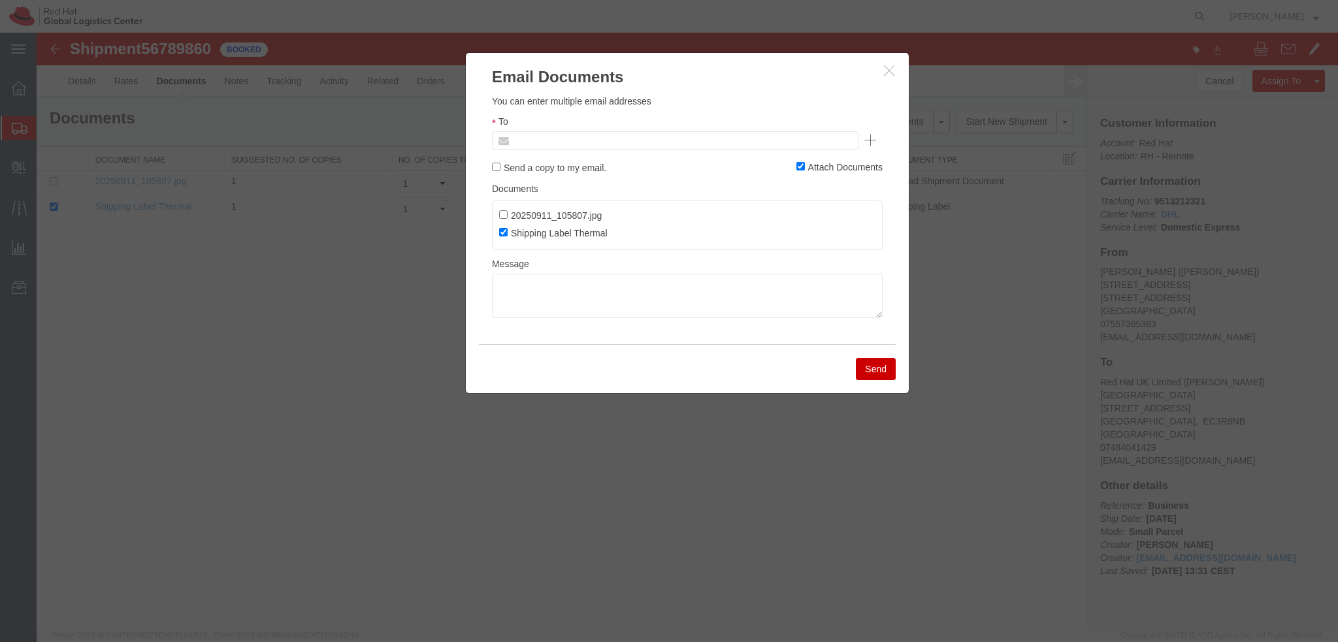
click at [629, 143] on input "text" at bounding box center [586, 140] width 153 height 17
paste input "acoundon@redhat.com"
type input "acoundon@redhat.com"
click at [577, 303] on textarea at bounding box center [687, 296] width 391 height 44
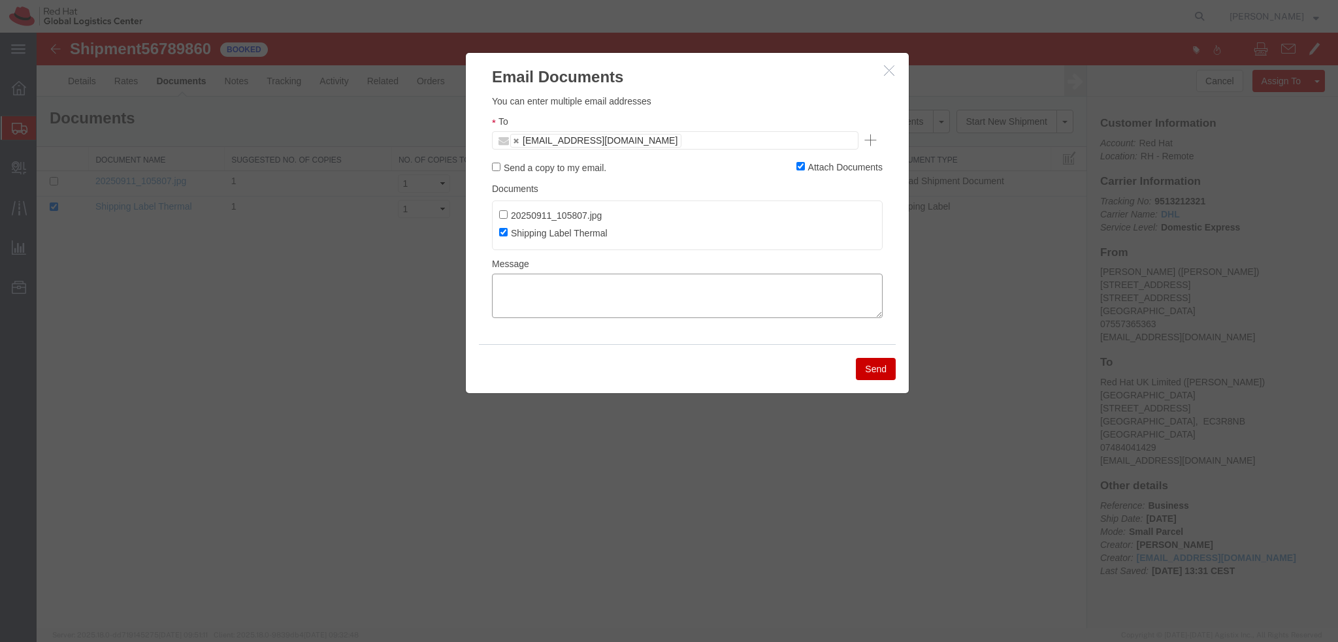
paste textarea "Hi [PERSON_NAME], please find the label for your shipment to [GEOGRAPHIC_DATA] …"
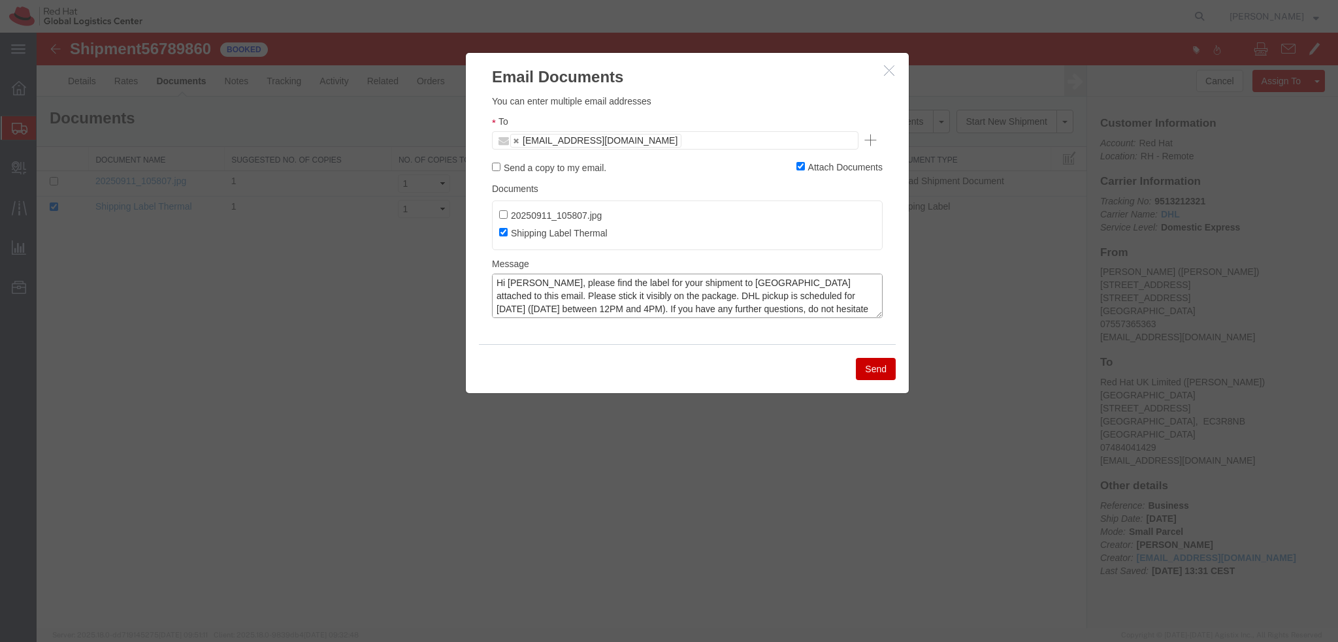
click at [522, 285] on textarea "Hi [PERSON_NAME], please find the label for your shipment to [GEOGRAPHIC_DATA] …" at bounding box center [687, 296] width 391 height 44
type textarea "Hi Amanda, please find the label for your shipment to London attached to this e…"
click at [696, 287] on textarea "Hi Amanda, please find the label for your shipment to London attached to this e…" at bounding box center [687, 296] width 391 height 44
click at [866, 376] on button "Send" at bounding box center [876, 369] width 40 height 22
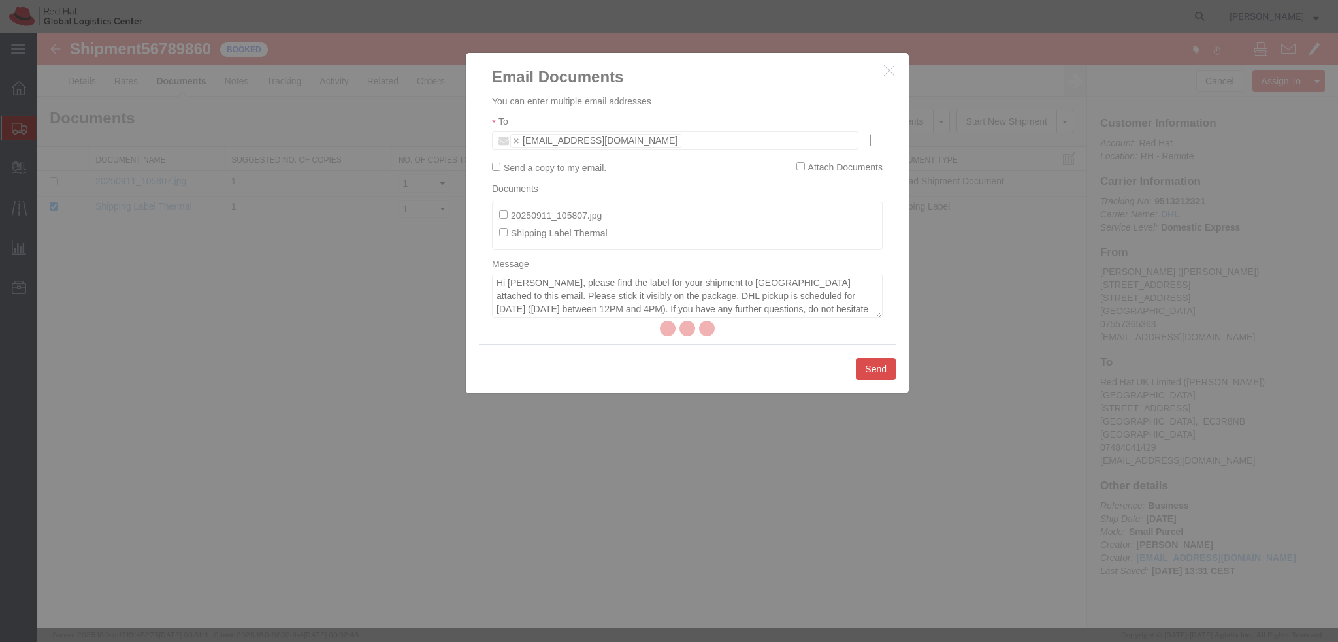
checkbox input "false"
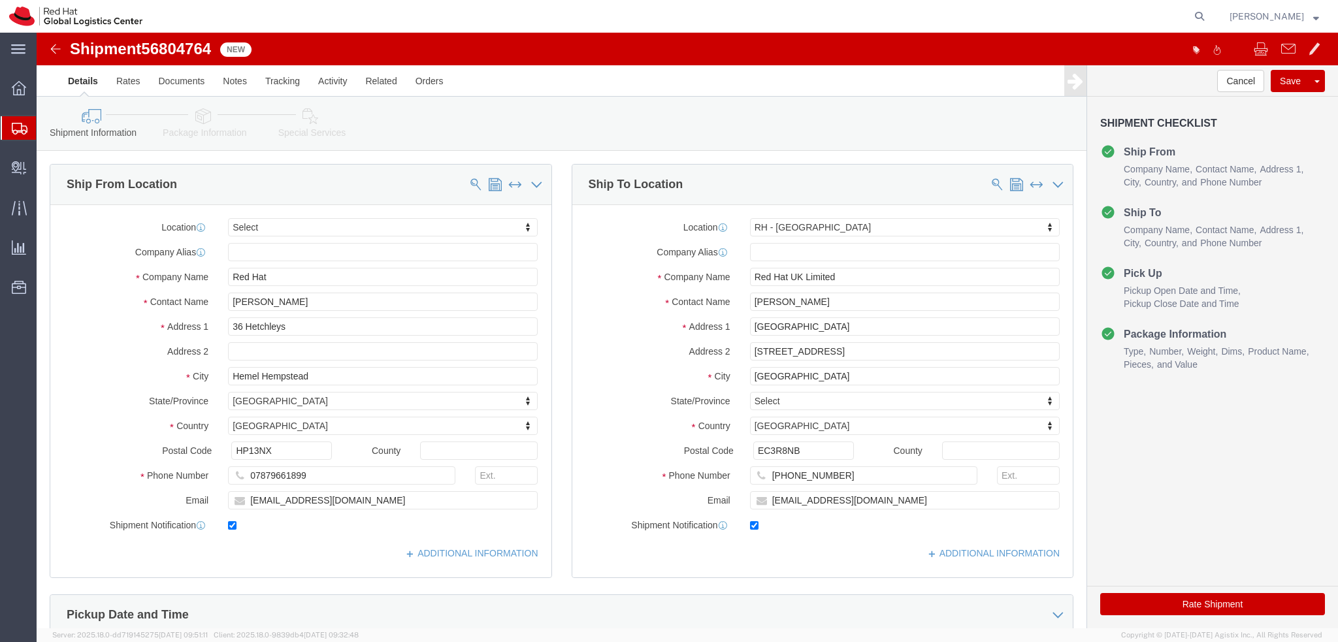
drag, startPoint x: 204, startPoint y: 118, endPoint x: 168, endPoint y: 86, distance: 49.0
click icon
select select
select select "37974"
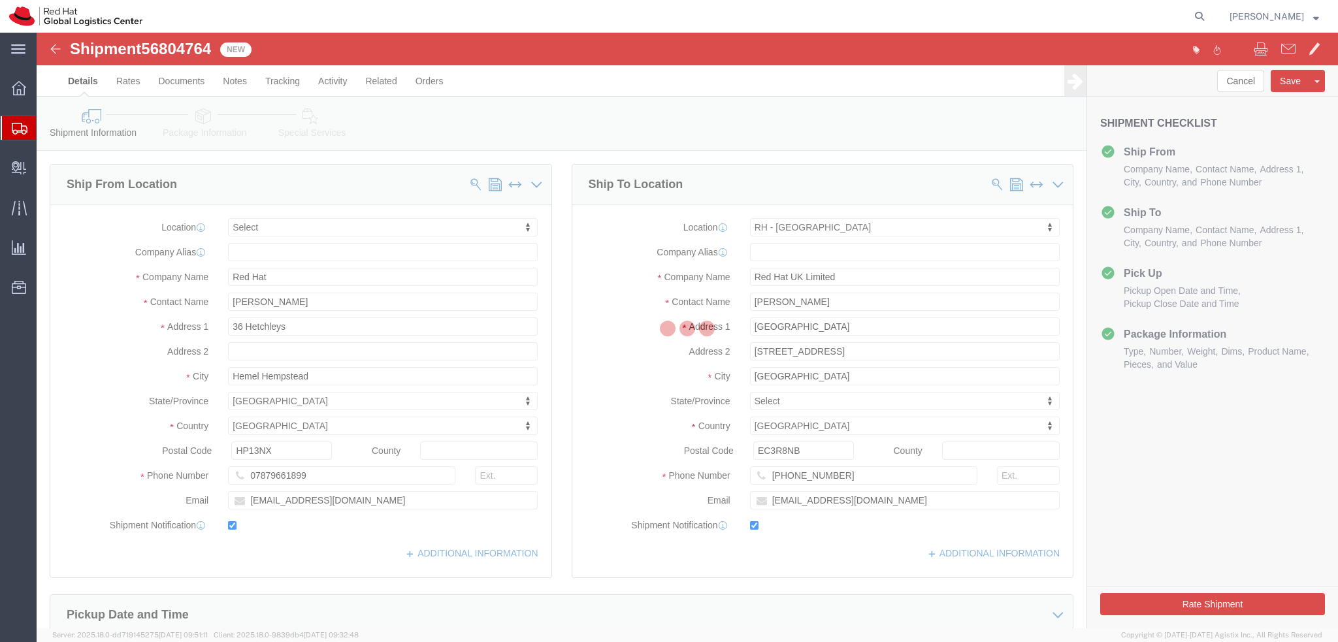
select select
select select "37974"
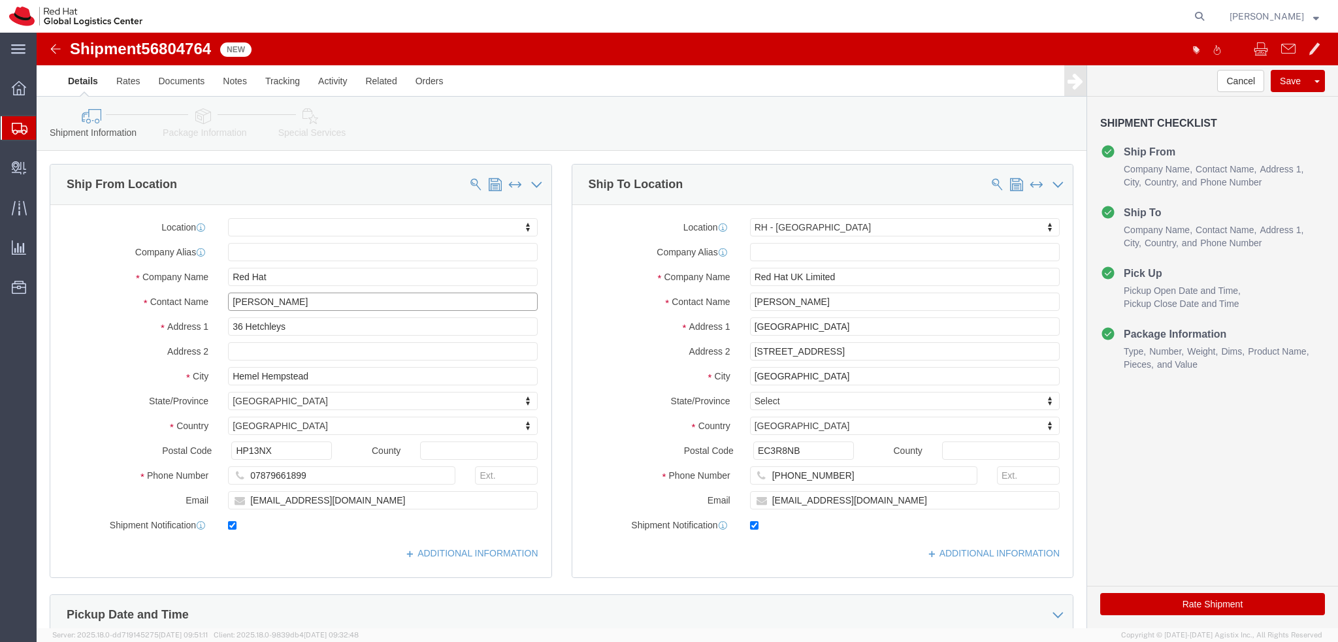
drag, startPoint x: 296, startPoint y: 270, endPoint x: 123, endPoint y: 269, distance: 173.1
click div "Contact Name [PERSON_NAME]"
drag, startPoint x: 253, startPoint y: 245, endPoint x: 182, endPoint y: 248, distance: 71.9
click div "Red Hat"
paste input "[PERSON_NAME]"
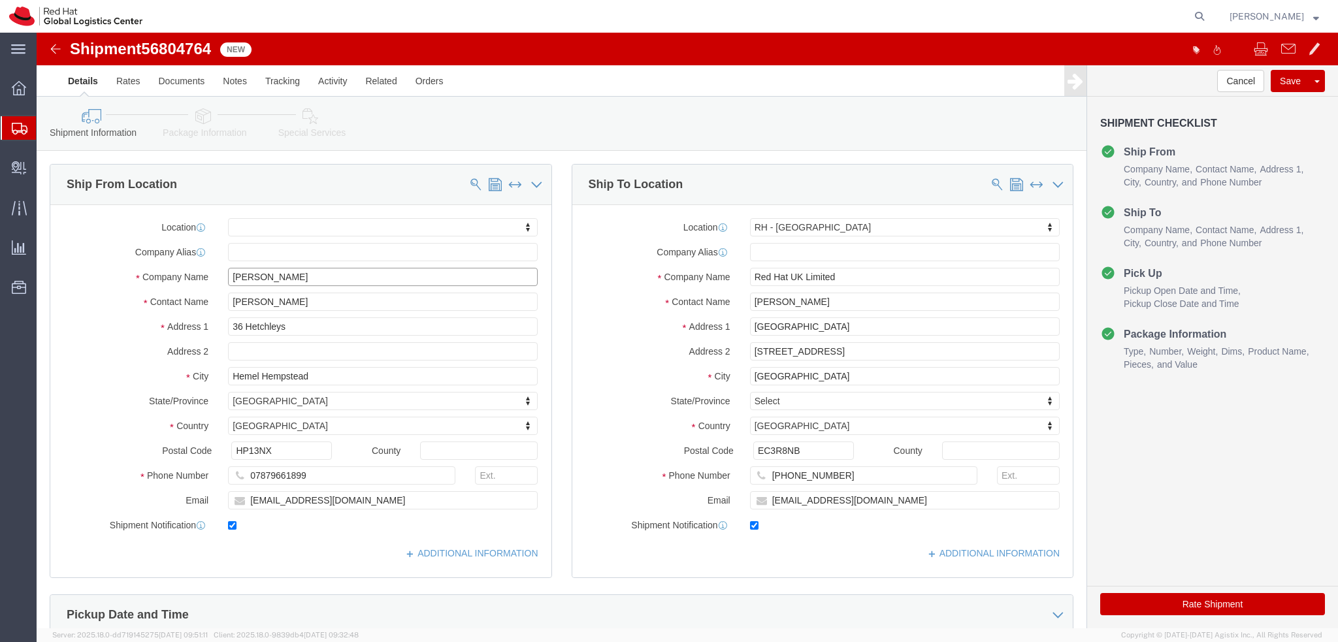
type input "[PERSON_NAME]"
click label "Address 1"
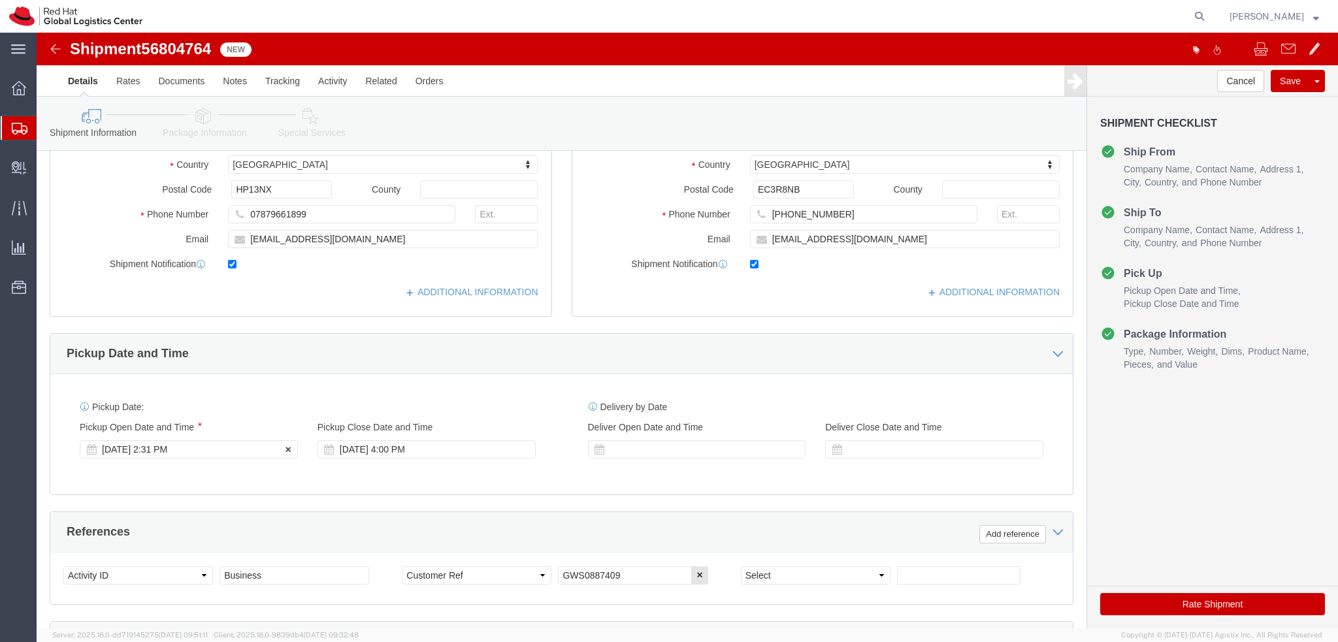
click div "Sep 12 2025 2:31 PM"
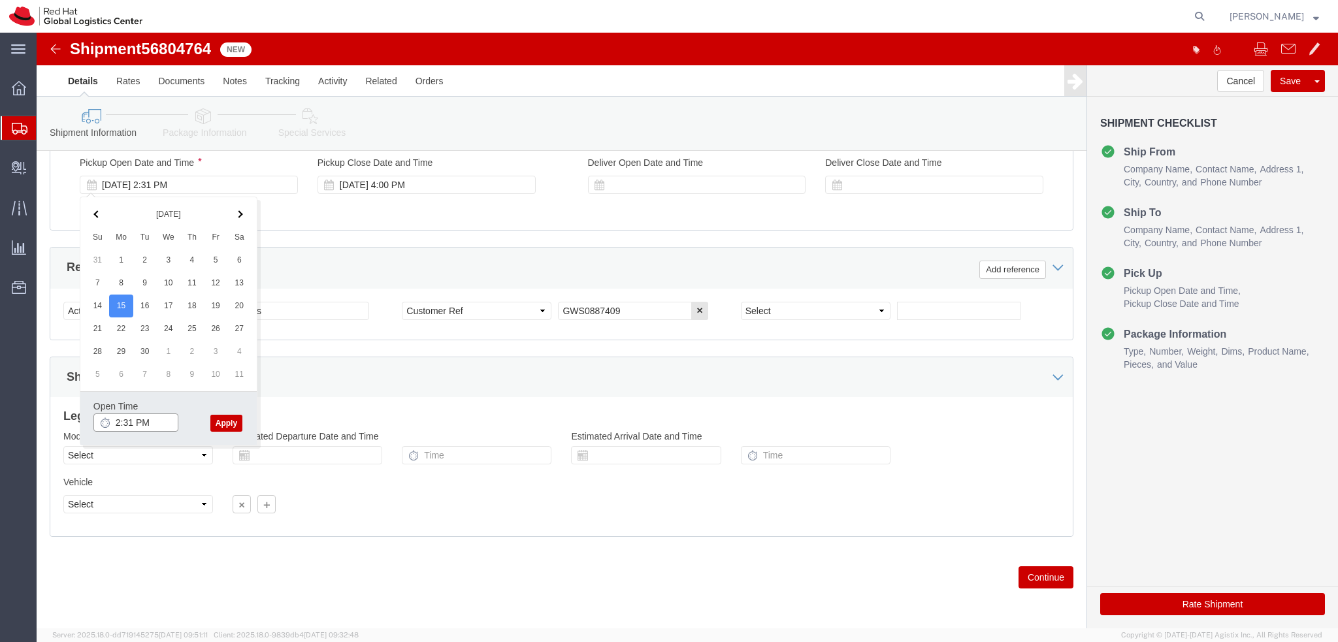
click input "2:31 PM"
type input "12:00 PM"
click button "Apply"
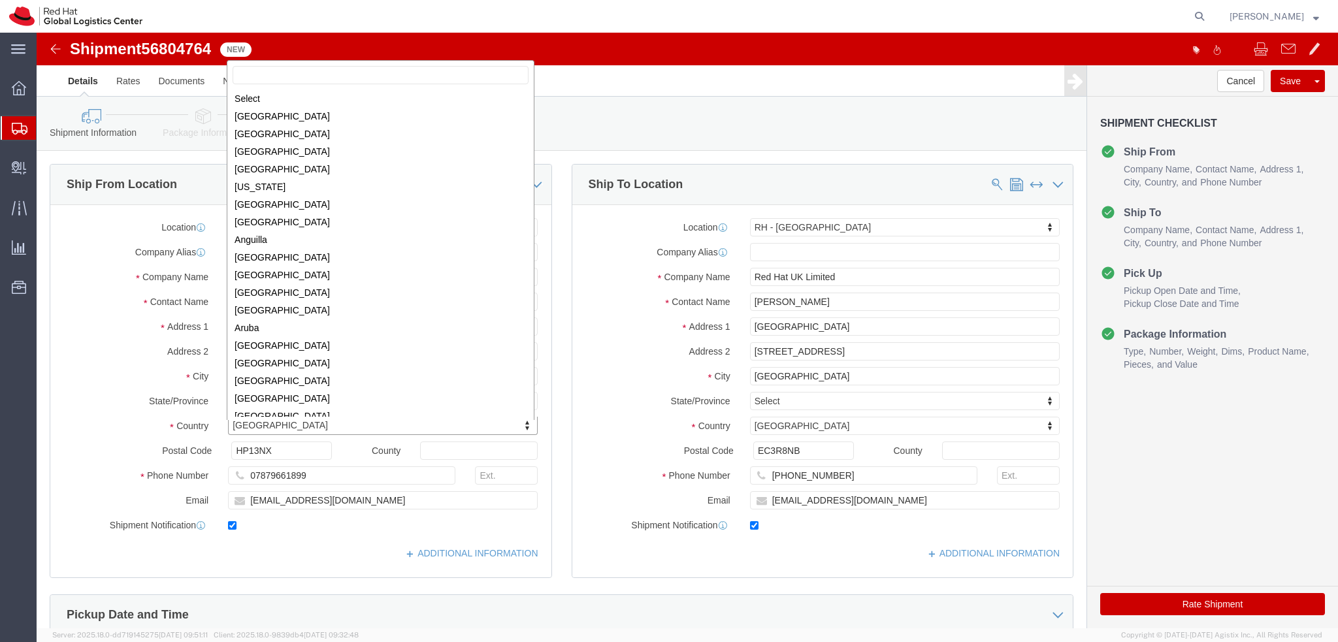
scroll to position [3953, 0]
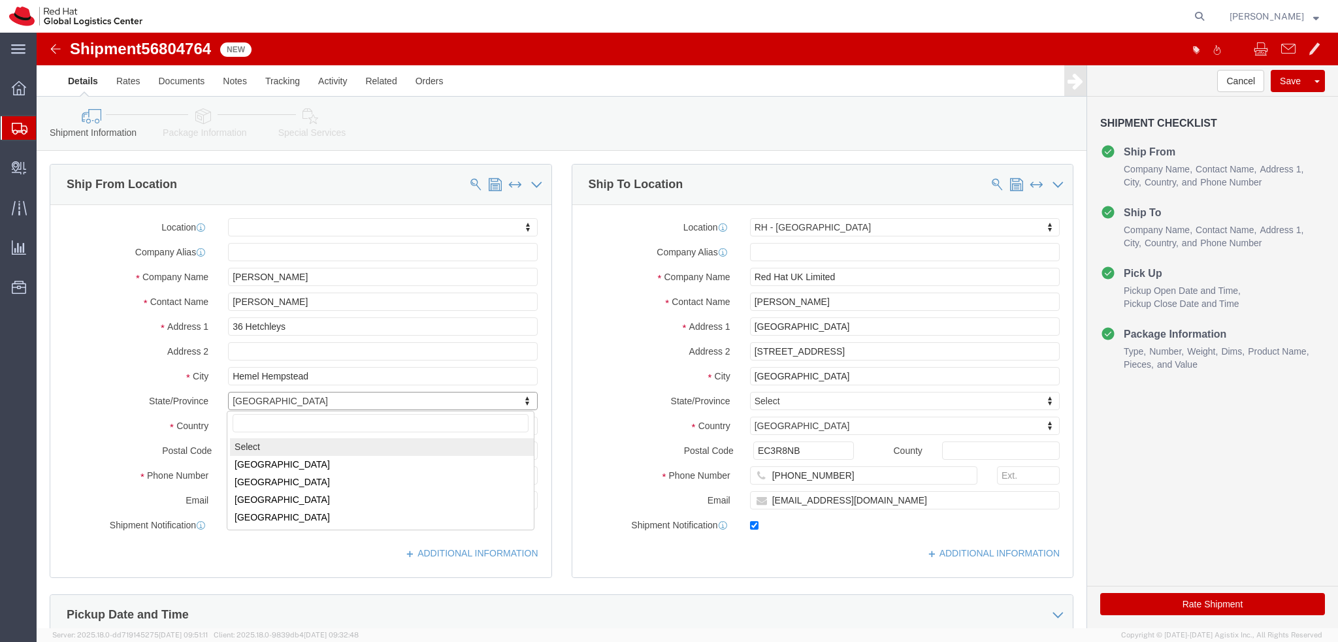
select select
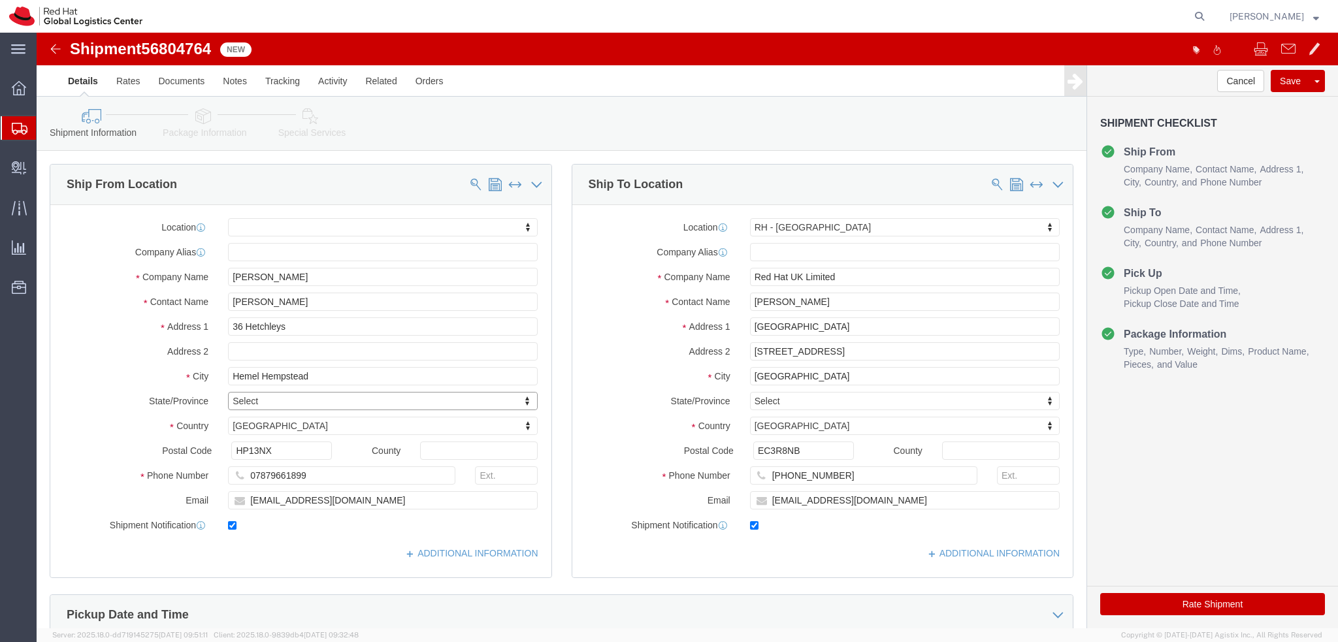
click div "Location My Profile Location RH - Amsterdam - MSO RH - Amsterdam Data Center RH…"
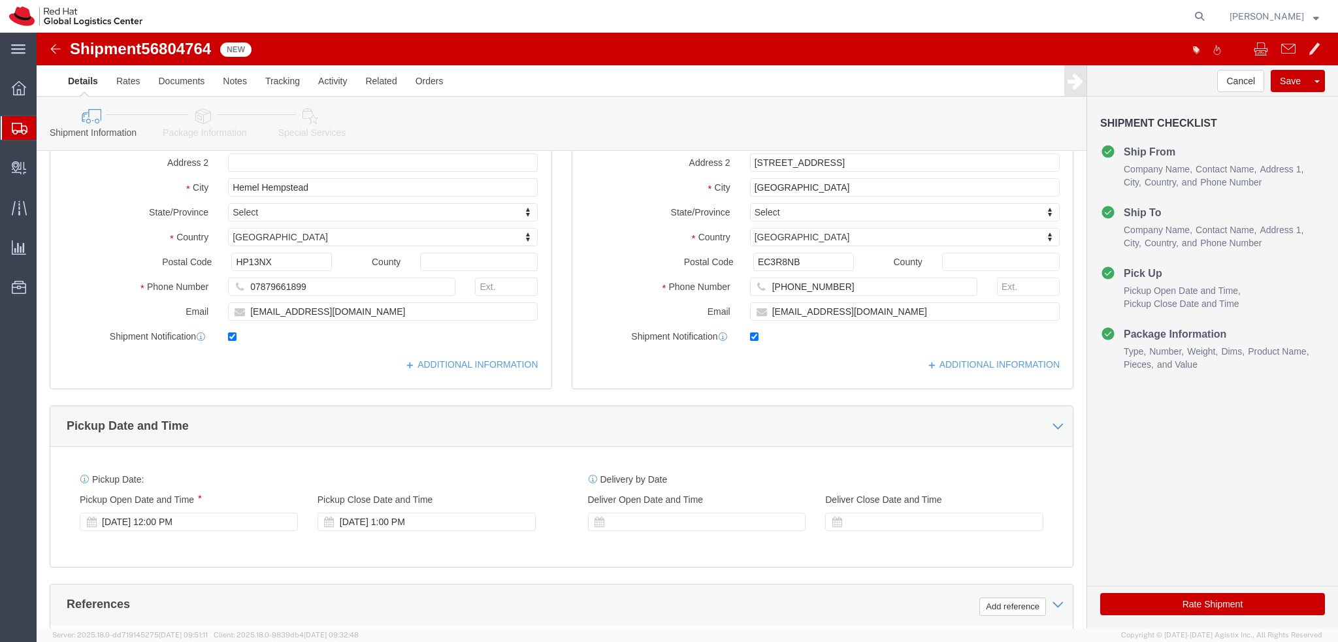
scroll to position [0, 0]
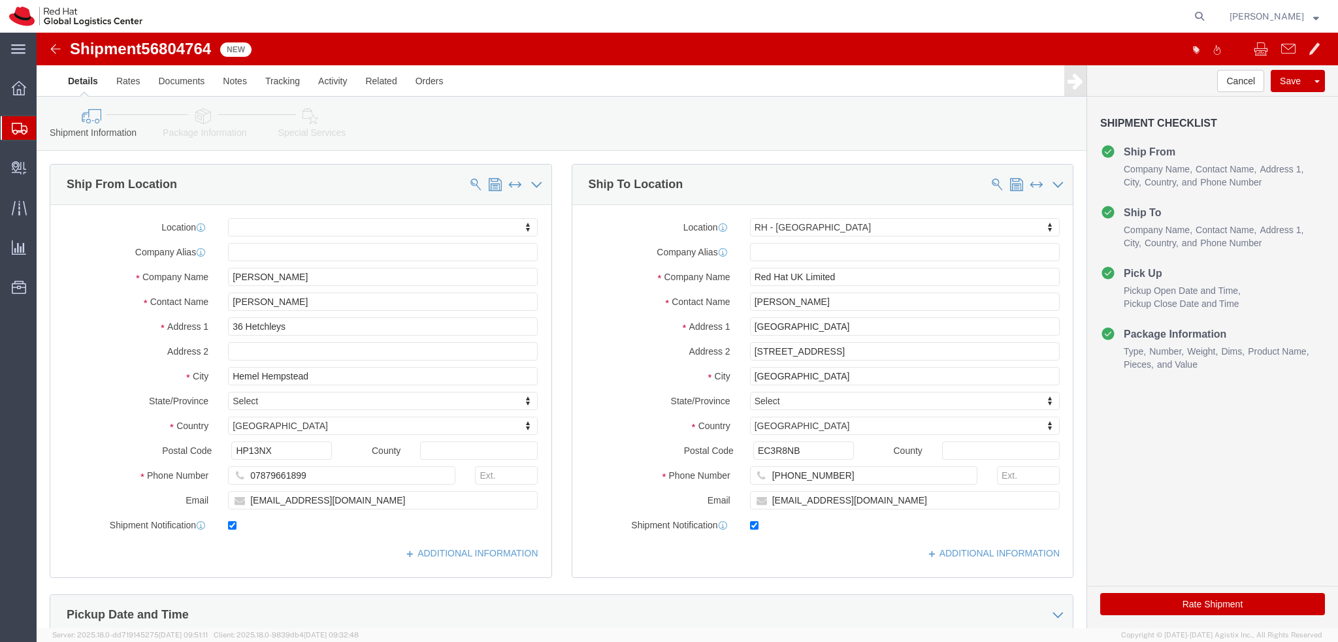
click icon
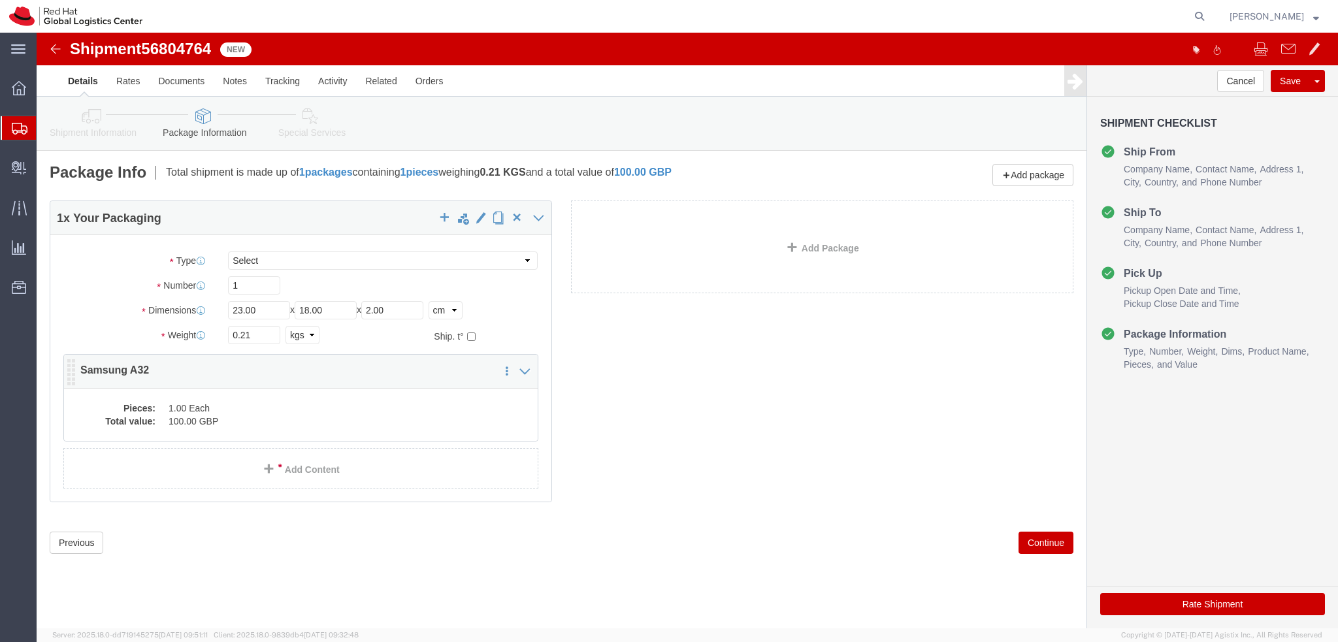
click dd "100.00 GBP"
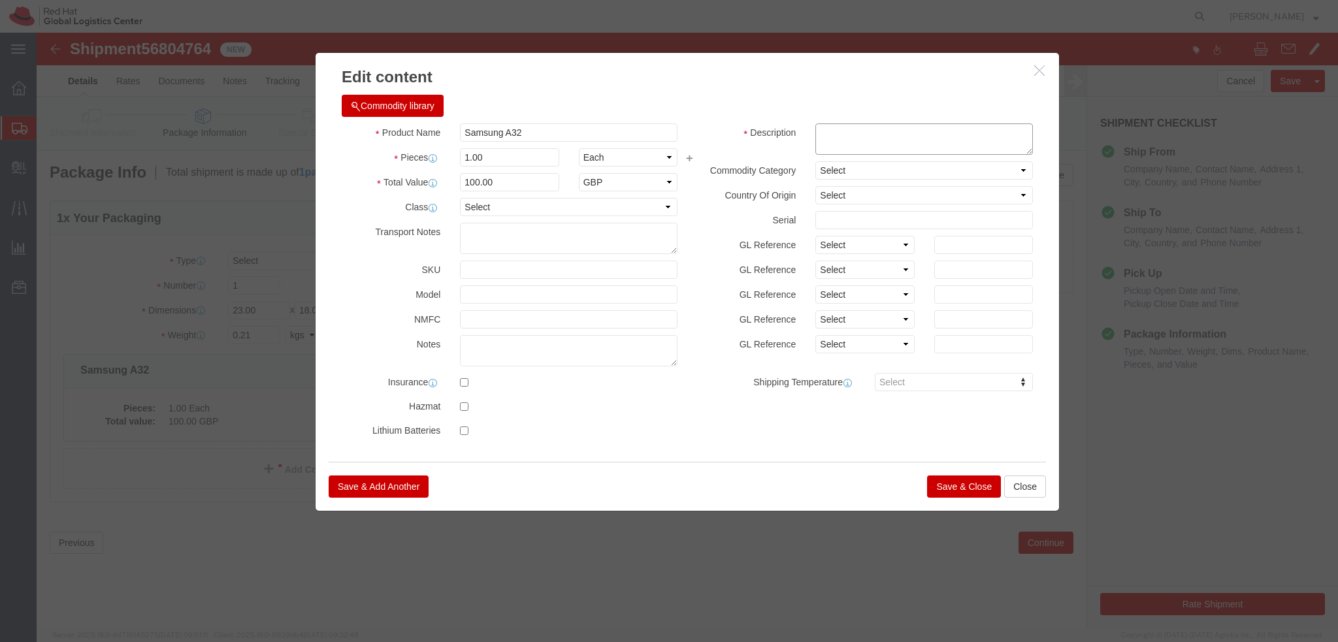
click textarea
type textarea "Mobile phone"
click button "Save & Close"
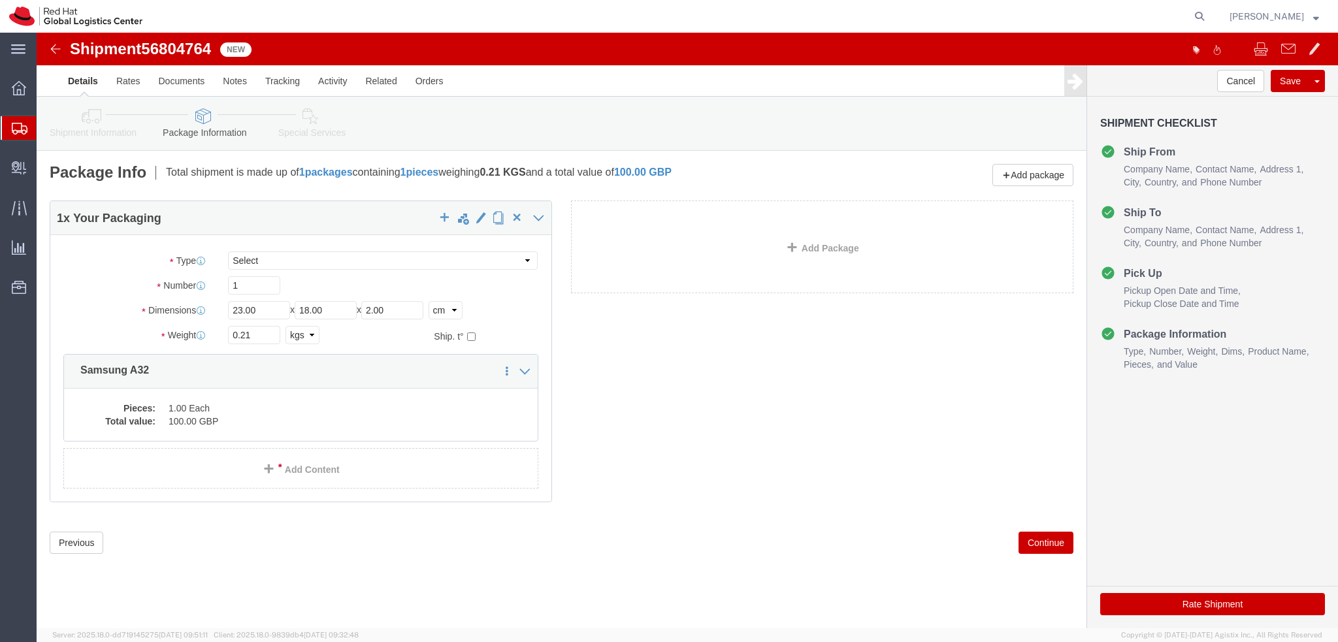
click icon
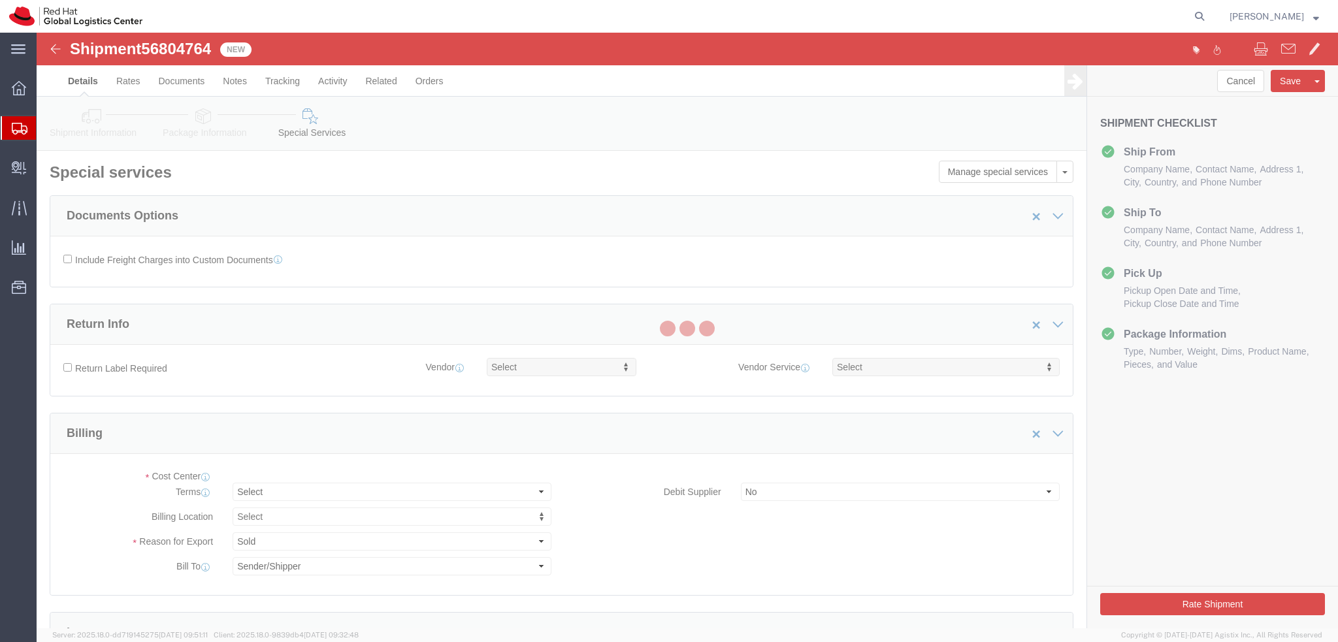
select select "COSTCENTER"
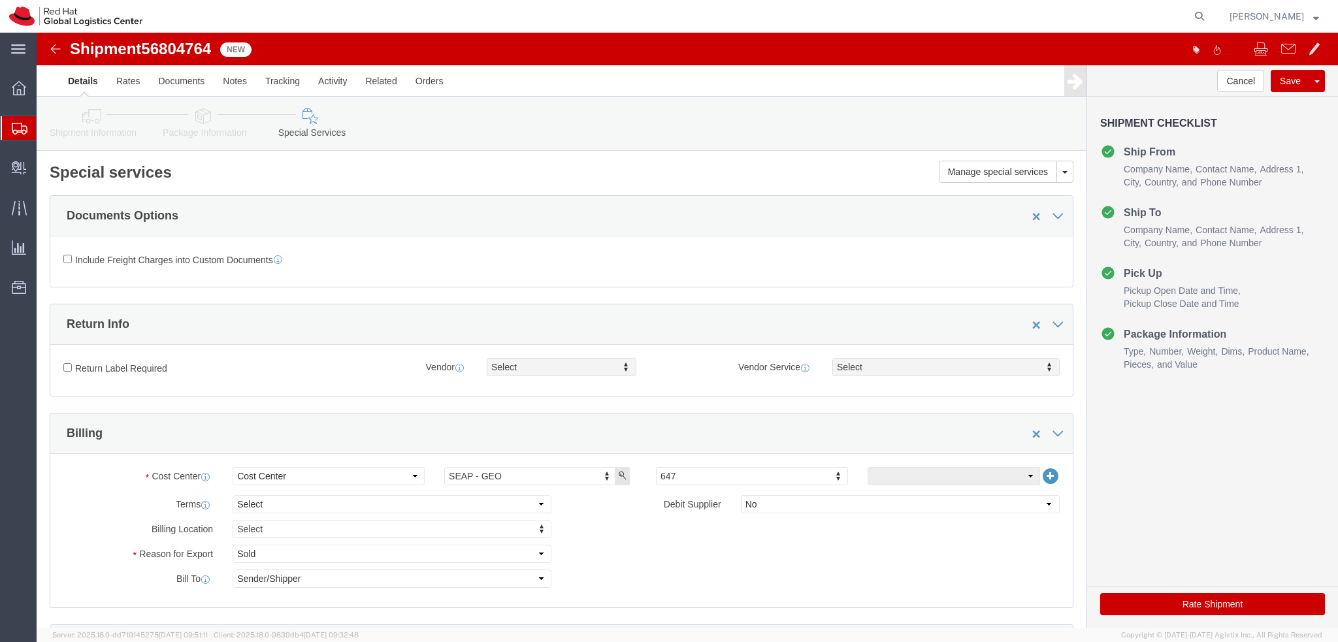
click link "Shipment Information"
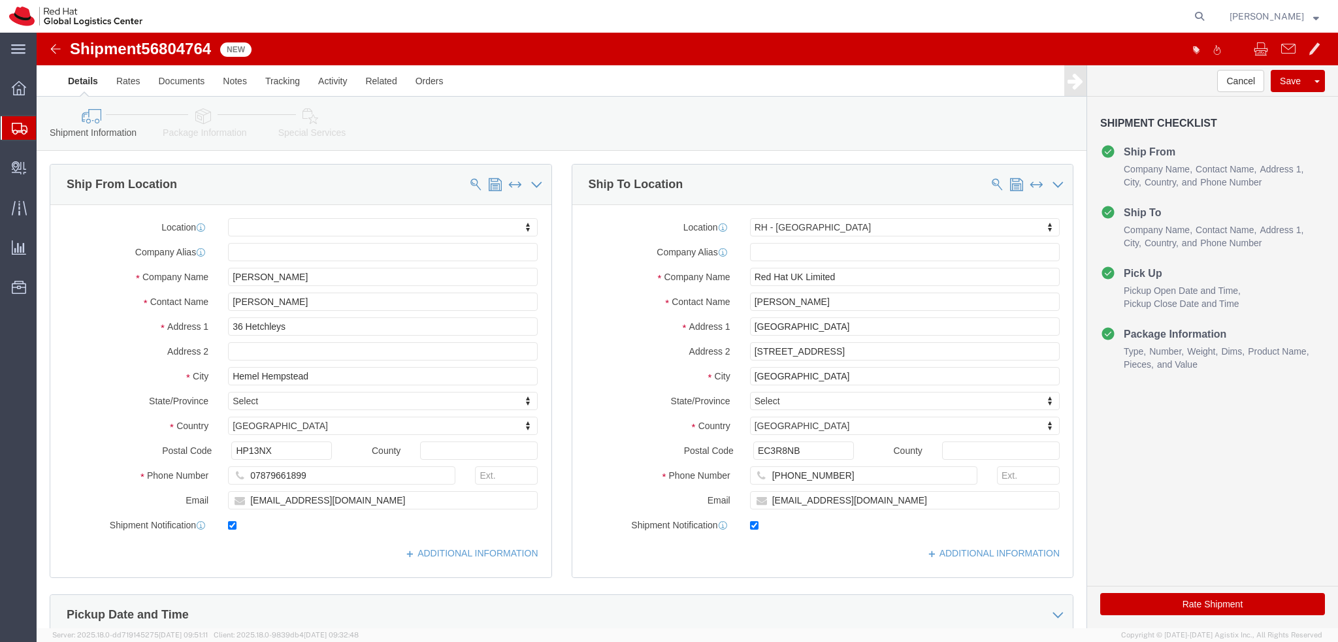
click icon
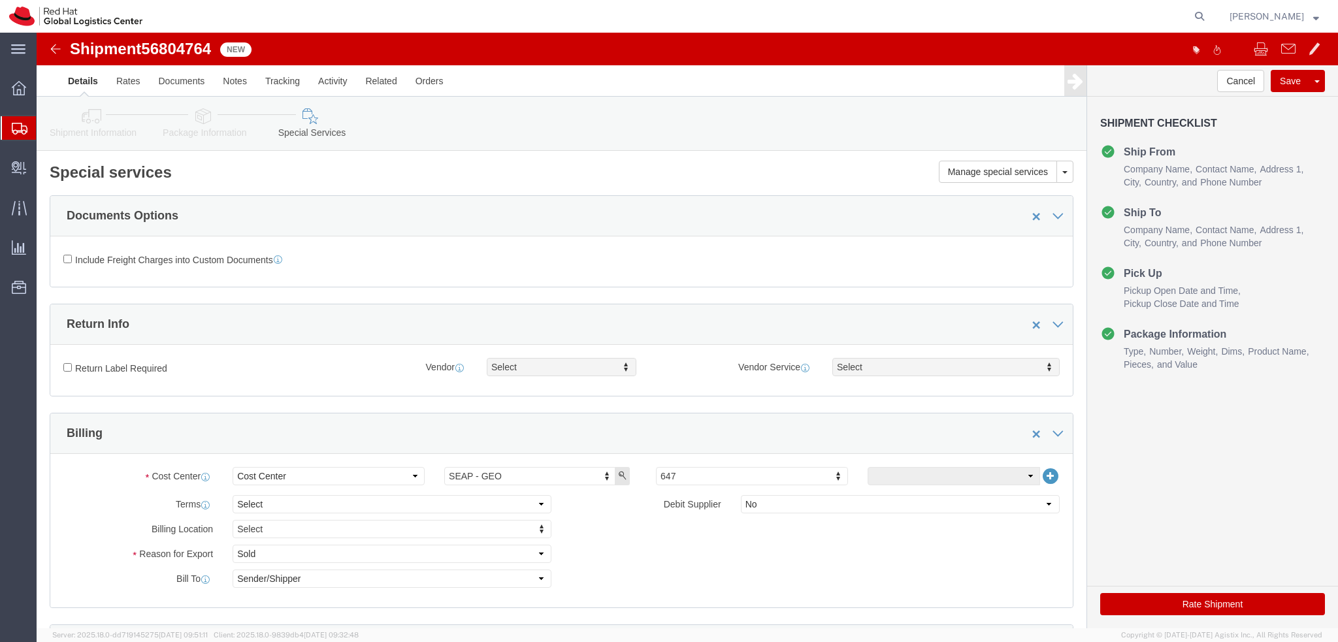
click button "Rate Shipment"
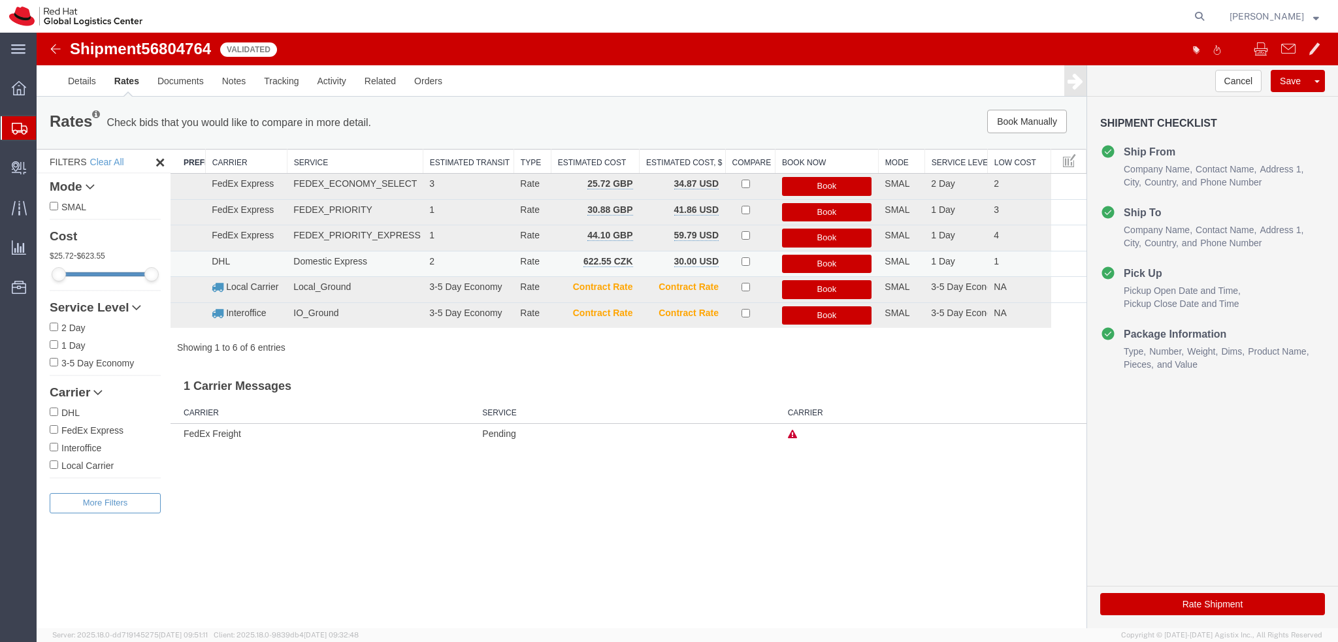
click at [847, 263] on button "Book" at bounding box center [827, 264] width 90 height 19
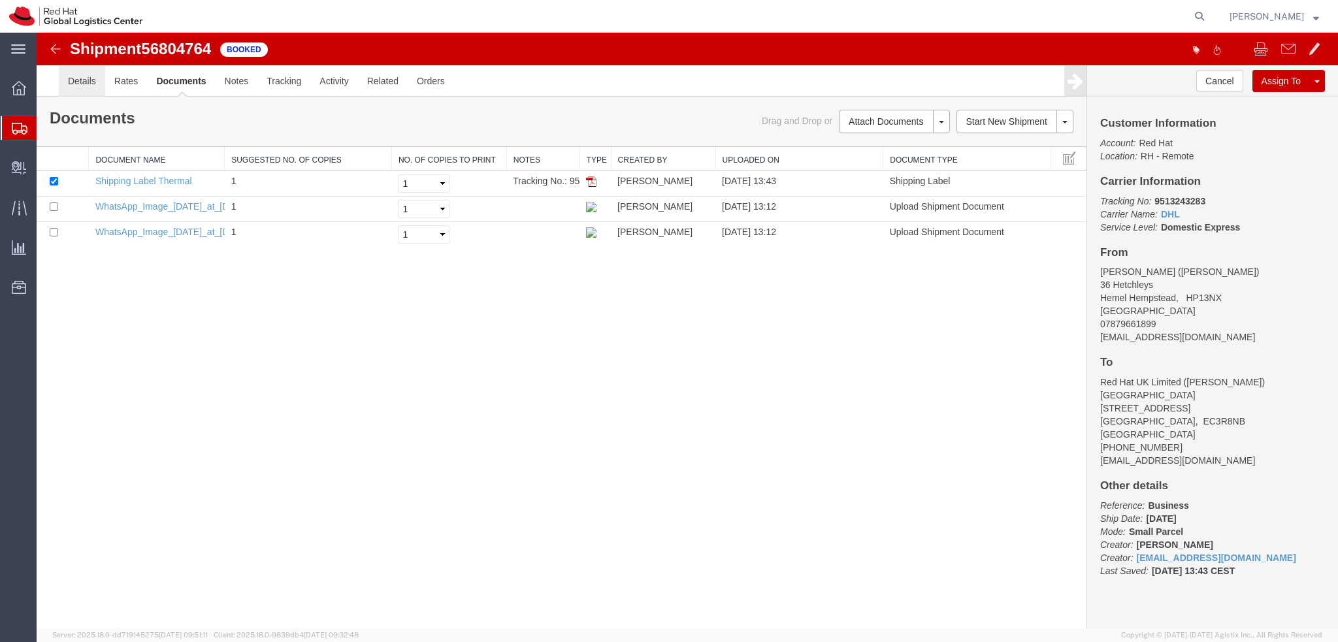
click at [84, 84] on link "Details" at bounding box center [82, 80] width 46 height 31
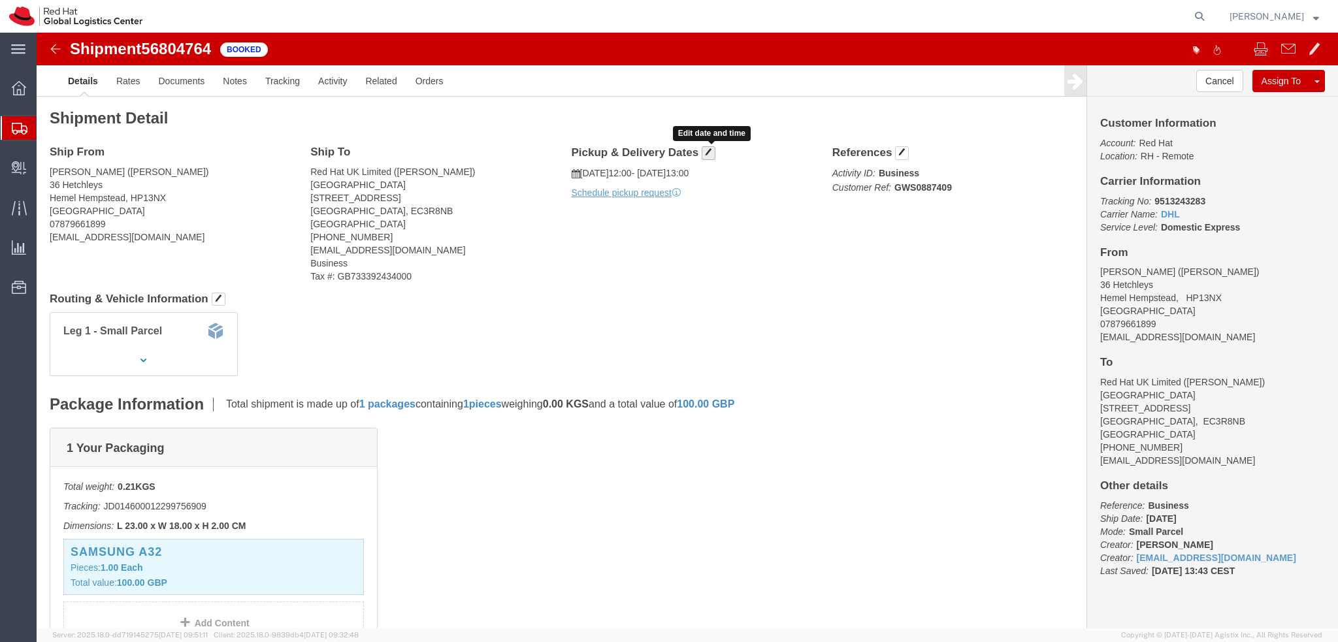
click span "button"
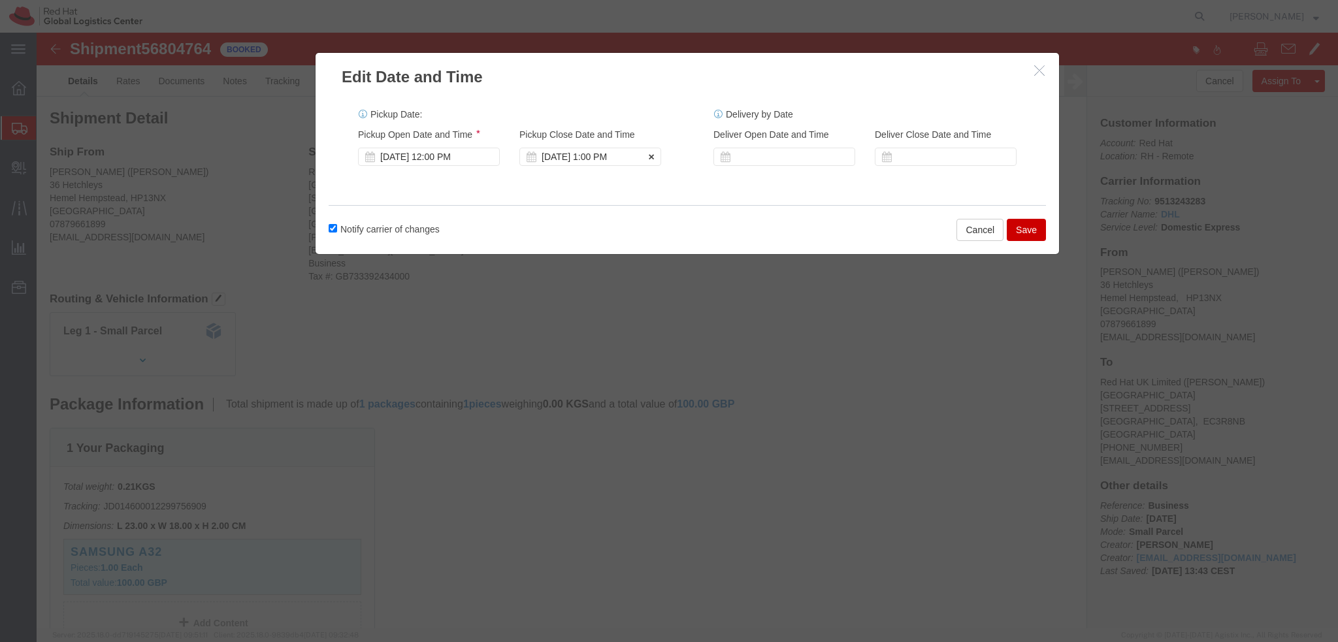
click div "Sep 15 2025 1:00 PM"
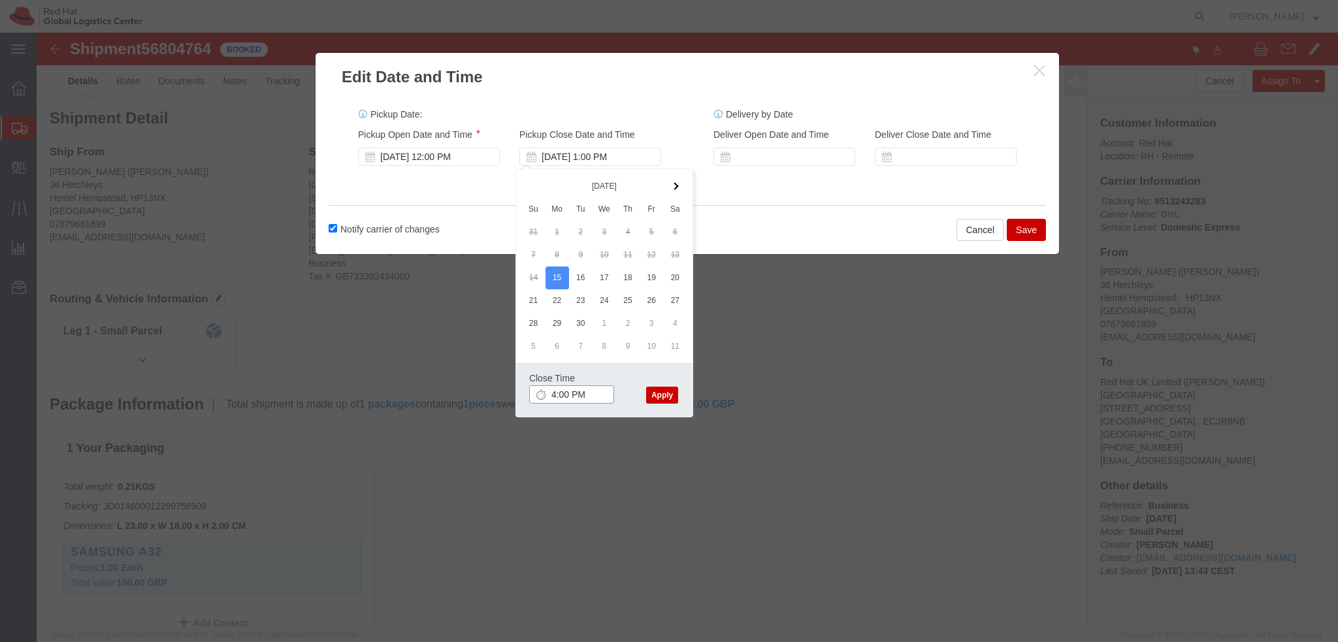
type input "4:00 PM"
click button "Apply"
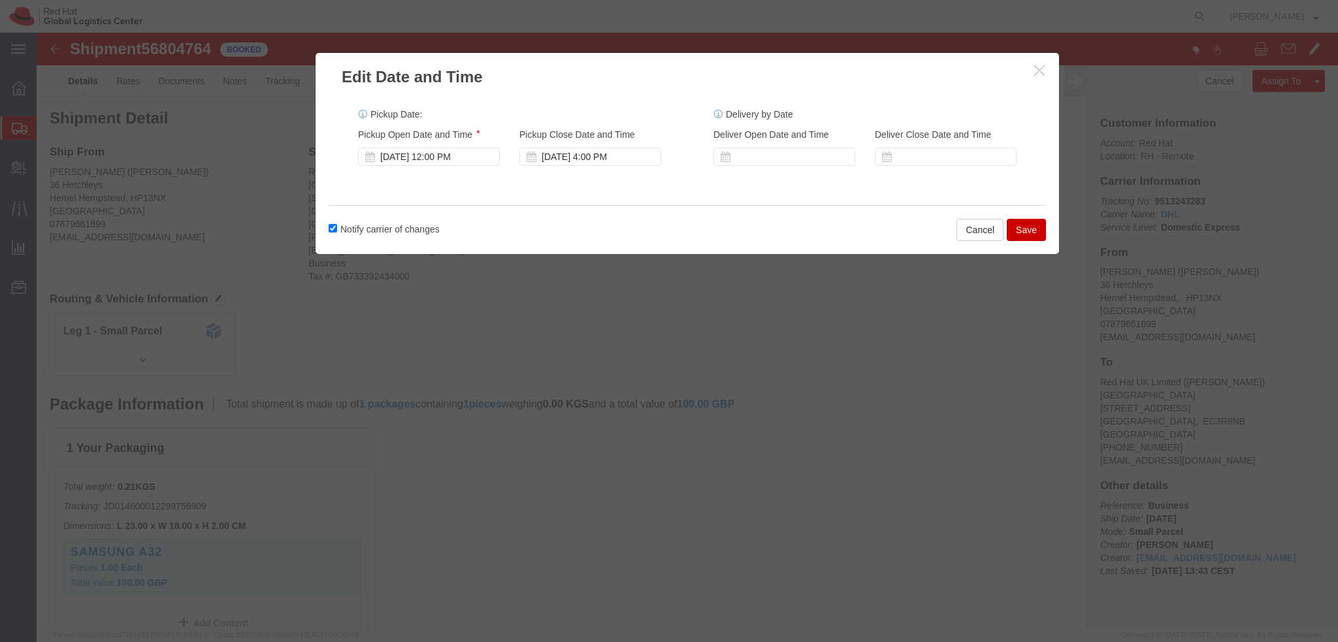
click button "Save"
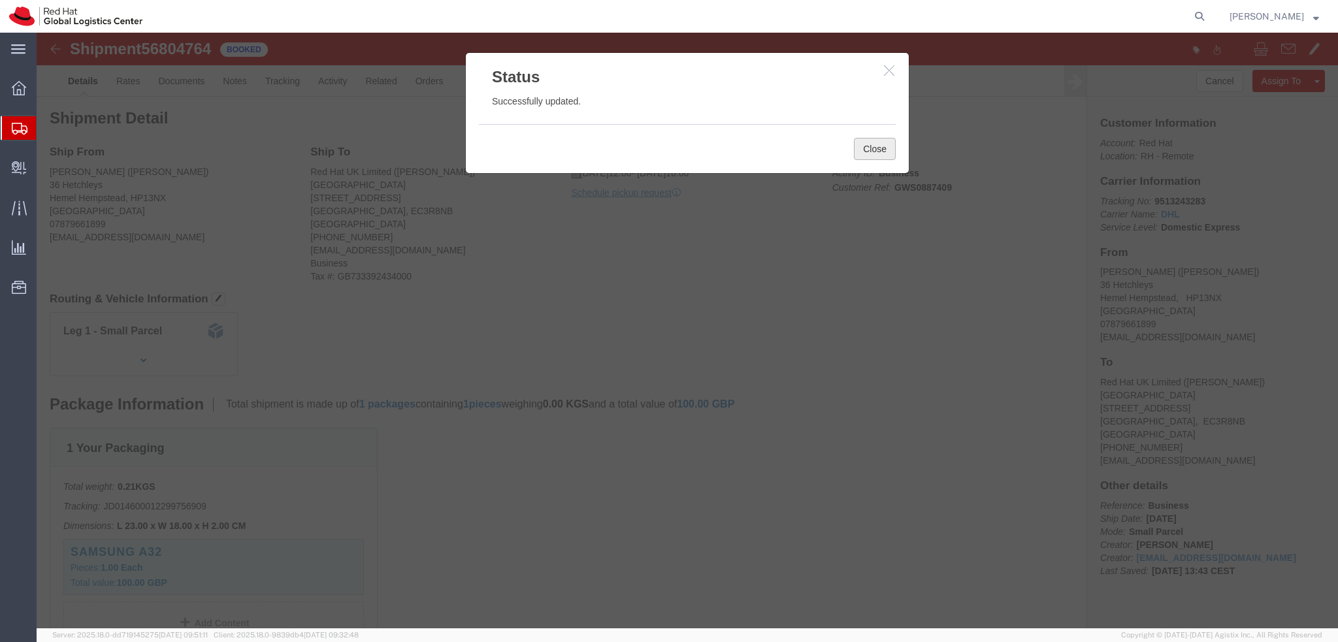
click button "Close"
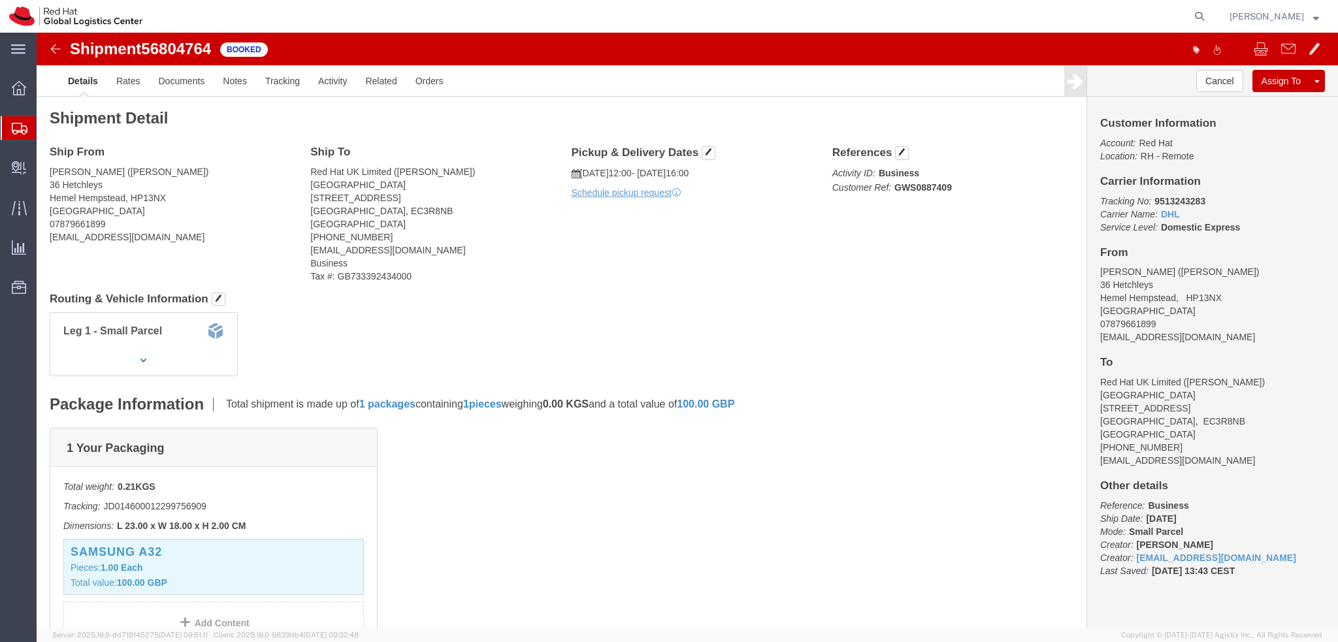
click div "Pickup & Delivery Dates 09/15/2025 12:00 - 09/15/2025 16:00 Schedule pickup req…"
click link "Schedule pickup request"
click address "Antoni Johnson (Antoni Johnson) 36 Hetchleys Hemel Hempstead, HP13NX United Kin…"
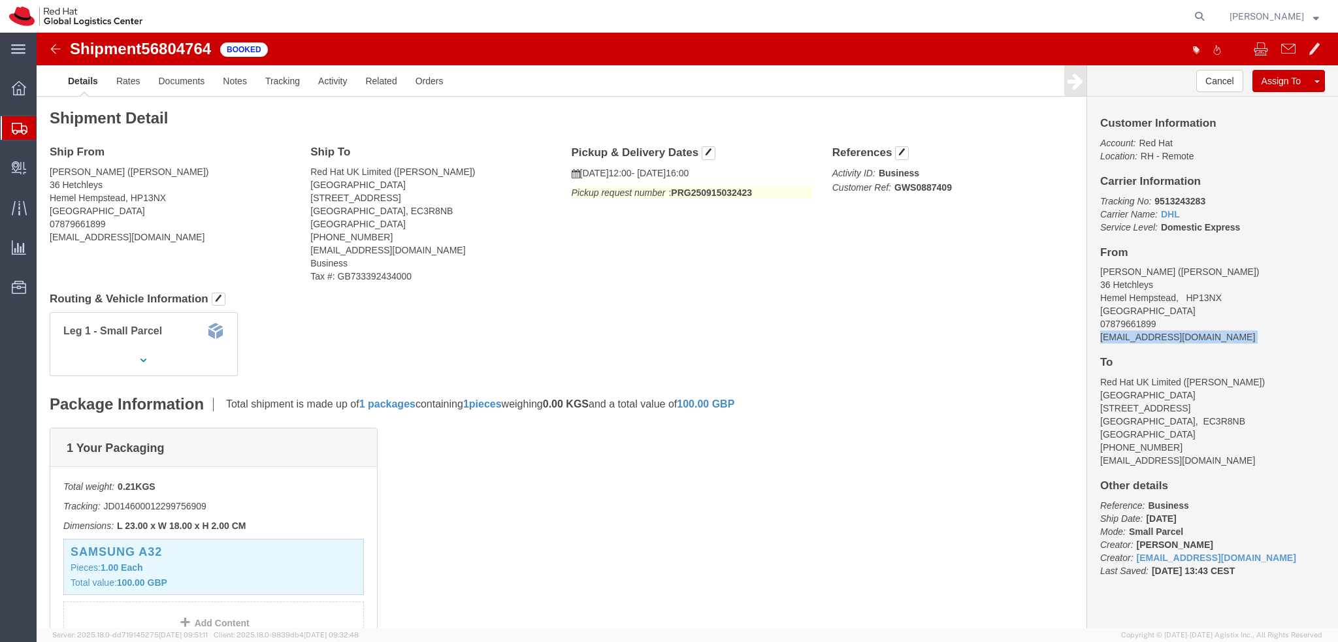
copy div "antojohn@redhat.com"
click link "Documents"
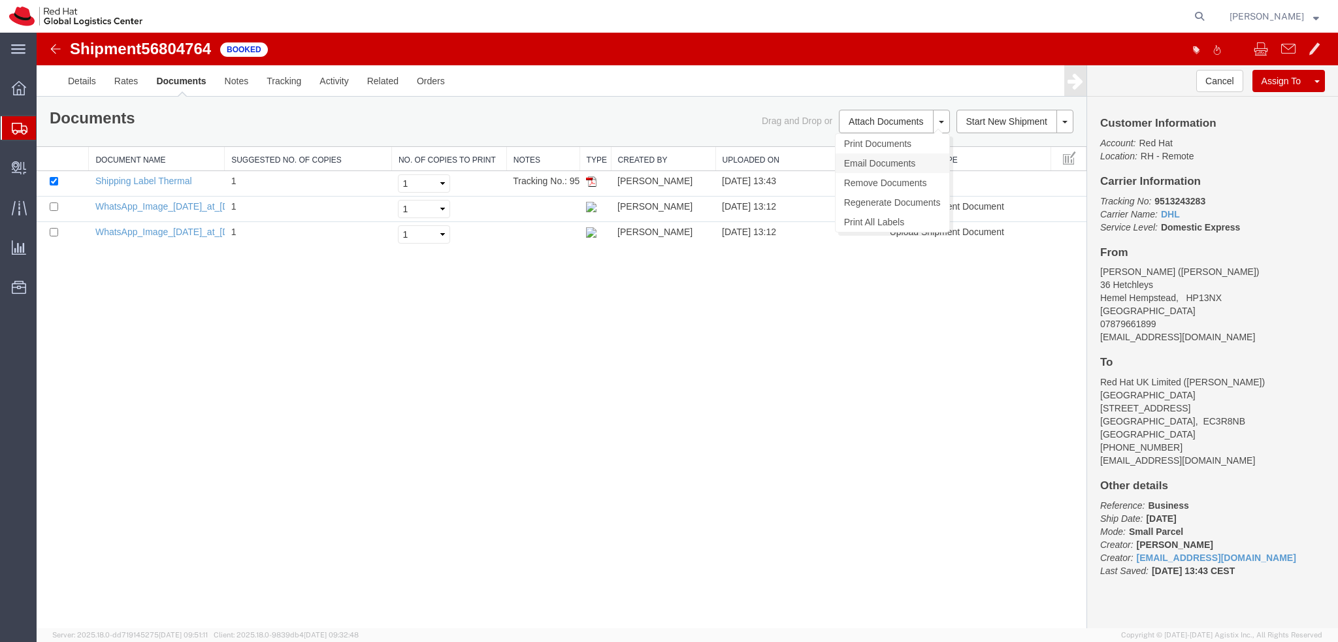
click at [894, 159] on link "Email Documents" at bounding box center [893, 164] width 114 height 20
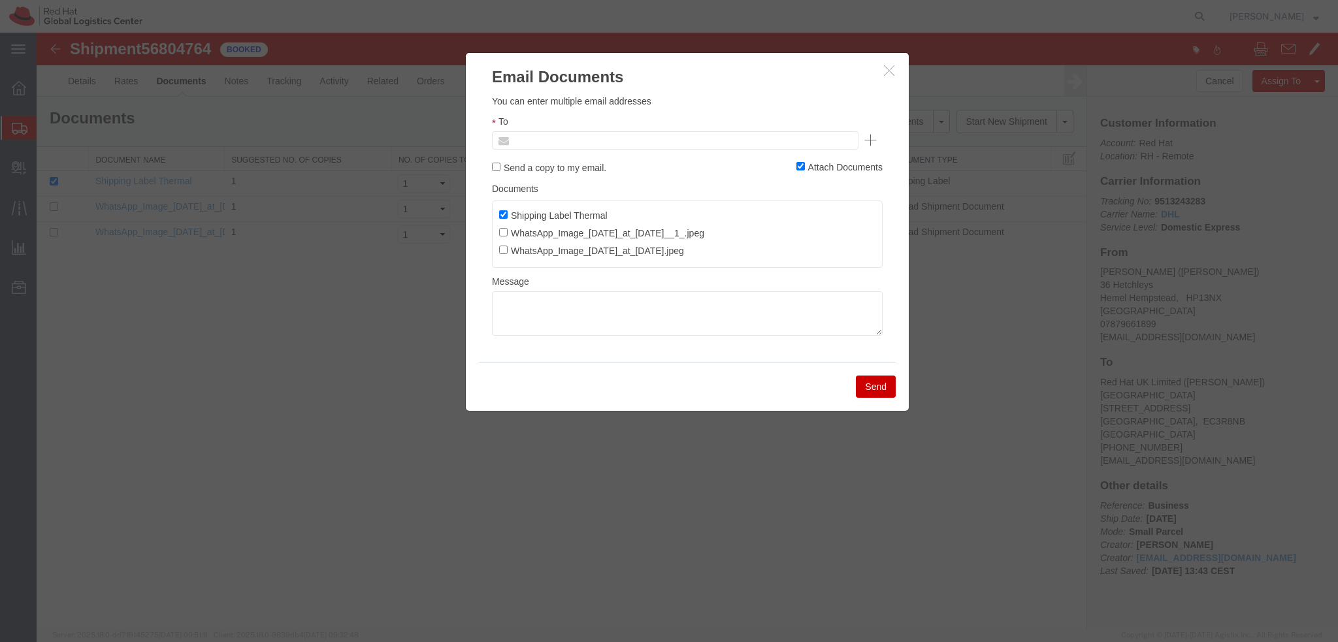
click at [656, 143] on input "text" at bounding box center [586, 140] width 153 height 17
paste input "antojohn@redhat.com"
type input "antojohn@redhat.com"
click at [581, 302] on textarea at bounding box center [687, 313] width 391 height 44
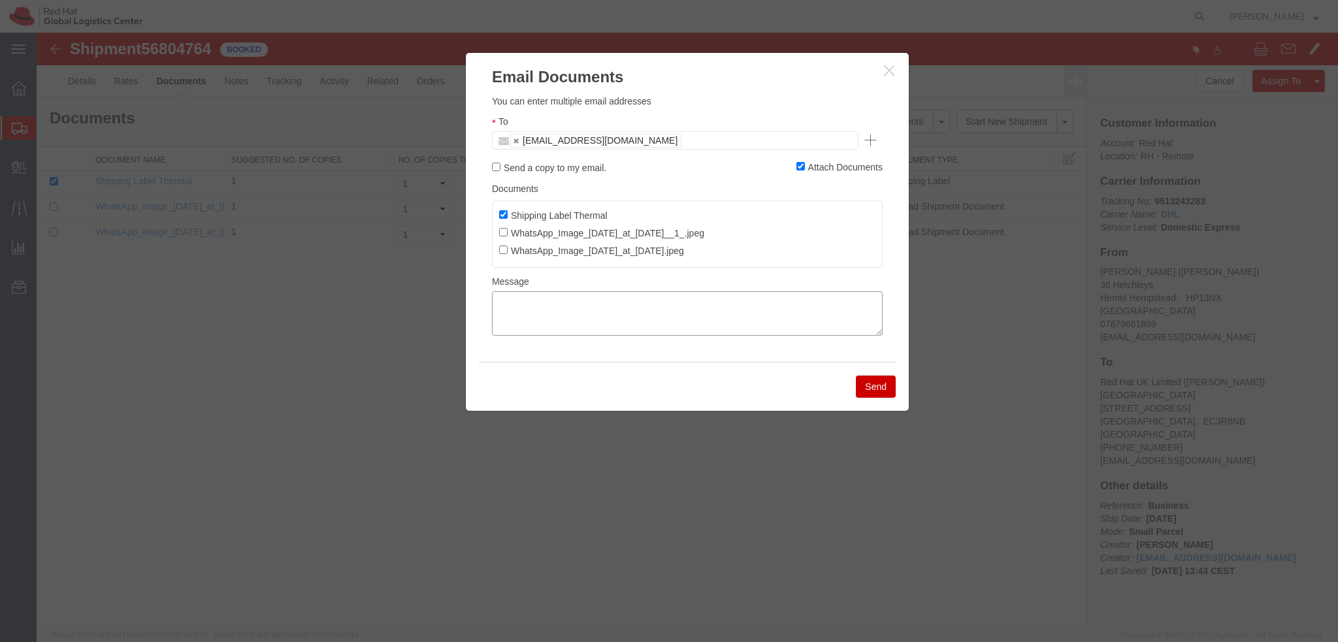
paste textarea "Hi Chloe, please find the label for your shipment to London attached to this em…"
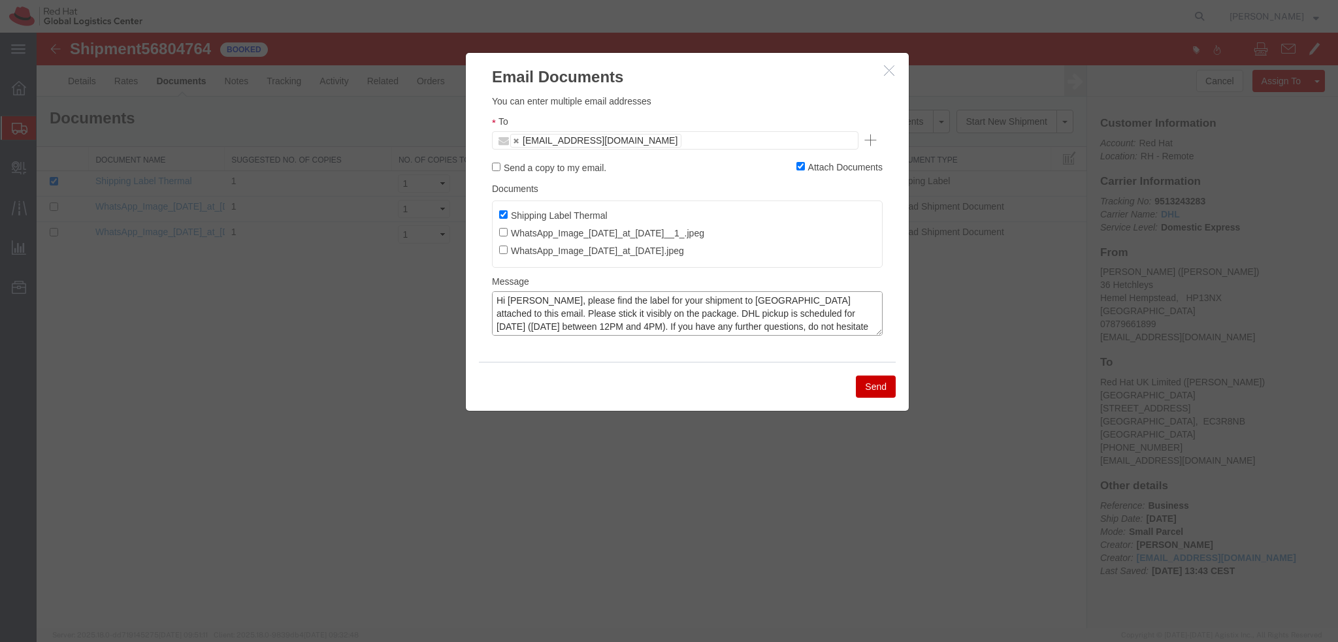
click at [519, 300] on textarea "Hi Chloe, please find the label for your shipment to London attached to this em…" at bounding box center [687, 313] width 391 height 44
click at [574, 310] on textarea "Hi Antoni, please find the label for your shipment to London attached to this e…" at bounding box center [687, 313] width 391 height 44
click at [740, 325] on textarea "Hi Antoni, please find the label for your shipment to London attached to this e…" at bounding box center [687, 313] width 391 height 44
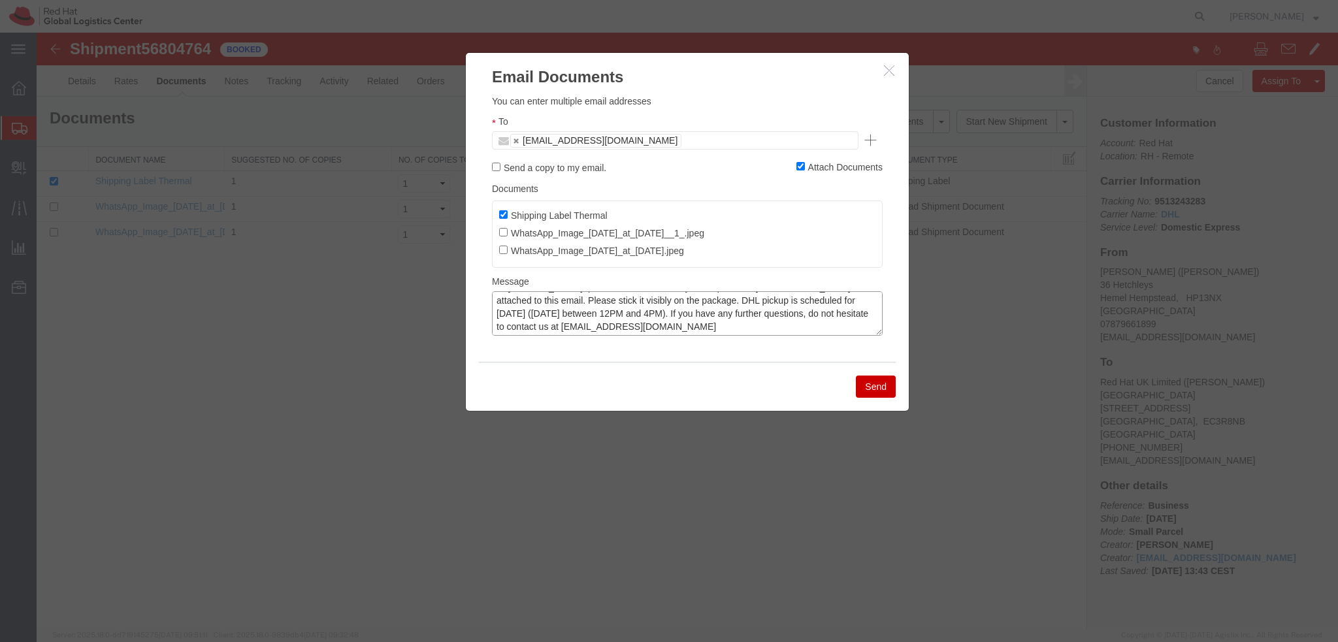
type textarea "Hi Antoni, please find the label for your shipment to London attached to this e…"
click at [885, 386] on button "Send" at bounding box center [876, 387] width 40 height 22
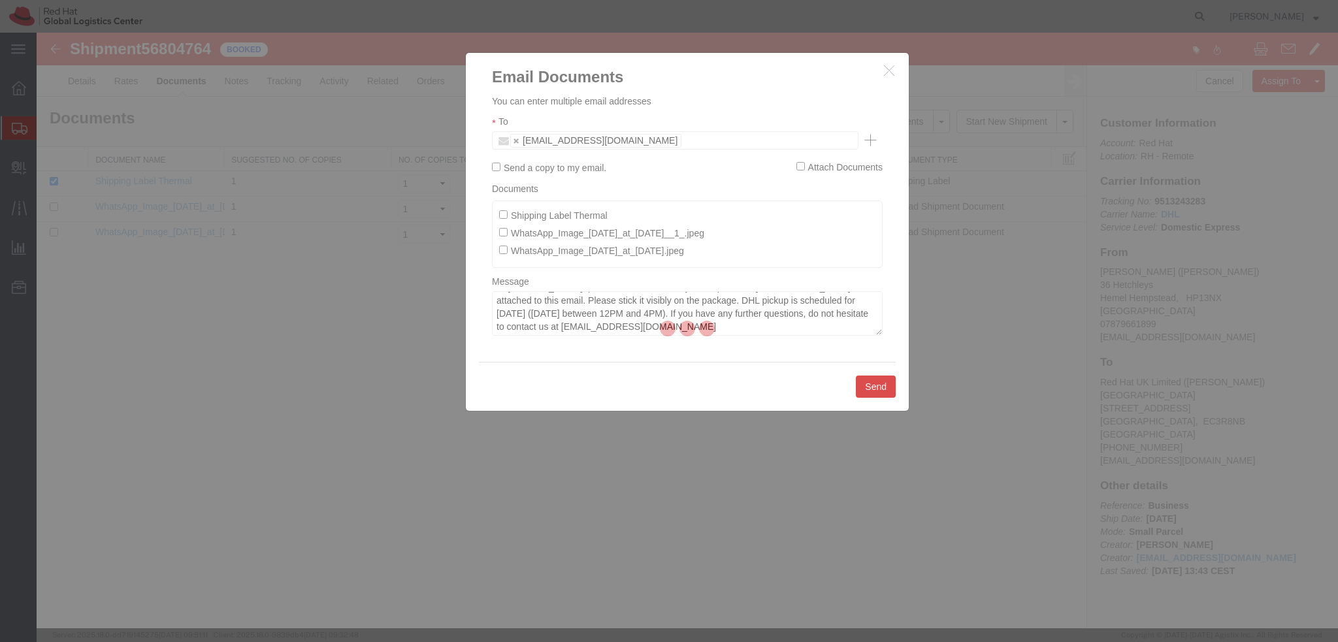
checkbox input "false"
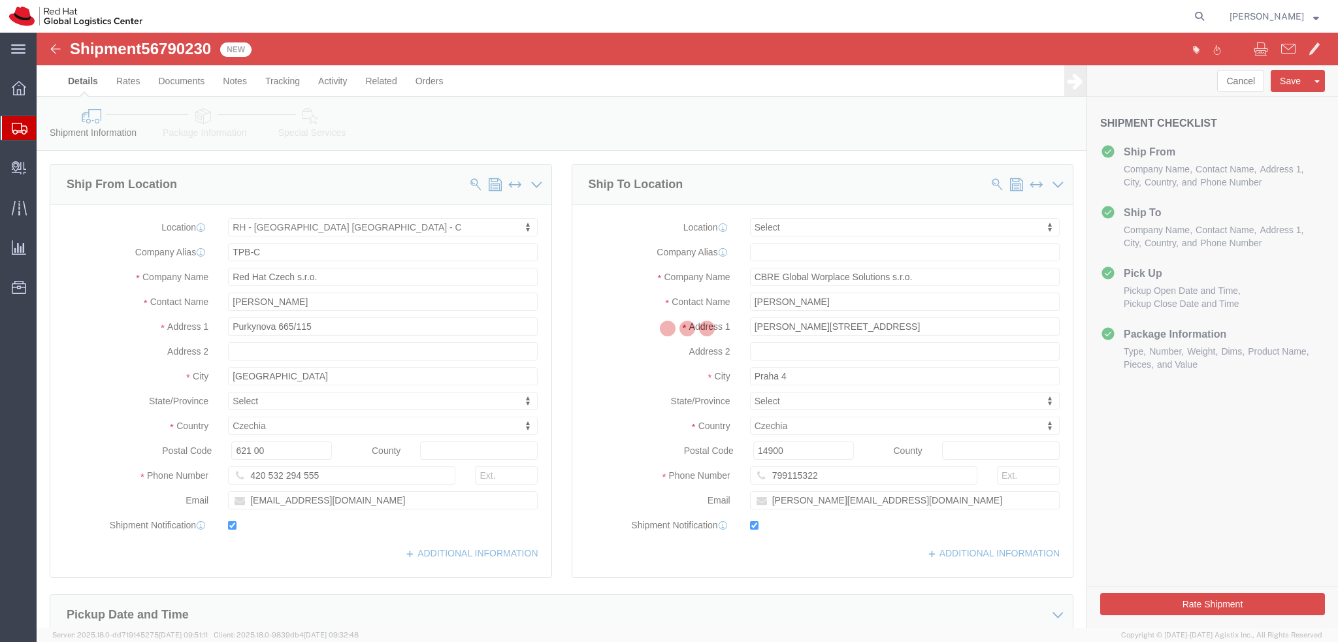
select select "38037"
select select
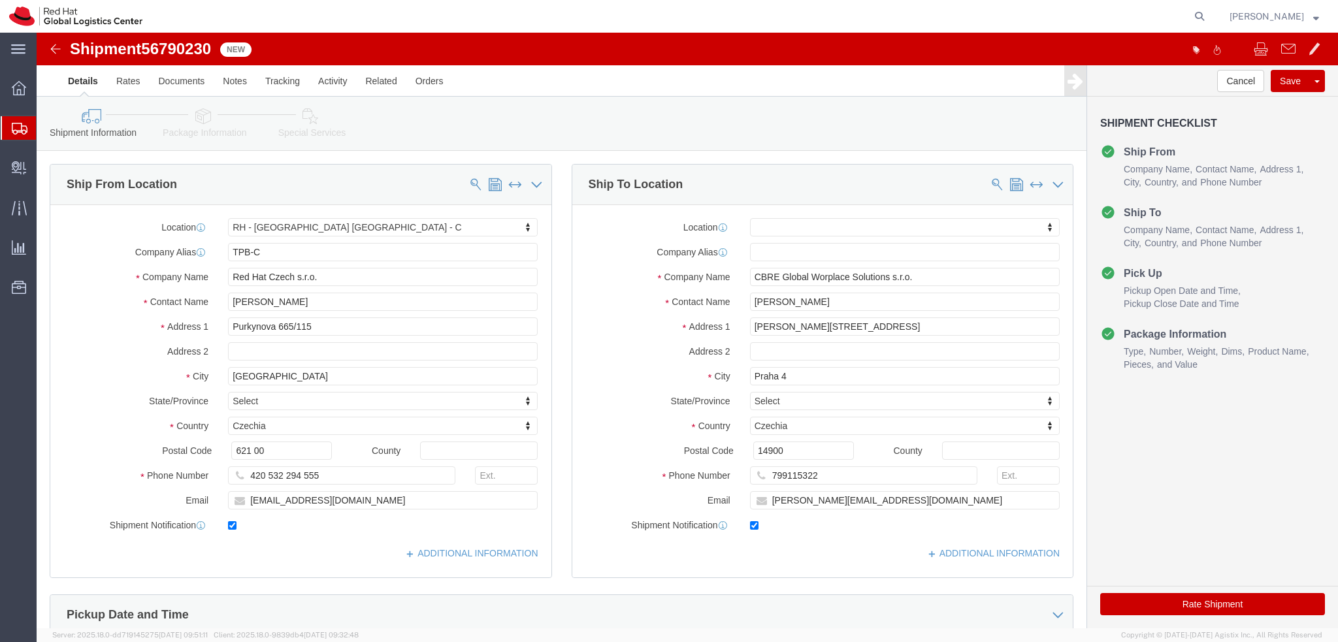
click icon
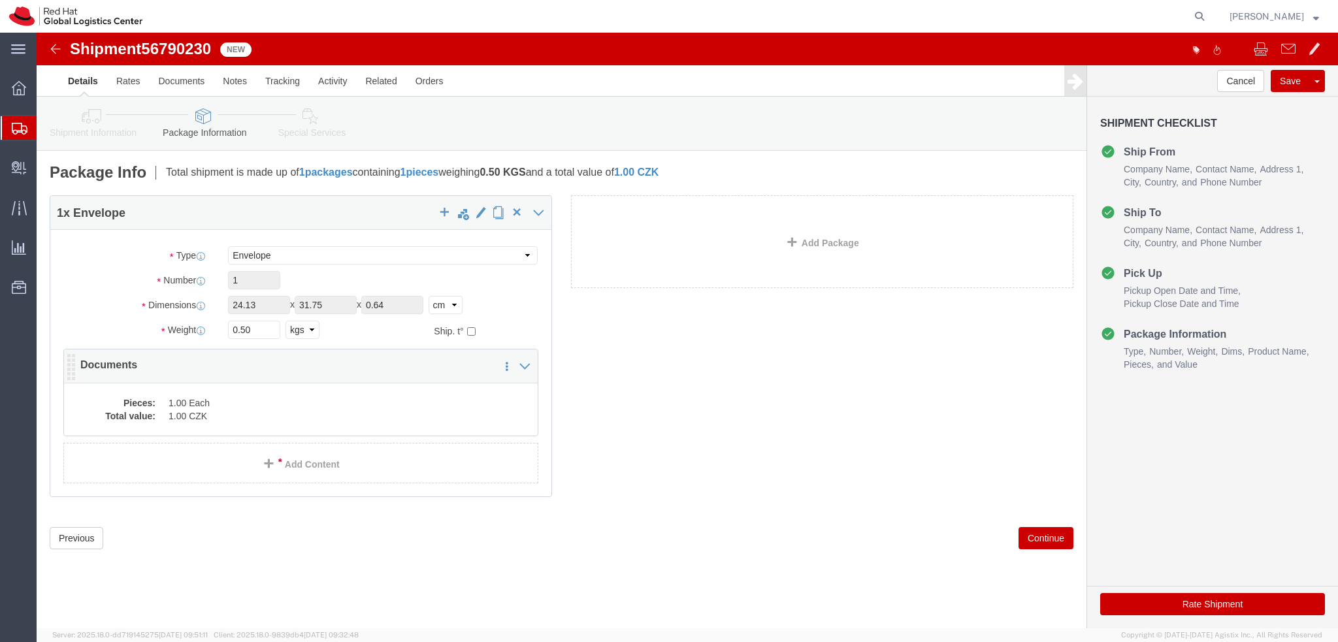
click dd "1.00 CZK"
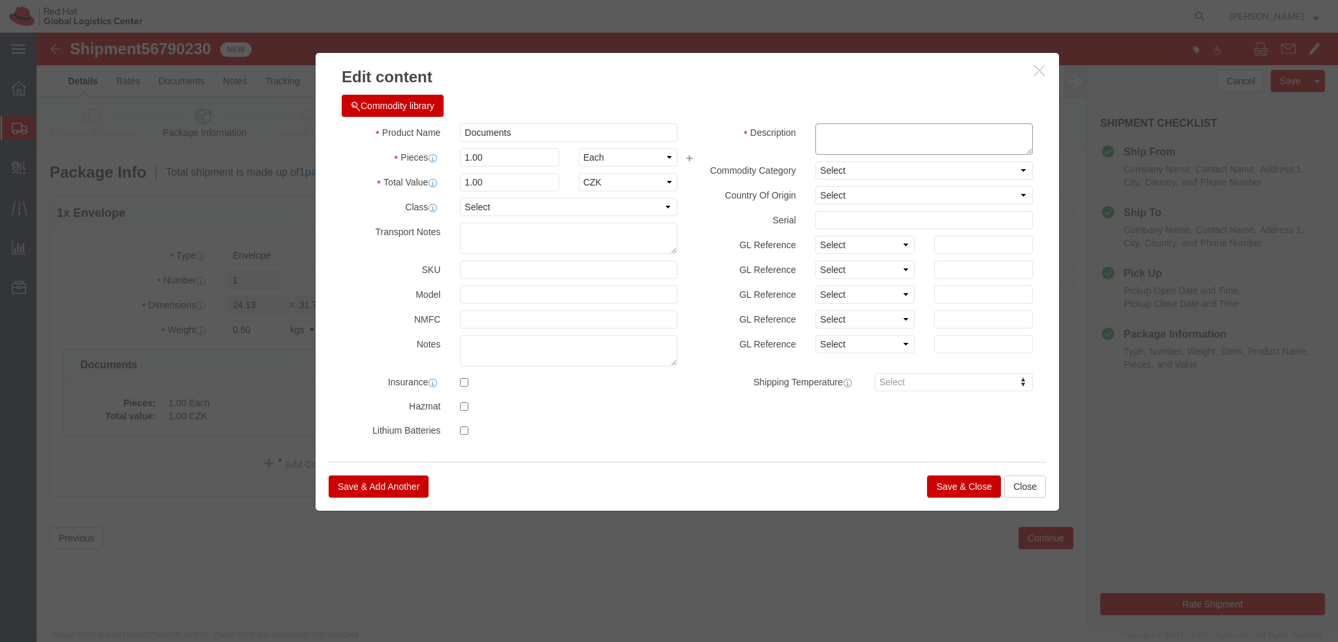
click textarea
click textarea "Docuemnts"
type textarea "Documents"
click button "Save & Close"
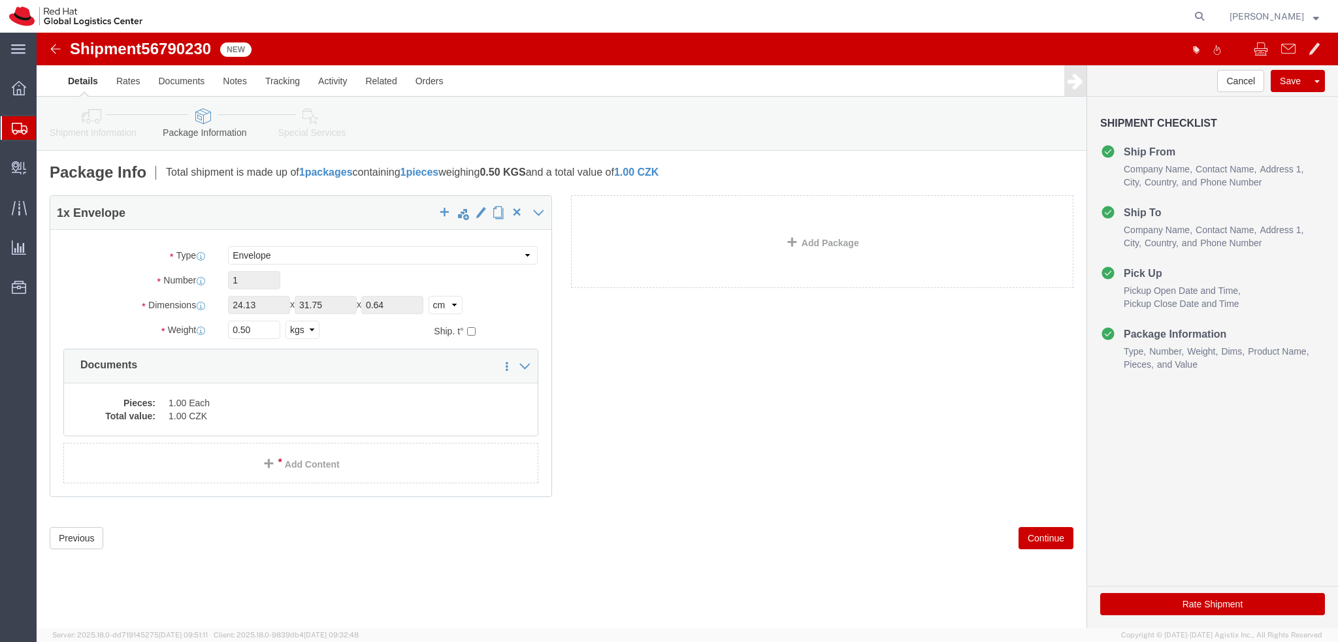
click icon
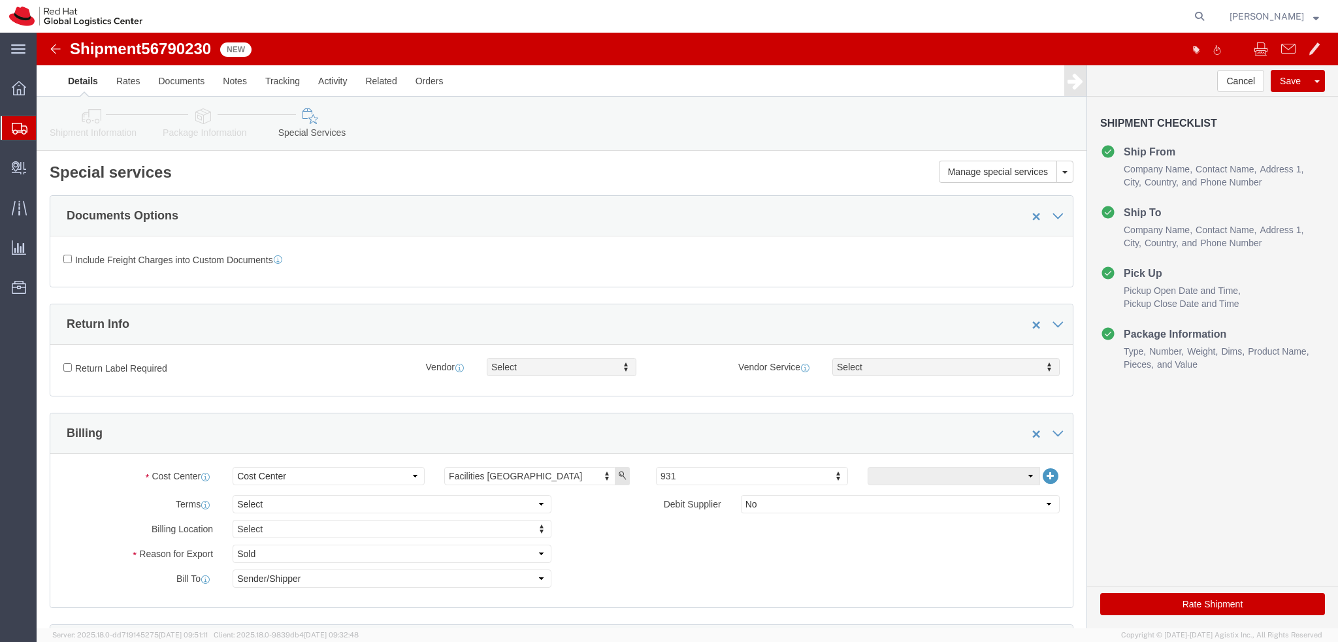
click icon
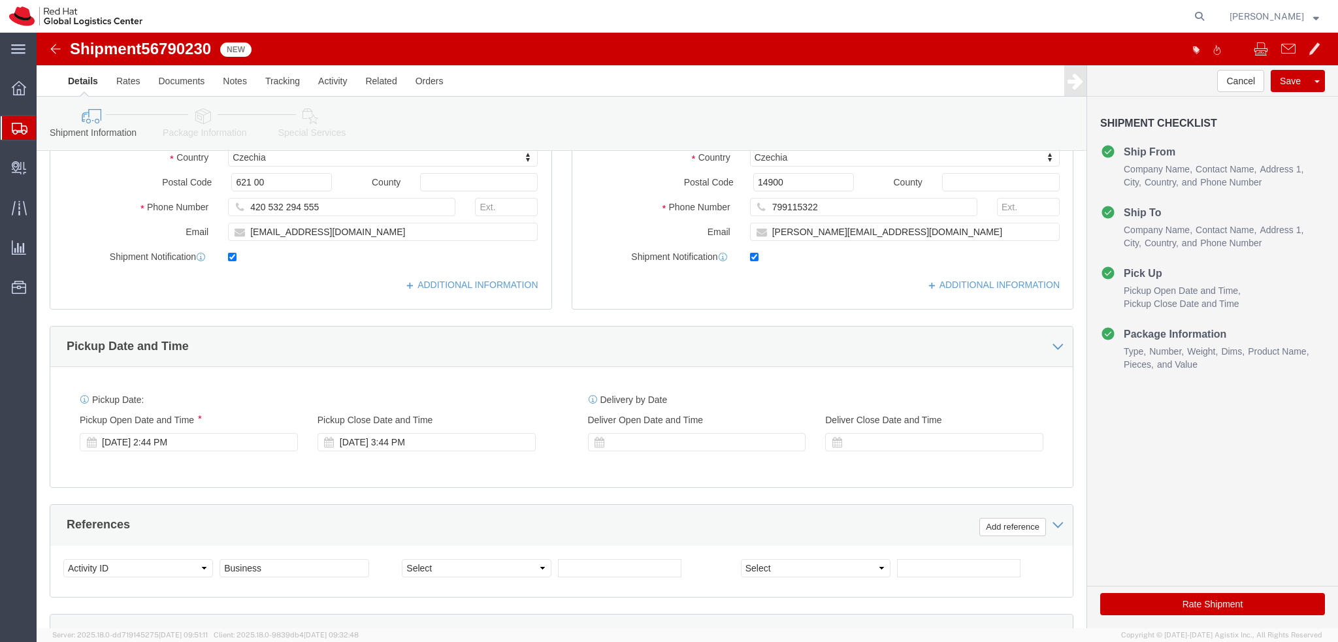
scroll to position [327, 0]
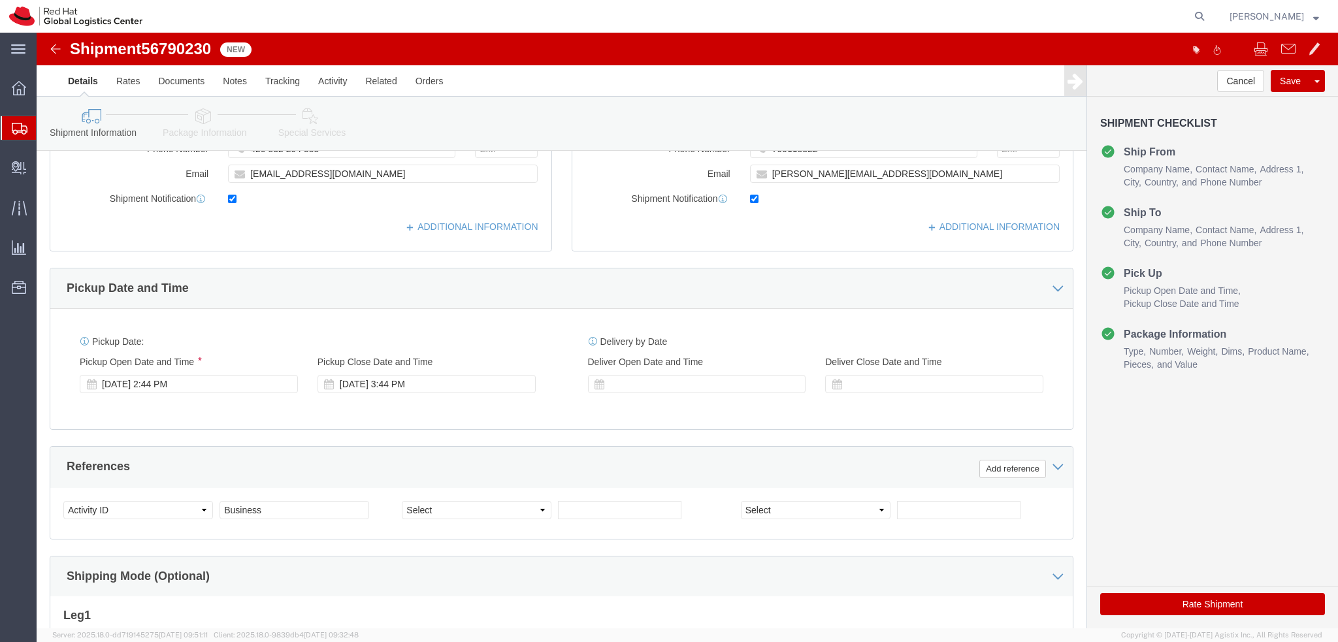
click button "Rate Shipment"
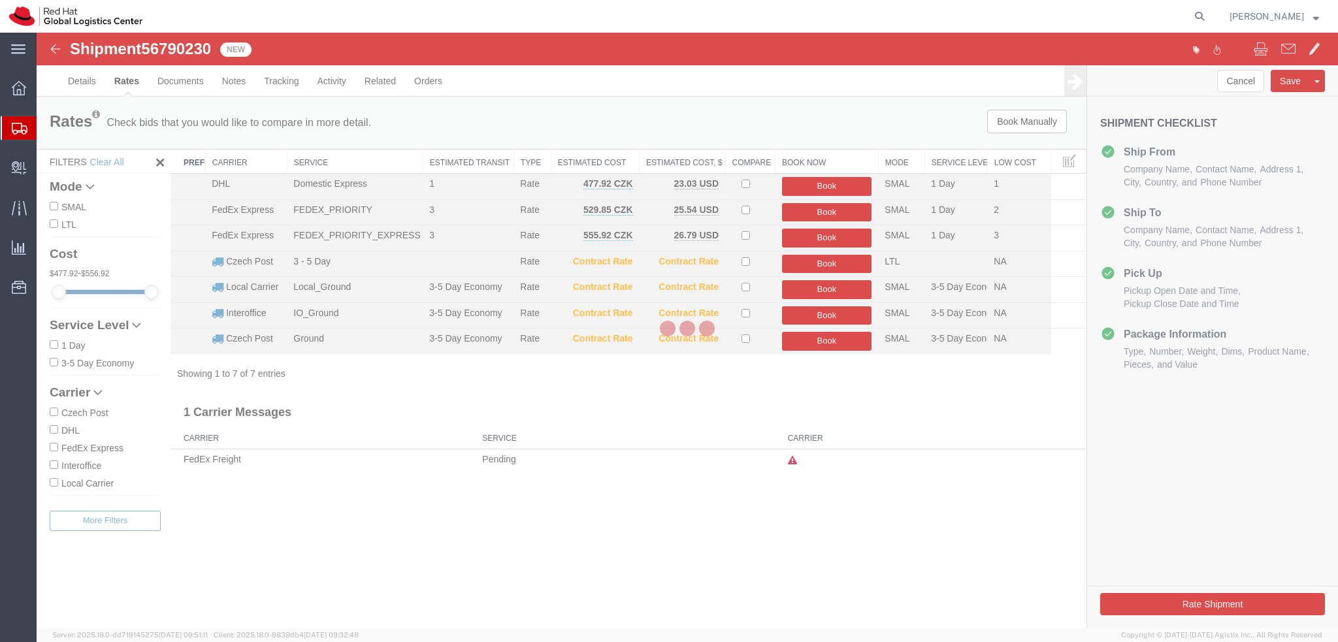
scroll to position [0, 0]
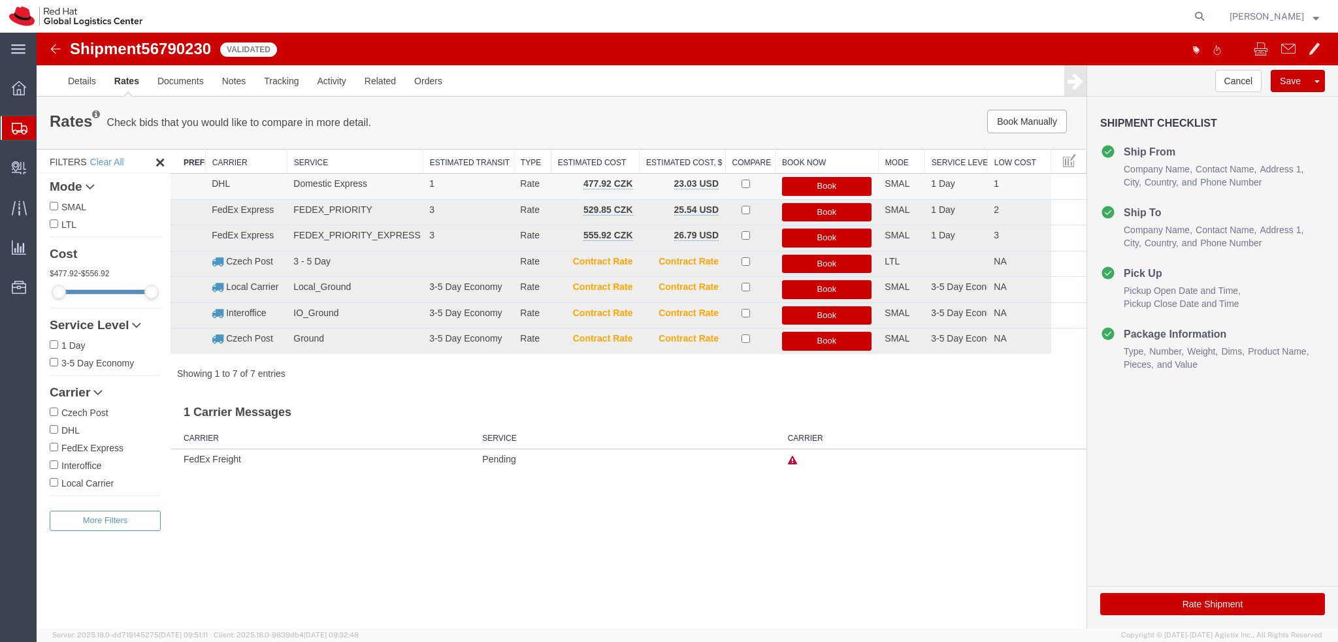
click at [848, 182] on button "Book" at bounding box center [827, 186] width 90 height 19
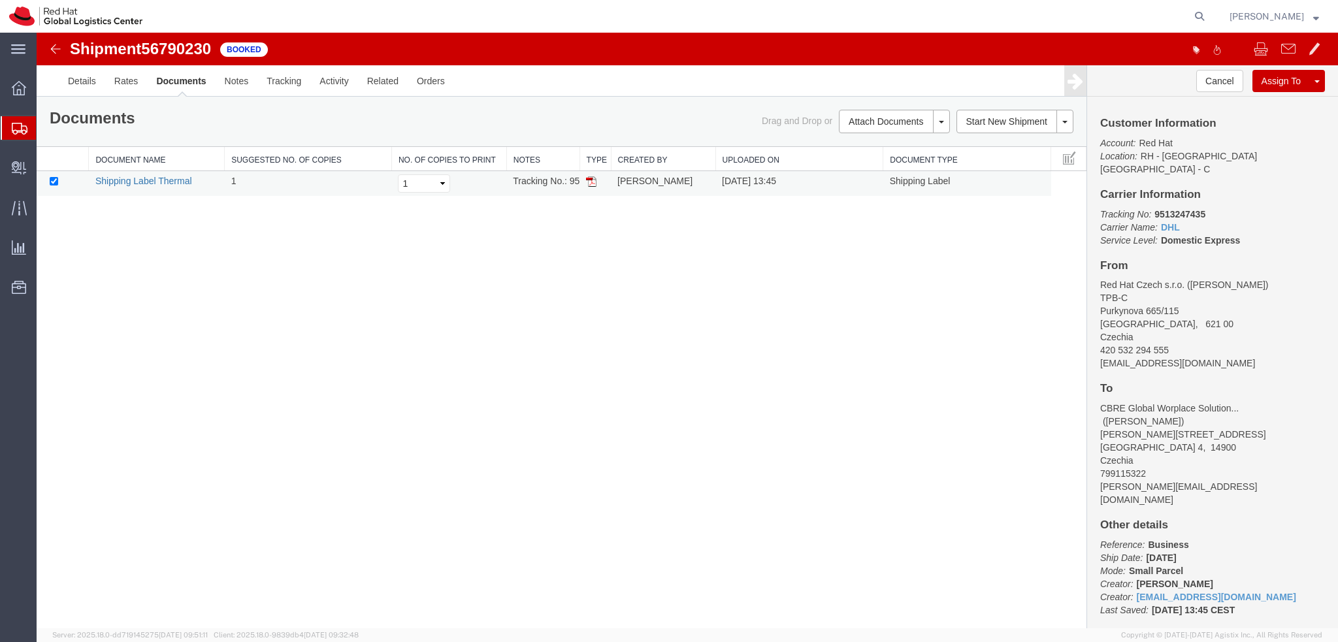
click at [159, 180] on link "Shipping Label Thermal" at bounding box center [143, 181] width 97 height 10
click at [436, 267] on div "Shipment 56790230 1 of 1 Booked Details Rates Documents Notes Tracking Activity…" at bounding box center [687, 331] width 1301 height 596
click at [73, 86] on link "Details" at bounding box center [82, 80] width 46 height 31
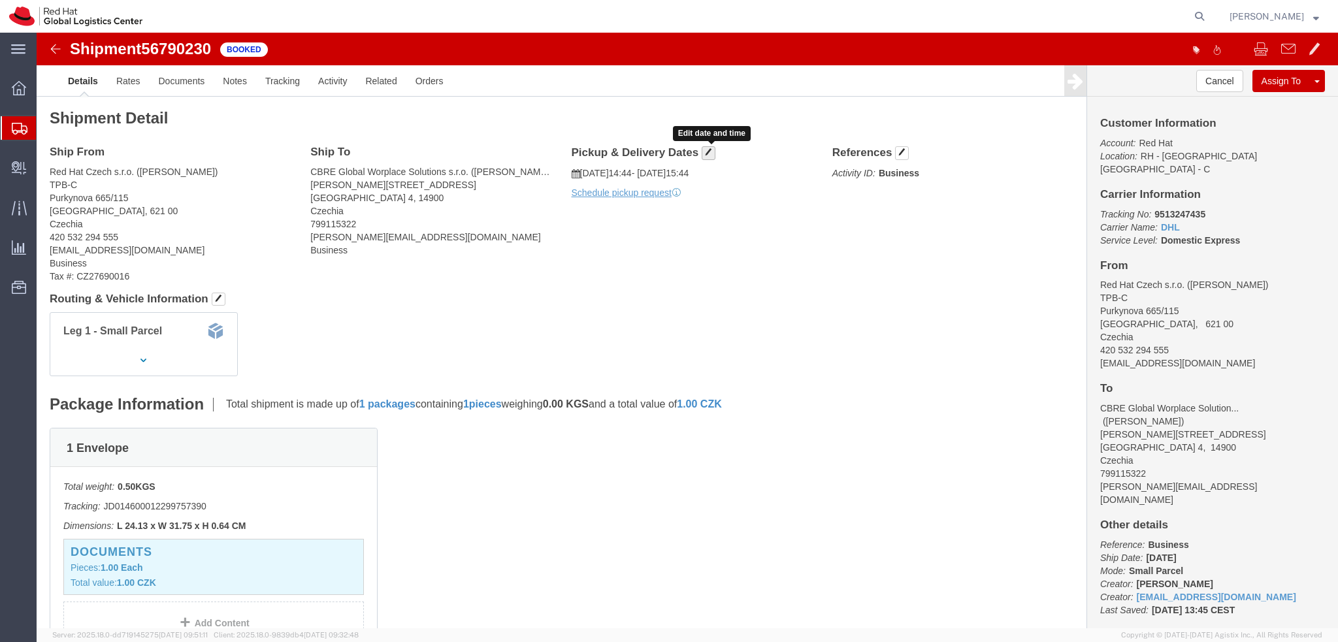
click span "button"
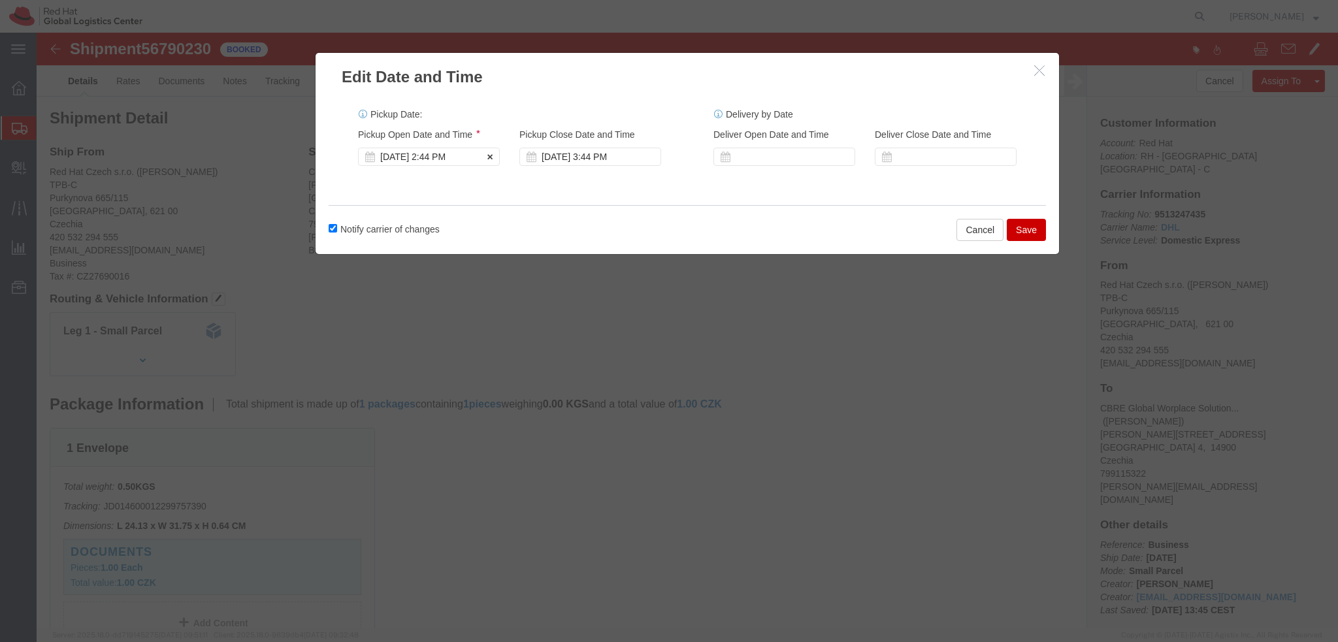
click div "[DATE] 2:44 PM"
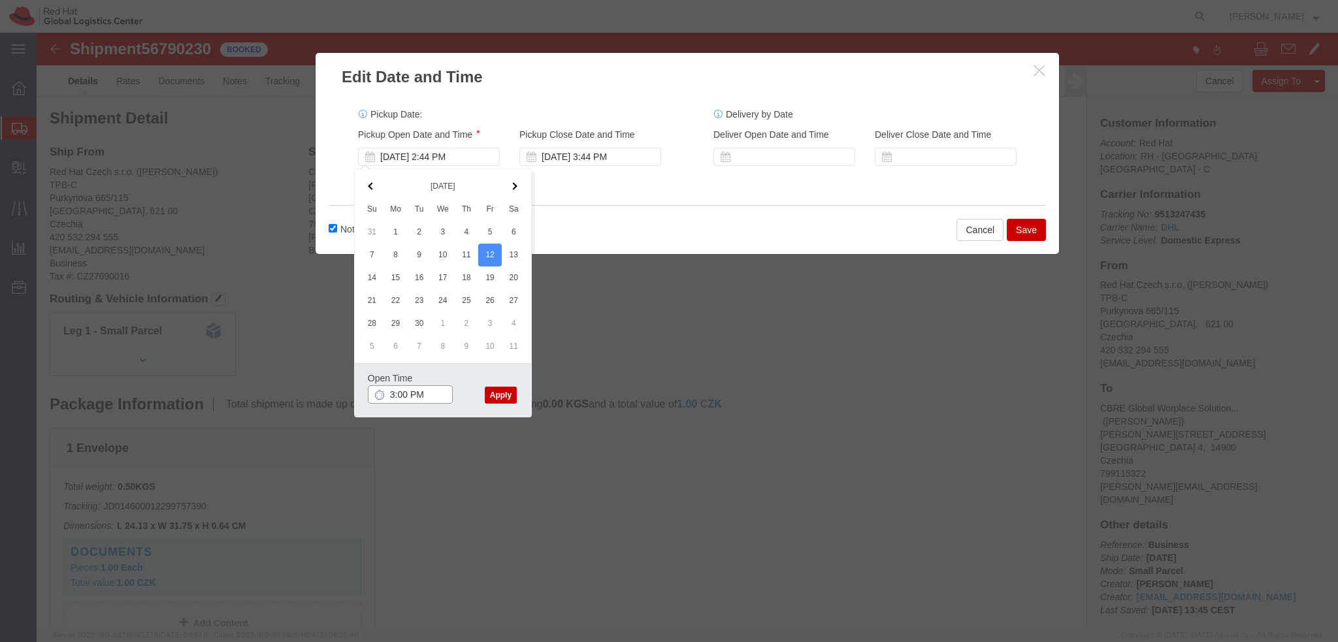
type input "3:00 PM"
click button "Apply"
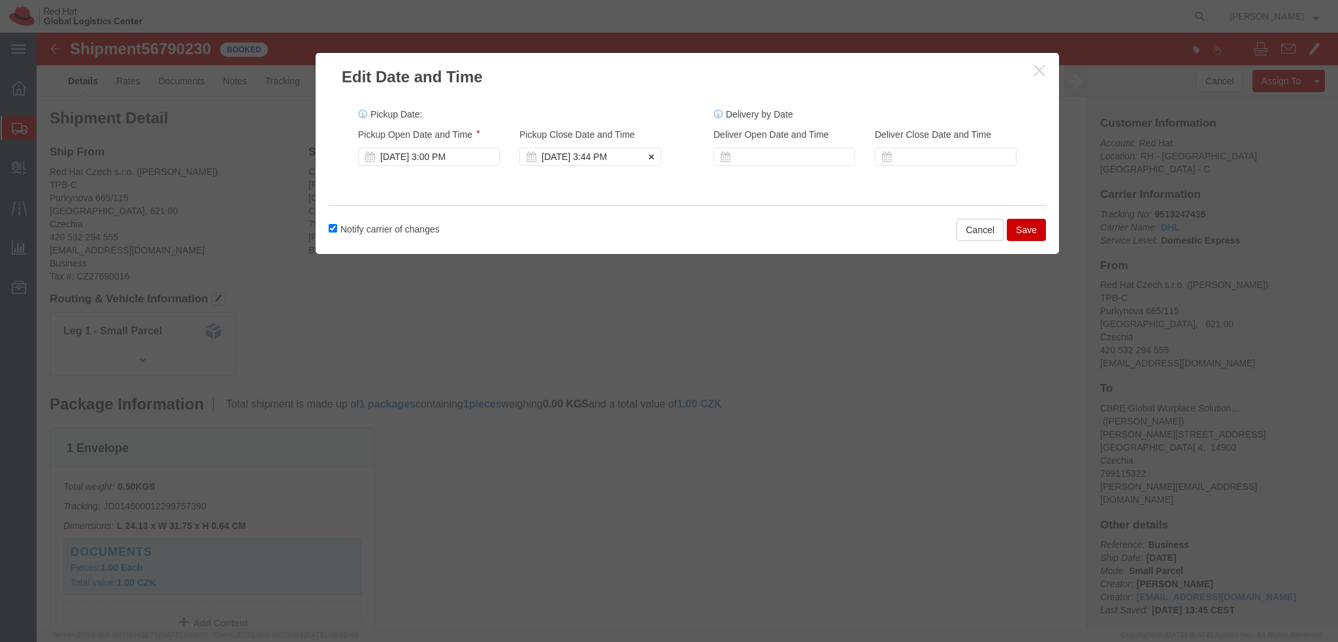
click div "Pickup Close Date Pickup Close Time Pickup Close Date and Time [DATE] 3:44 PM"
click div "[DATE] 3:44 PM"
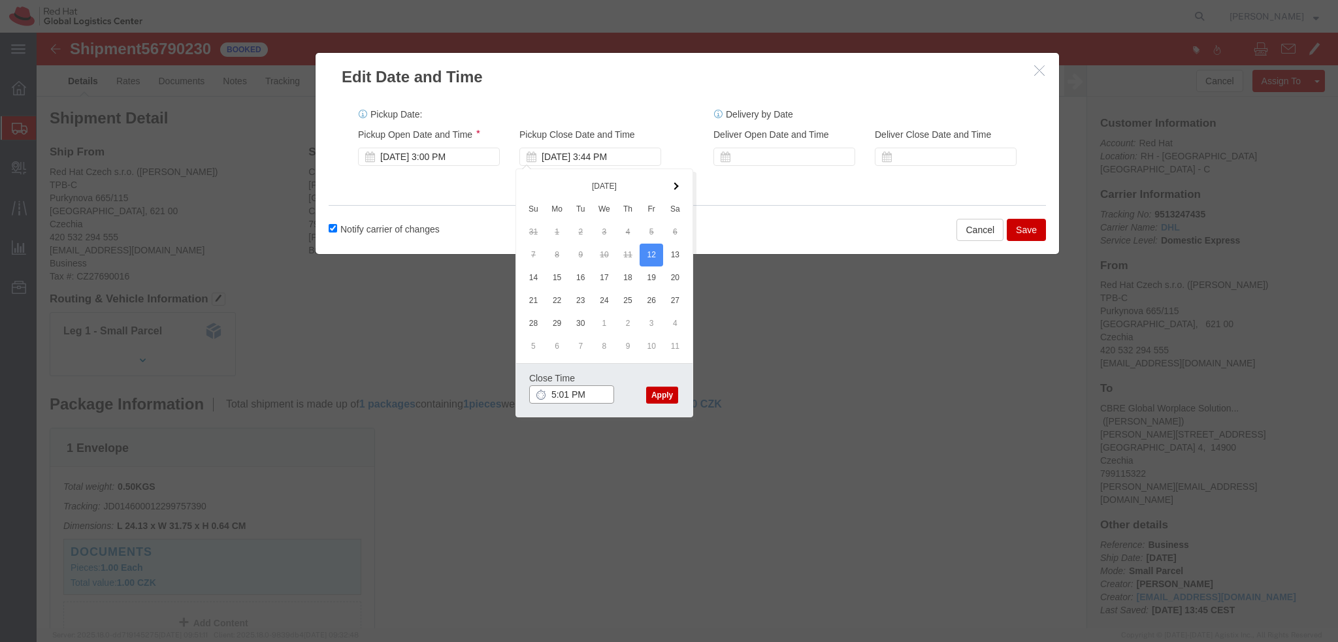
type input "5:01 PM"
click button "Apply"
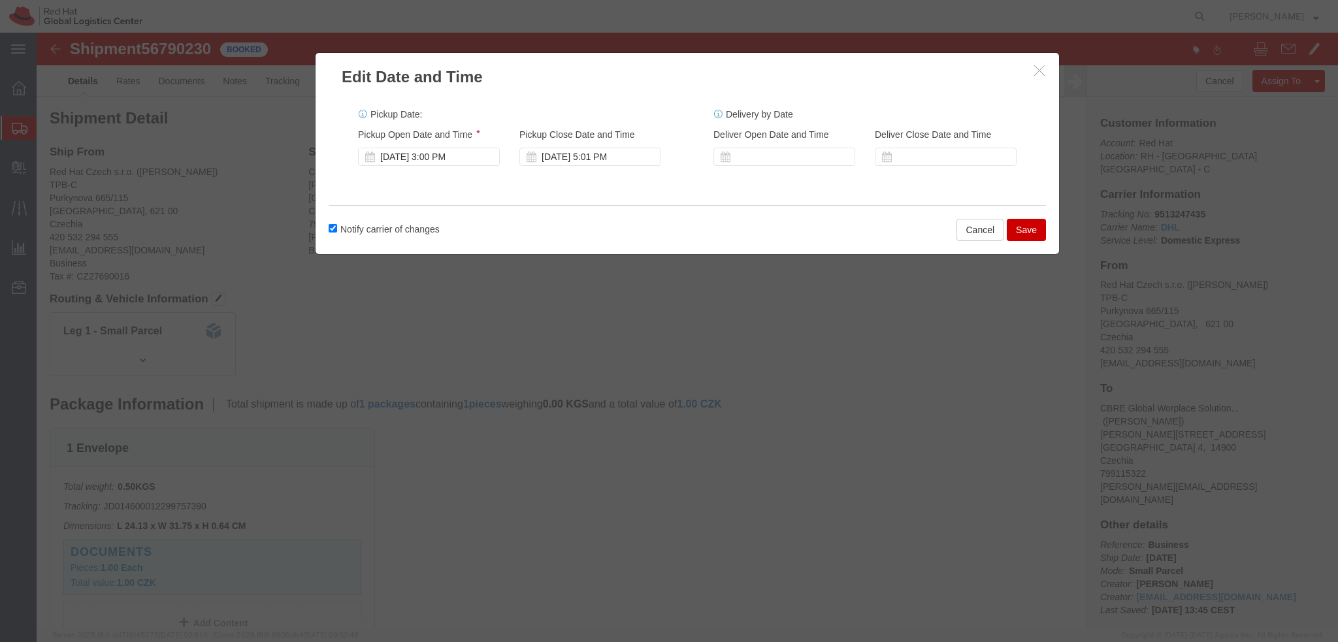
click button "Save"
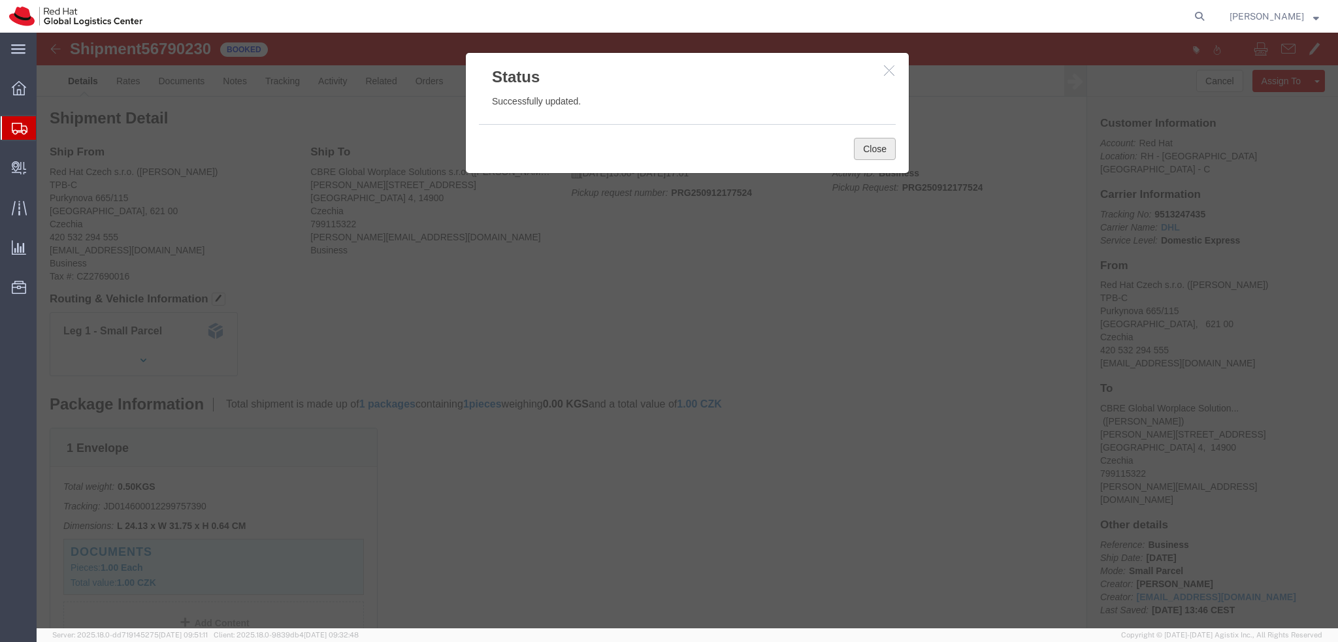
click button "Close"
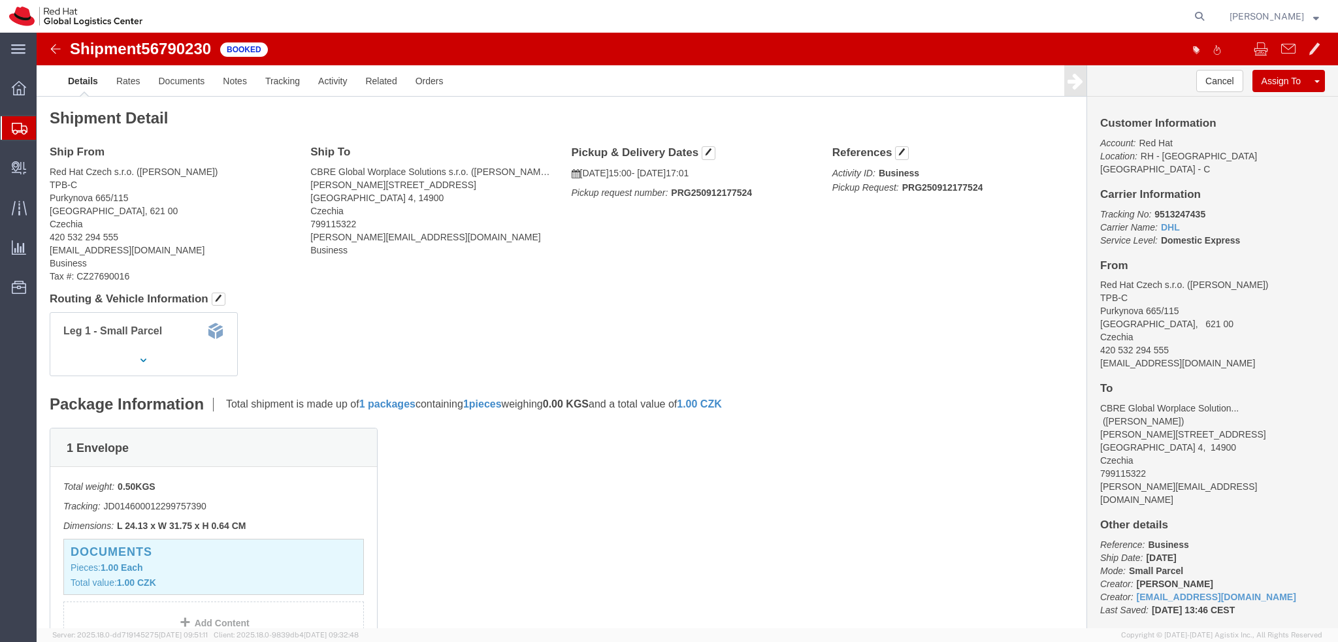
click img
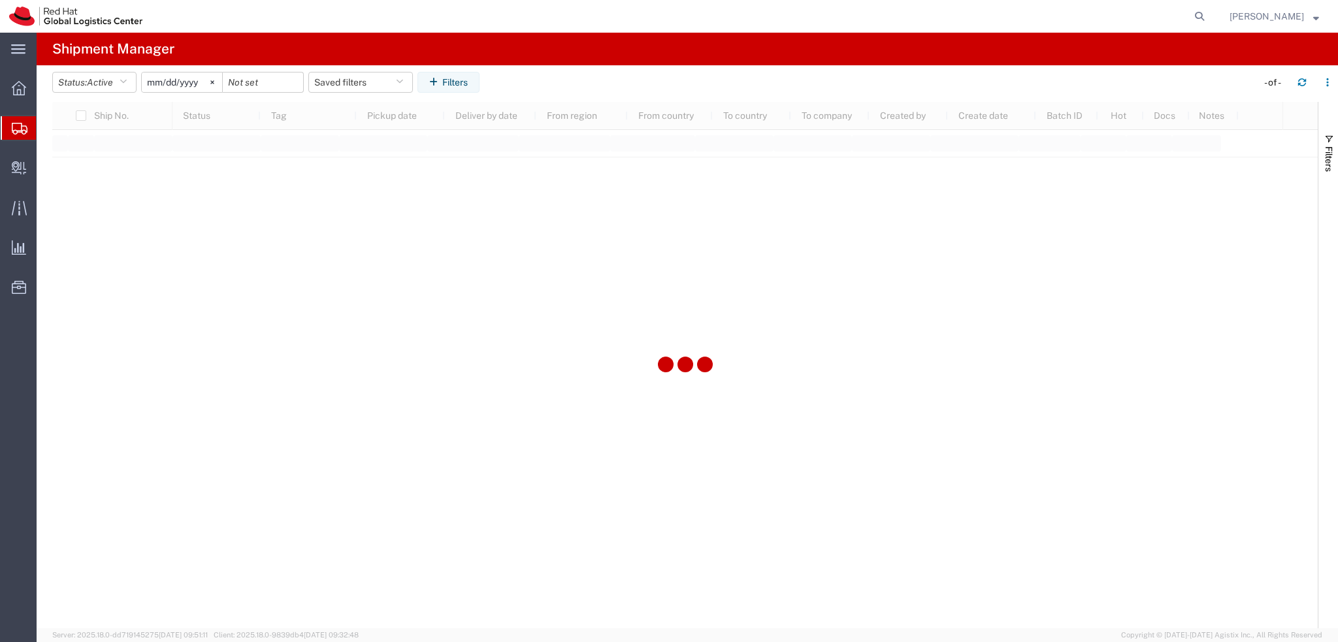
type input "2025-01-05"
click at [374, 84] on button "Saved filters" at bounding box center [360, 82] width 105 height 21
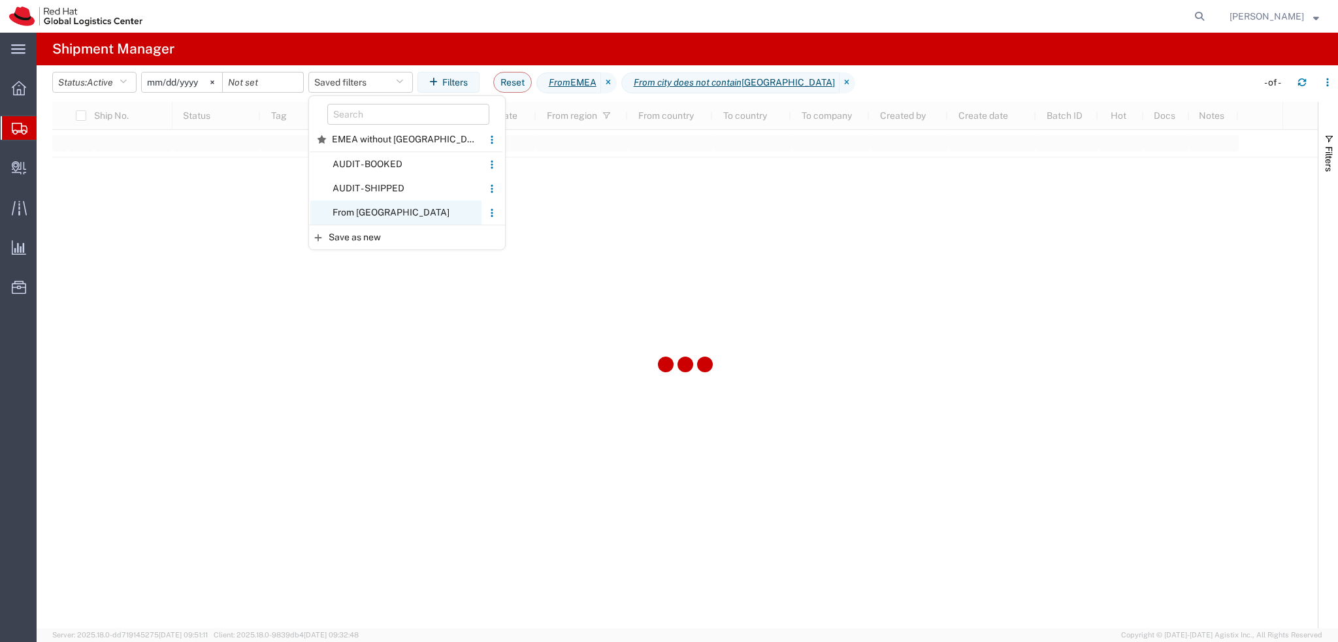
click at [380, 212] on span "From CZ" at bounding box center [395, 213] width 171 height 24
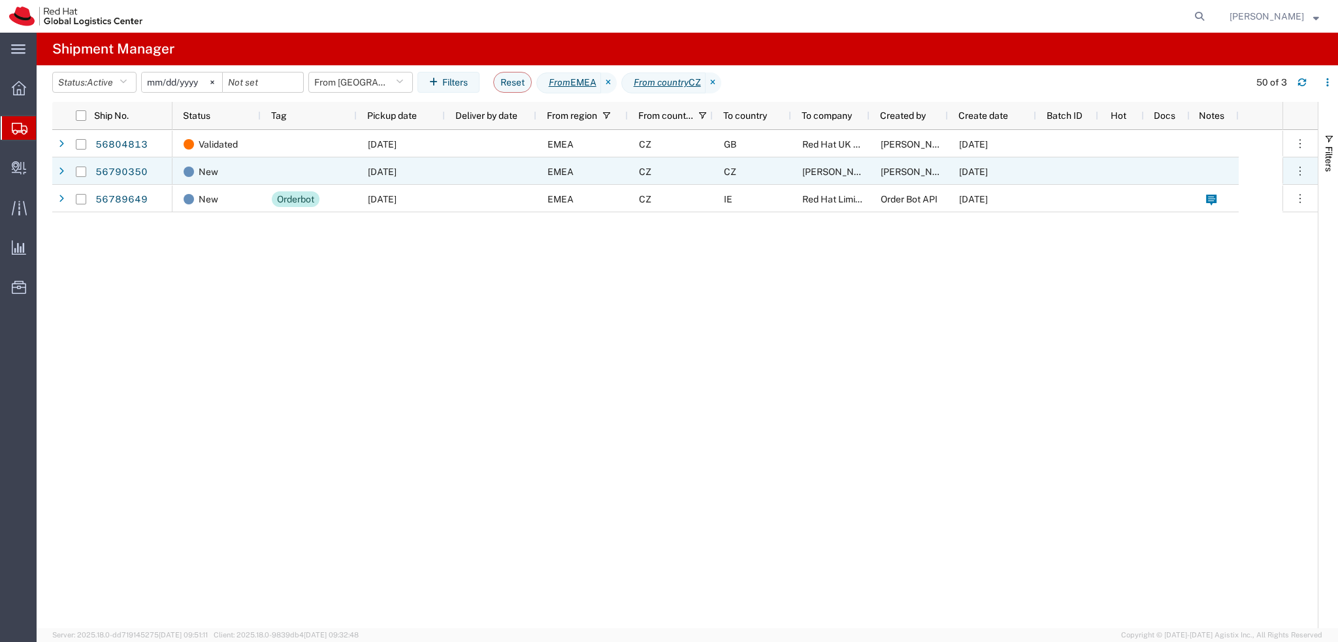
click at [668, 174] on div "CZ" at bounding box center [670, 170] width 85 height 27
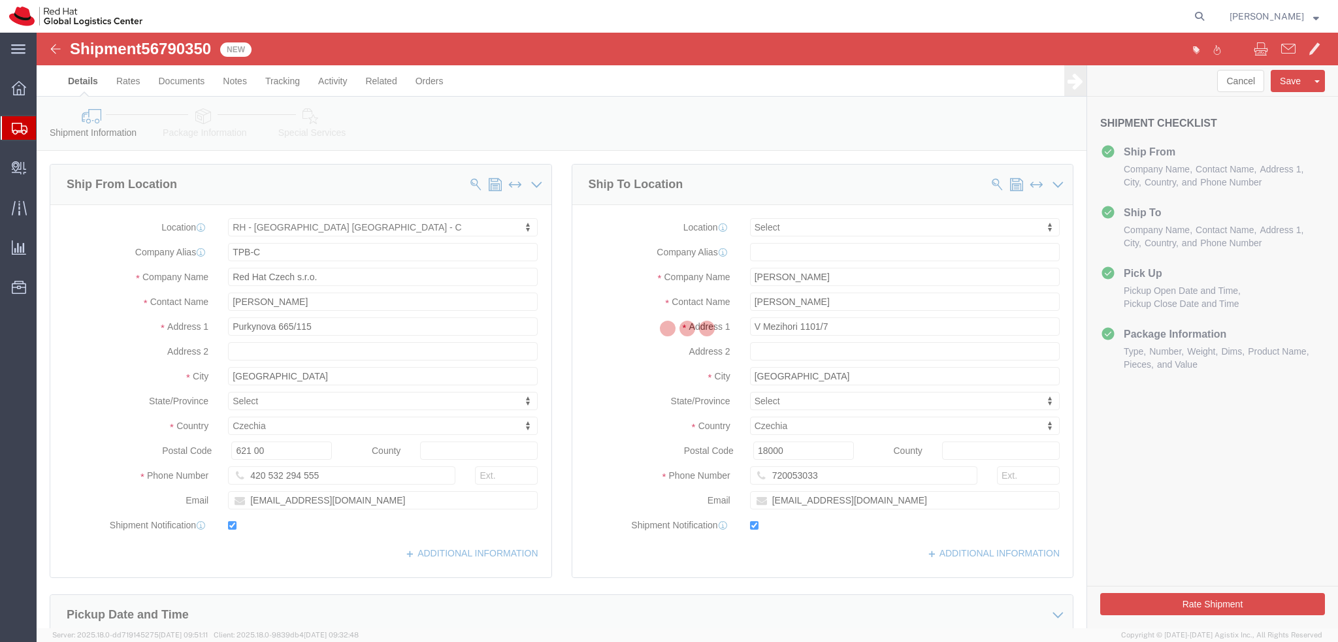
select select "38037"
select select
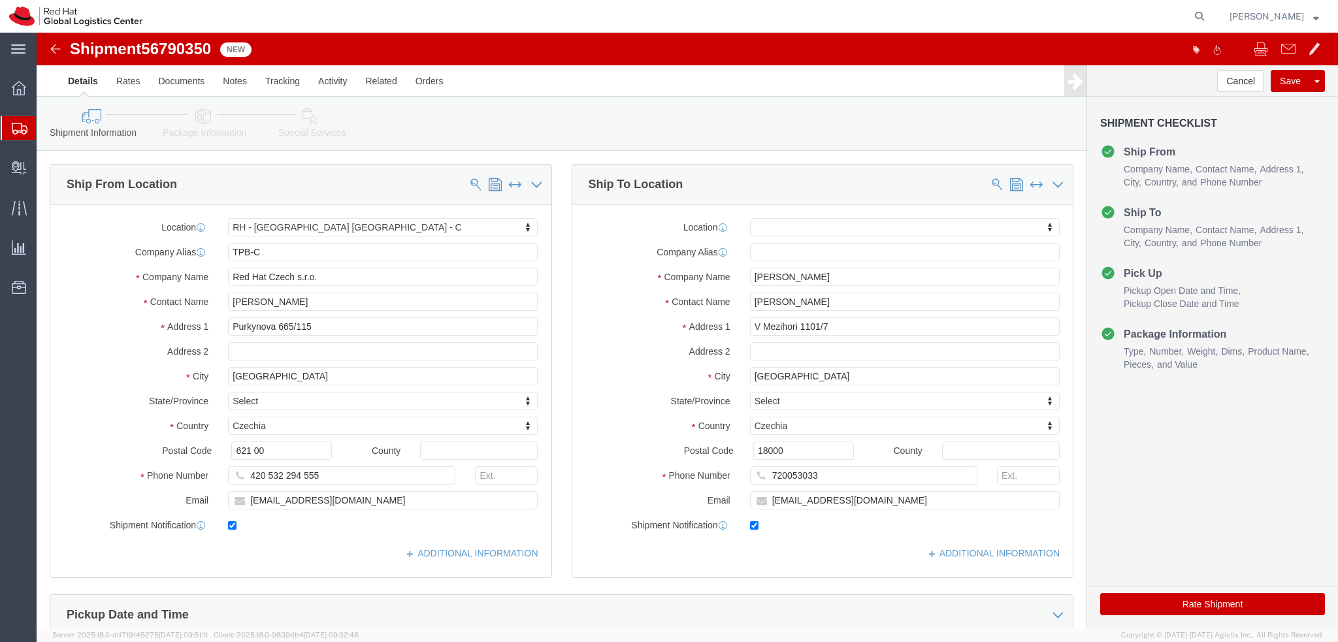
click icon
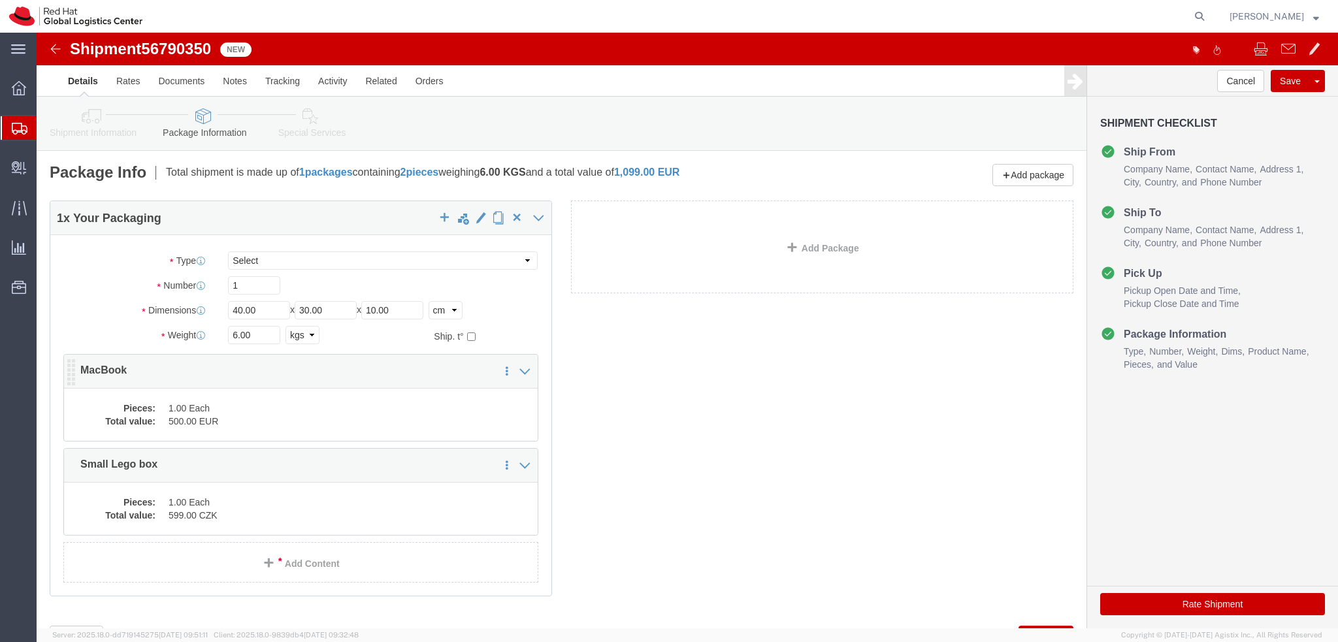
click dd "500.00 EUR"
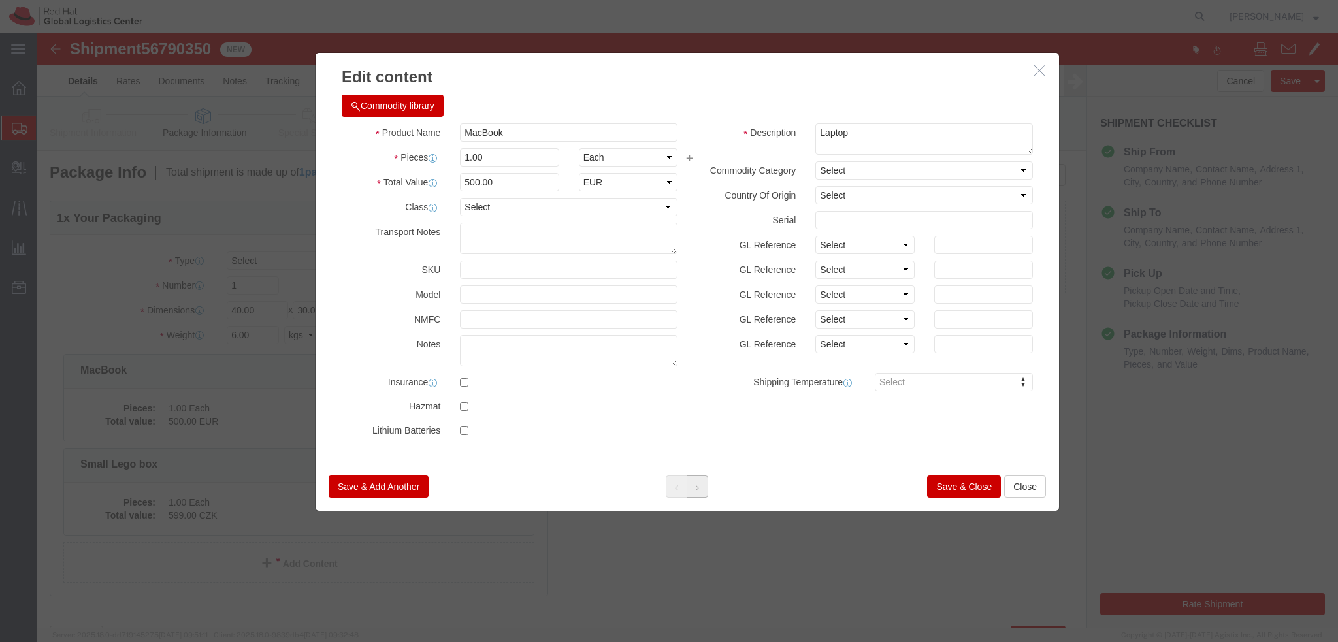
click button
click button "Save & Close"
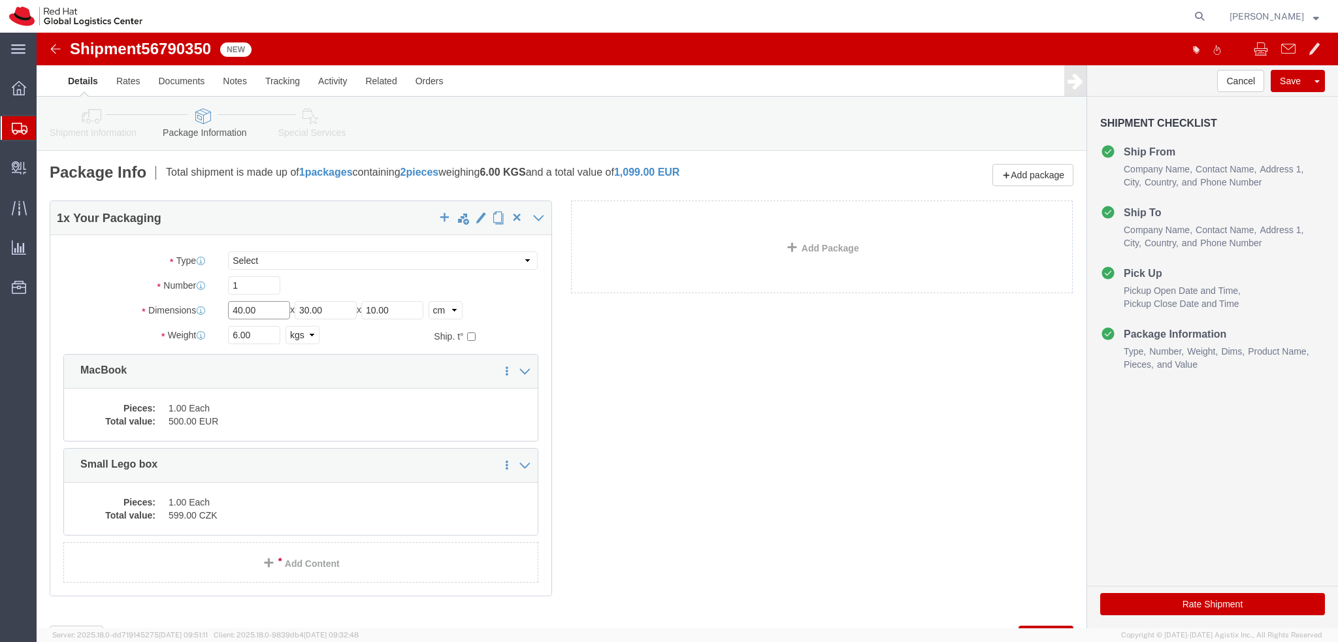
click input "40.00"
type input "44"
click input "10.00"
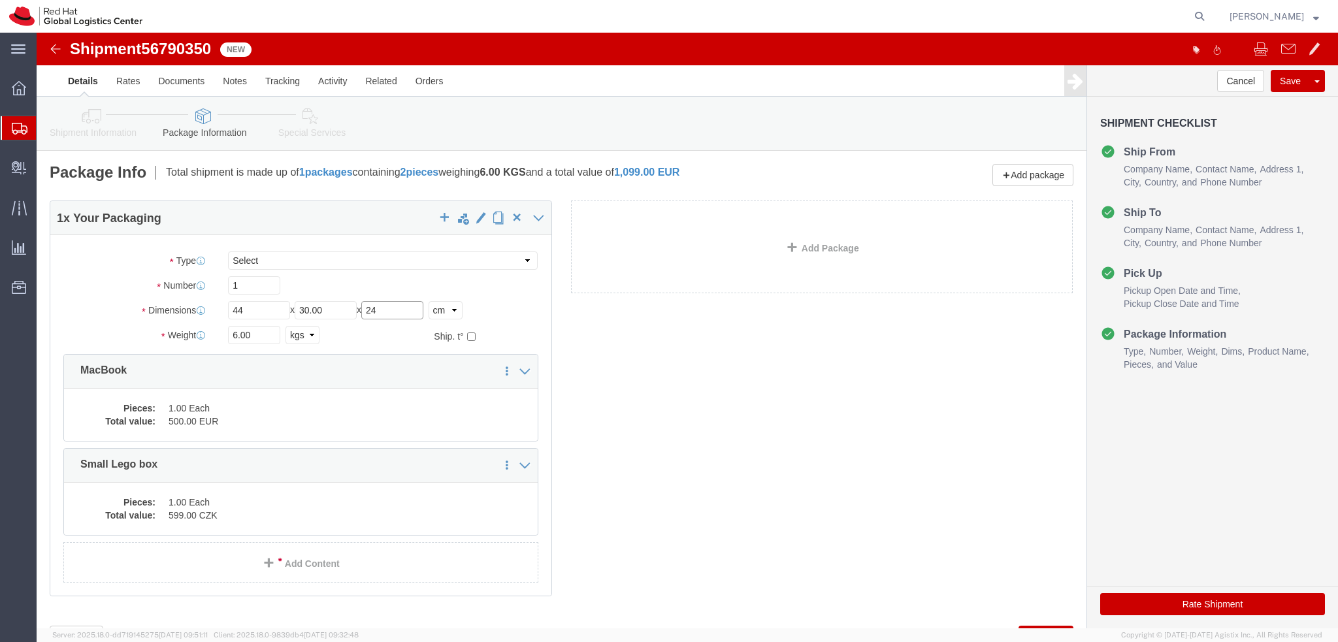
type input "24"
click input "30.00"
type input "31"
click input "6.00"
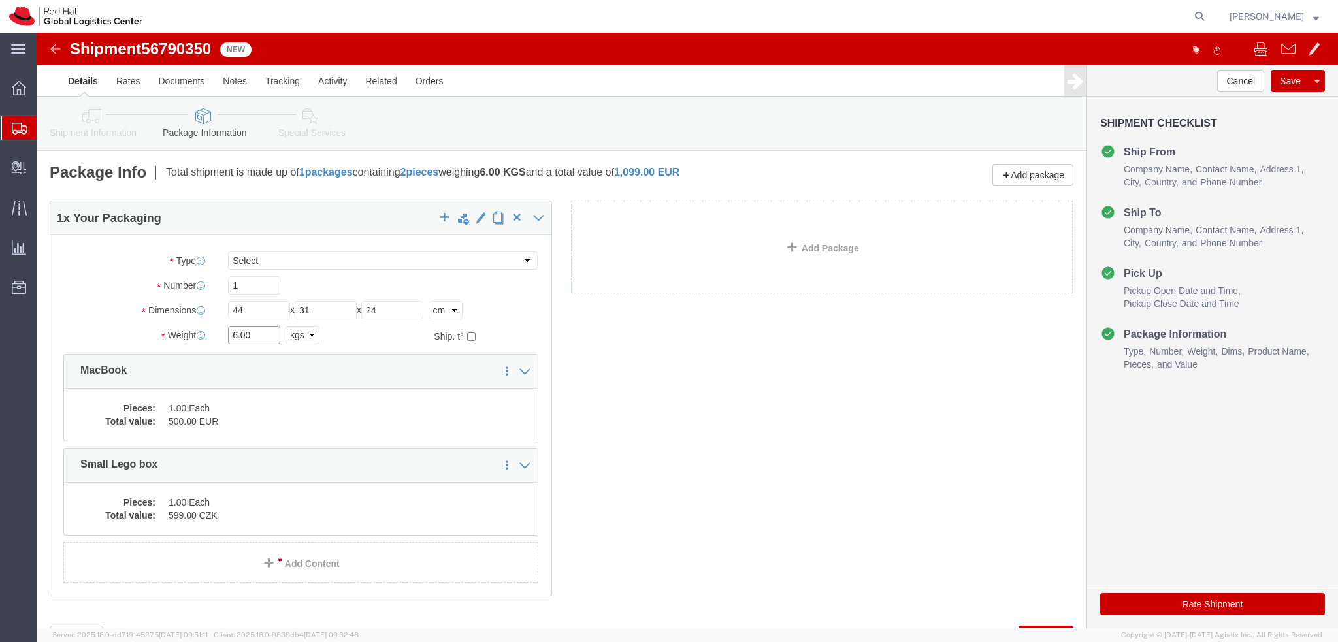
click input "6.00"
type input "2"
type input "3.67"
click icon
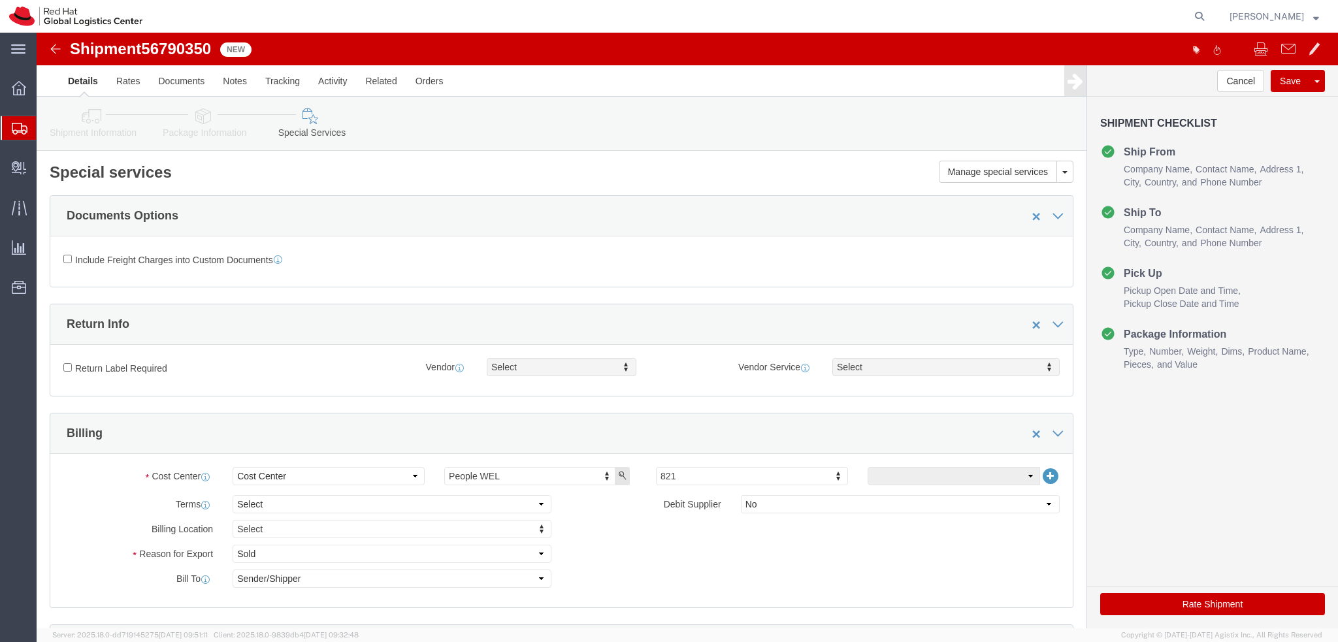
click button "Rate Shipment"
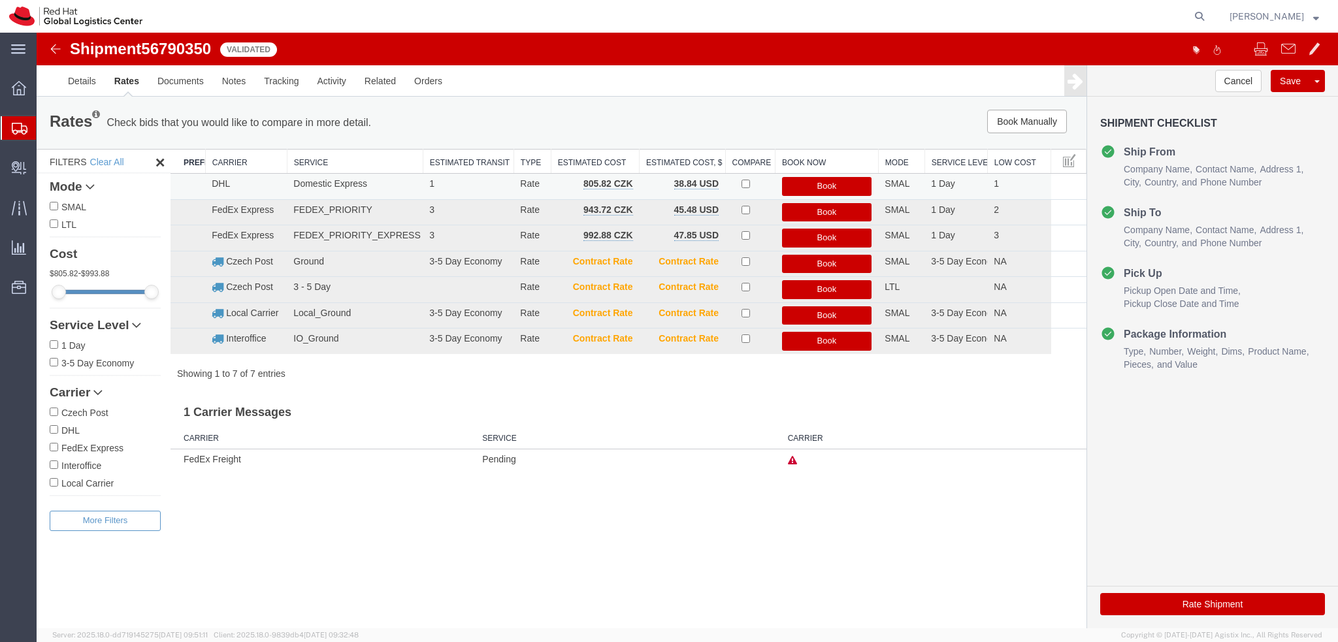
click at [857, 186] on button "Book" at bounding box center [827, 186] width 90 height 19
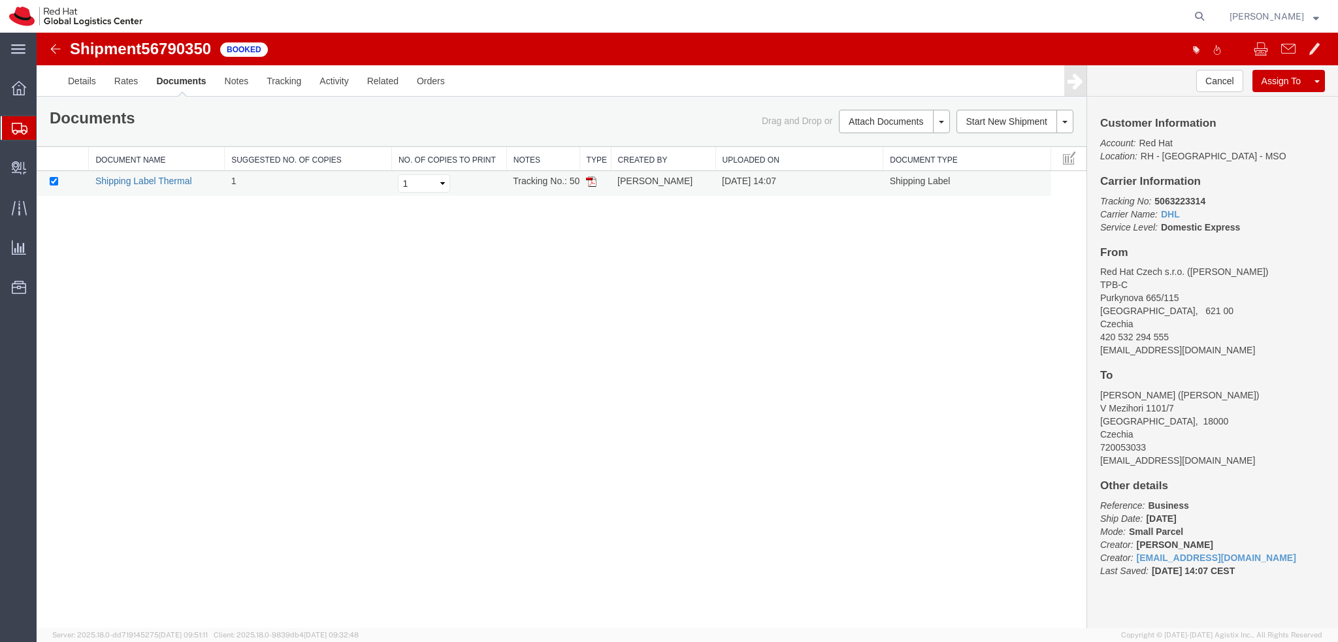
click at [145, 180] on link "Shipping Label Thermal" at bounding box center [143, 181] width 97 height 10
click at [592, 324] on div "Shipment 56790350 1 of 1 Booked Details Rates Documents Notes Tracking Activity…" at bounding box center [687, 331] width 1301 height 596
